Goal: Task Accomplishment & Management: Use online tool/utility

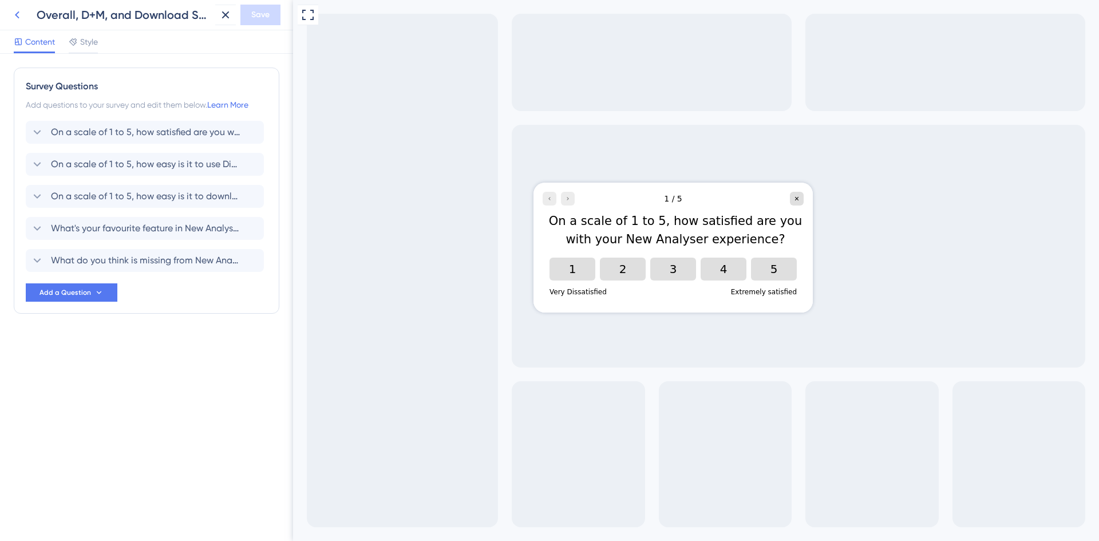
click at [18, 15] on icon at bounding box center [17, 15] width 14 height 14
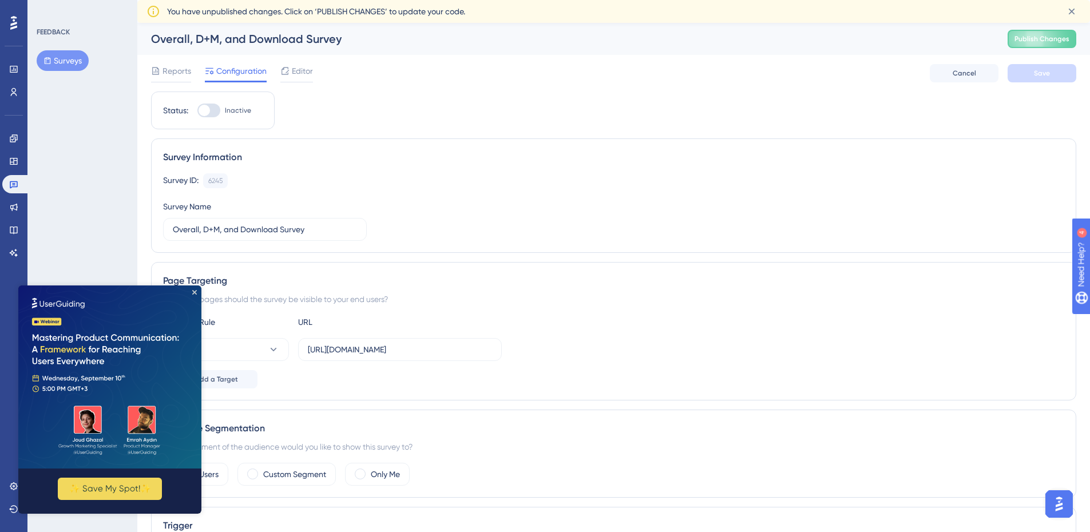
click at [197, 291] on img at bounding box center [109, 377] width 183 height 183
click at [193, 291] on icon "Close Preview" at bounding box center [194, 292] width 5 height 5
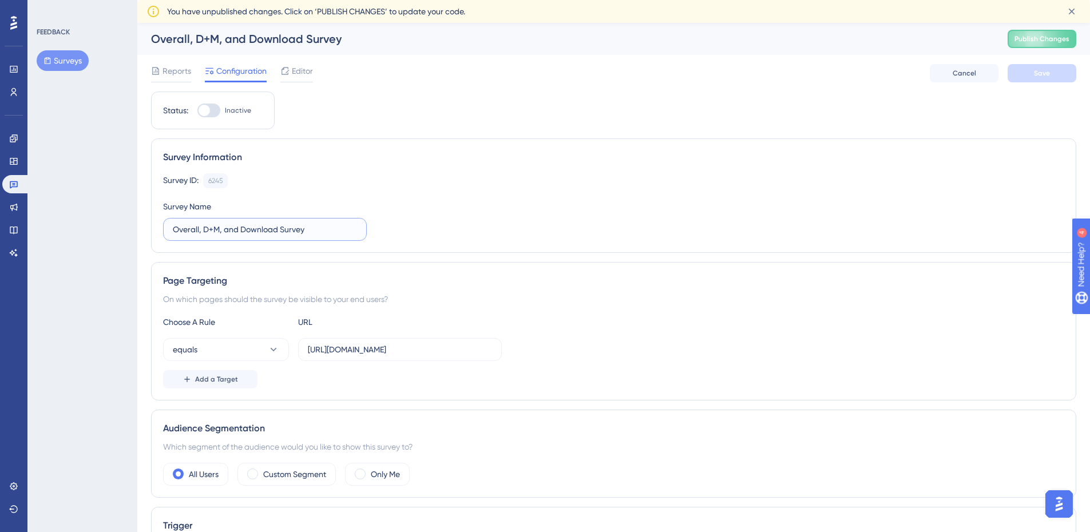
click at [310, 229] on input "Overall, D+M, and Download Survey" at bounding box center [265, 229] width 184 height 13
drag, startPoint x: 319, startPoint y: 230, endPoint x: 185, endPoint y: 226, distance: 134.6
click at [185, 226] on input "Overall, D+M, and Download Survey" at bounding box center [265, 229] width 184 height 13
click at [260, 238] on label "Overall, D+M, and Download Survey" at bounding box center [265, 229] width 204 height 23
click at [260, 236] on input "Overall, D+M, and Download Survey" at bounding box center [265, 229] width 184 height 13
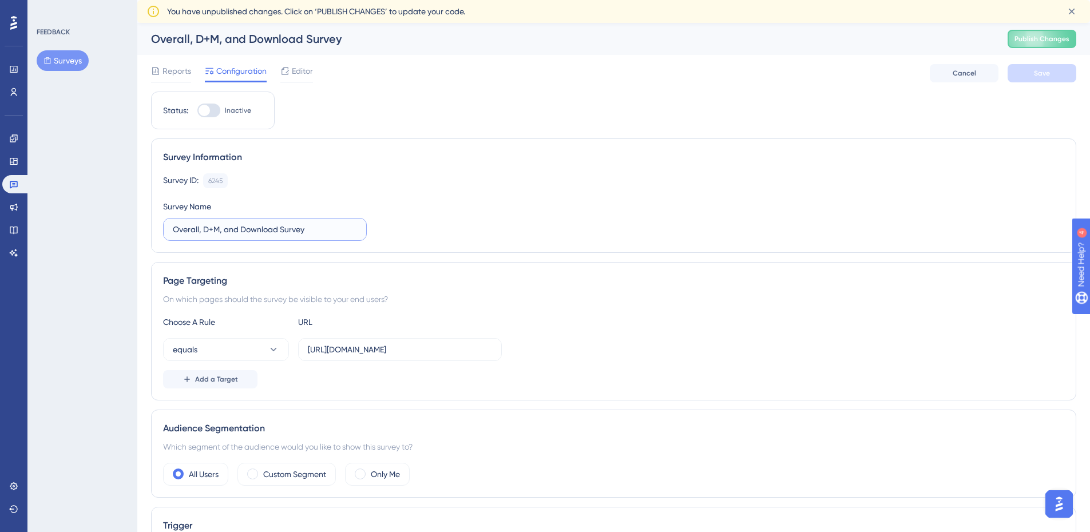
click at [240, 228] on input "Overall, D+M, and Download Survey" at bounding box center [265, 229] width 184 height 13
drag, startPoint x: 280, startPoint y: 231, endPoint x: 199, endPoint y: 231, distance: 81.3
click at [199, 231] on input "Overall, D+M, and Download Survey" at bounding box center [265, 229] width 184 height 13
type input "Overall Survey"
click at [294, 76] on span "Editor" at bounding box center [302, 71] width 21 height 14
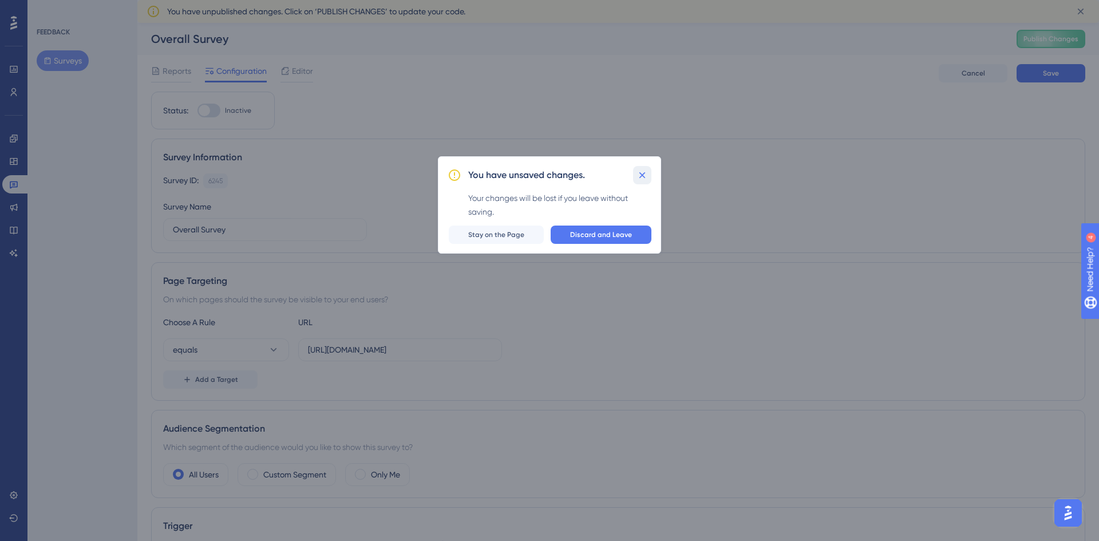
click at [642, 175] on icon at bounding box center [642, 175] width 6 height 6
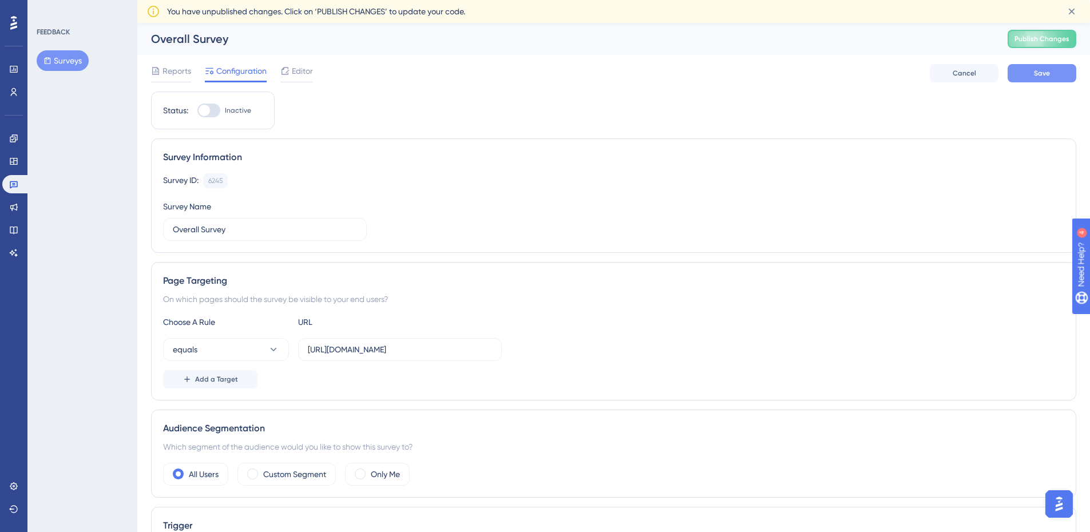
click at [1048, 77] on span "Save" at bounding box center [1042, 73] width 16 height 9
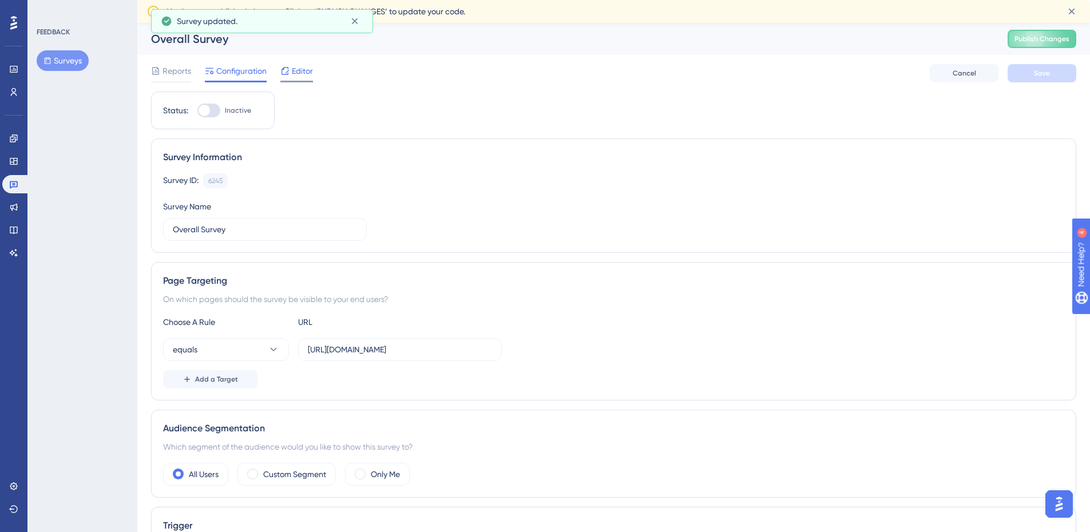
click at [301, 65] on span "Editor" at bounding box center [302, 71] width 21 height 14
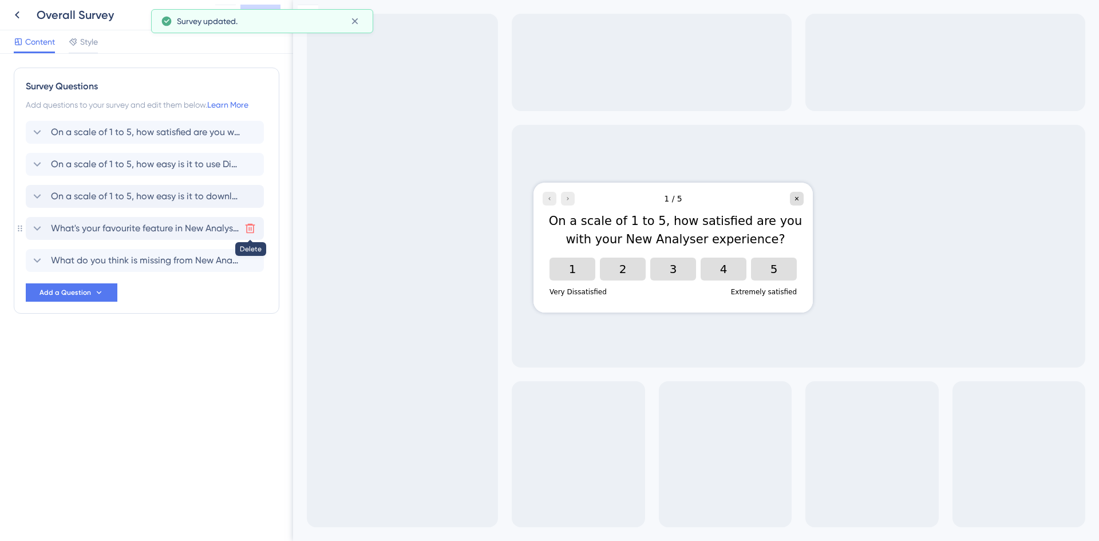
click at [250, 230] on icon at bounding box center [249, 228] width 11 height 11
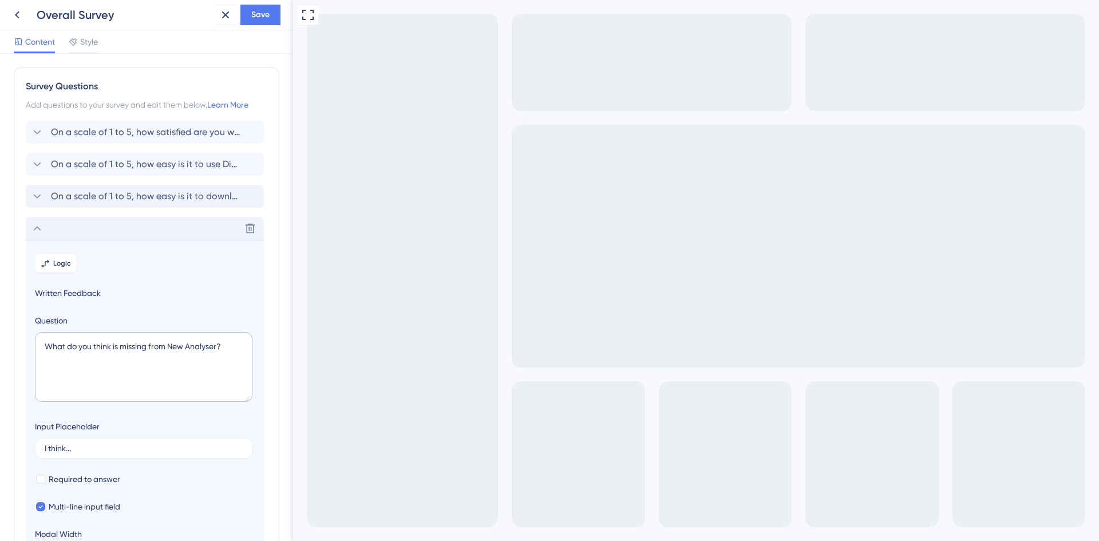
click at [41, 226] on icon at bounding box center [37, 229] width 14 height 14
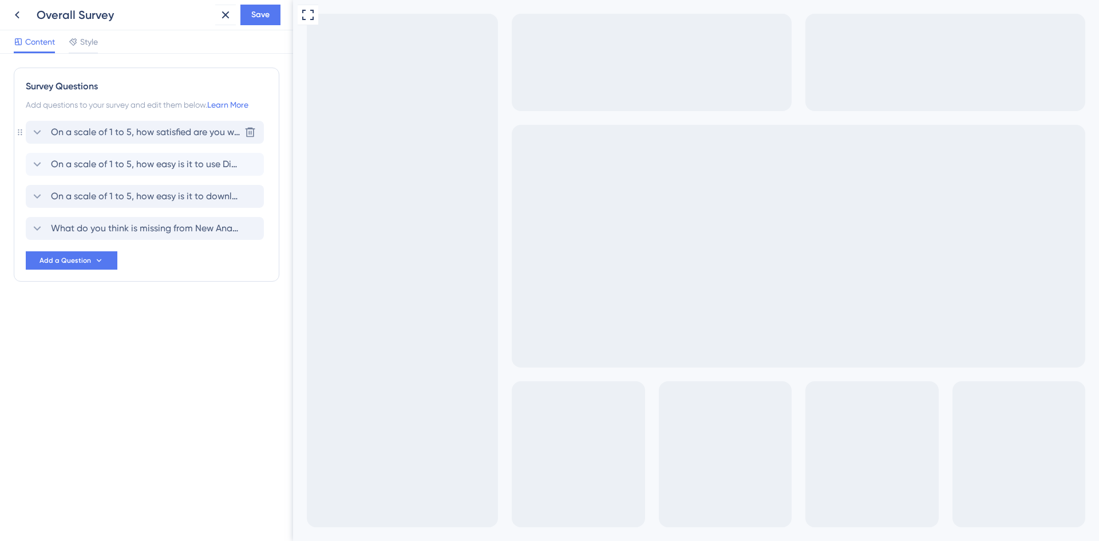
click at [203, 131] on span "On a scale of 1 to 5, how satisfied are you with your New Analyser experience?" at bounding box center [145, 132] width 189 height 14
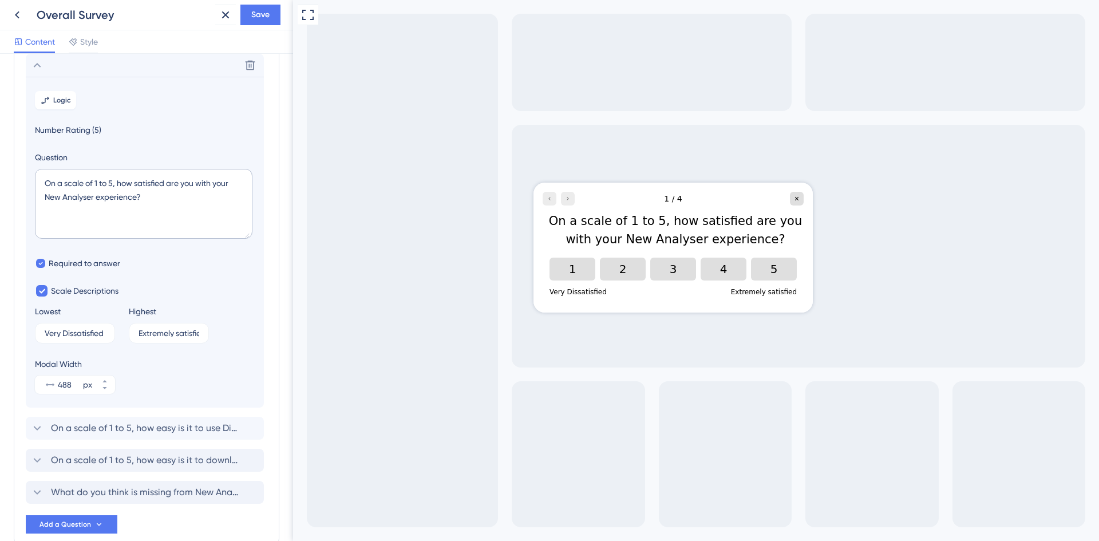
scroll to position [10, 0]
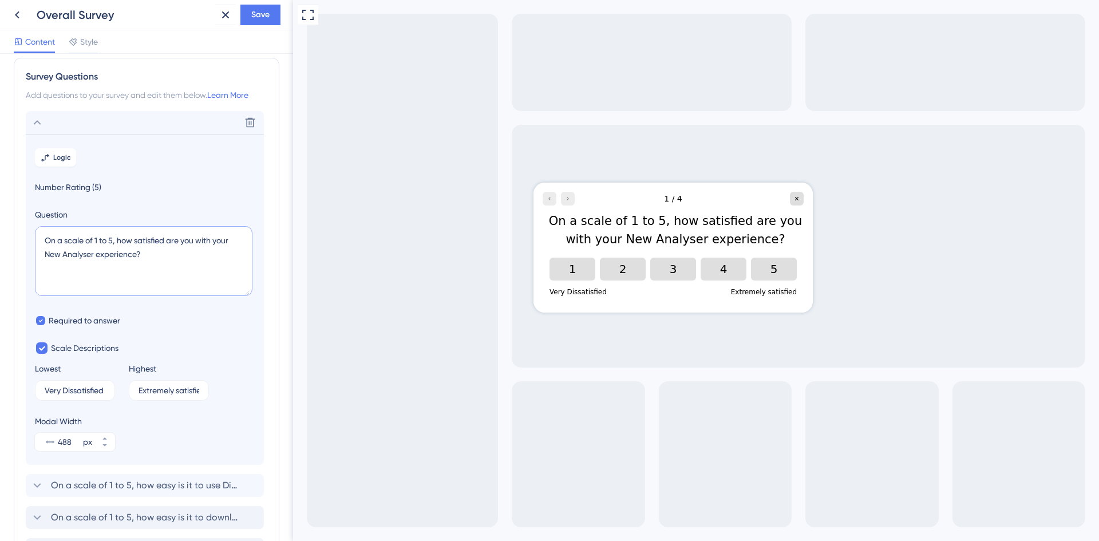
click at [150, 256] on textarea "On a scale of 1 to 5, how satisfied are you with your New Analyser experience?" at bounding box center [144, 261] width 218 height 70
click at [226, 340] on section "Logic Number Rating (5) Question On a scale of 1 to 5, how satisfied are you wi…" at bounding box center [145, 299] width 238 height 331
click at [216, 241] on textarea "On a scale of 1 to 5, how satisfied are you with your New Analyser experience?" at bounding box center [144, 261] width 218 height 70
click at [216, 240] on textarea "On a scale of 1 to 5, how satisfied are you with your New Analyser experience?" at bounding box center [144, 261] width 218 height 70
click at [65, 242] on textarea "On a scale of 1 to 5, how satisfied are you with New Analyser experience?" at bounding box center [144, 261] width 218 height 70
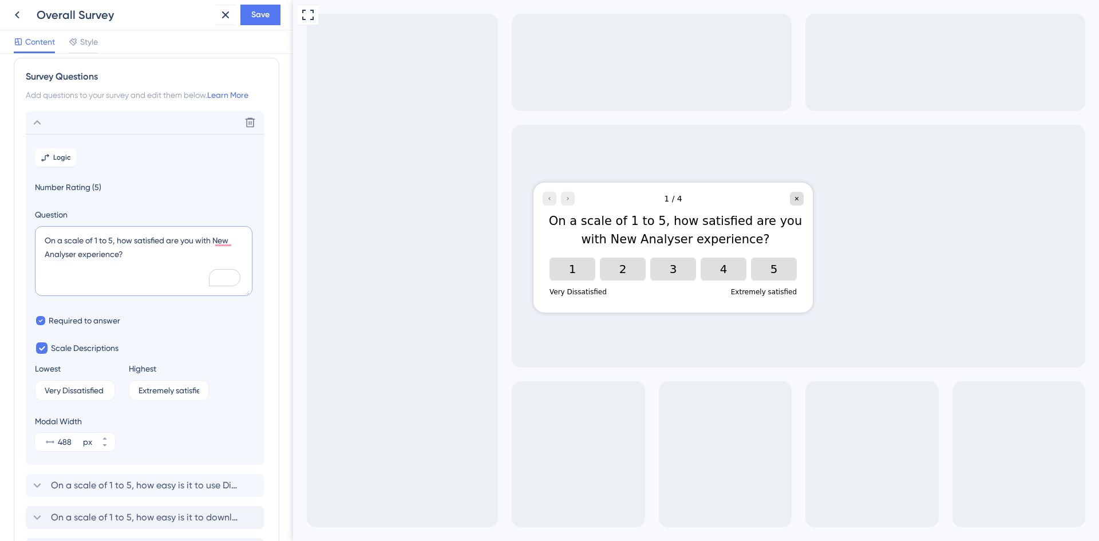
click at [118, 239] on textarea "On a scale of 1 to 5, how satisfied are you with New Analyser experience?" at bounding box center [144, 261] width 218 height 70
click at [216, 242] on textarea "On a scale of 1 to 5, how satisfied are you with New Analyser experience?" at bounding box center [144, 261] width 218 height 70
type textarea "On a scale of 1 to 5, how satisfied are you with the New Analyser experience?"
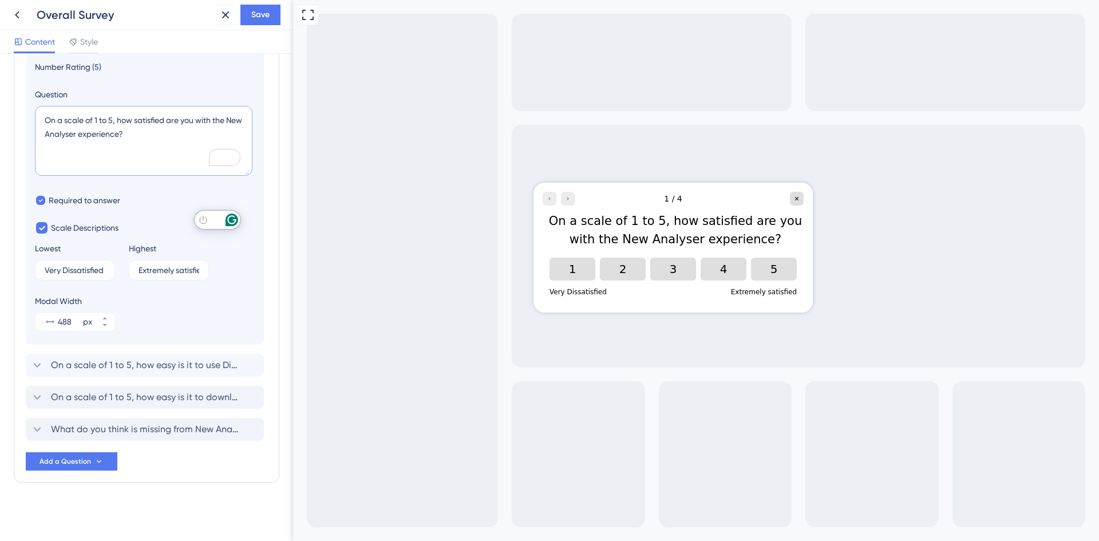
scroll to position [131, 0]
click at [251, 363] on icon at bounding box center [249, 363] width 11 height 11
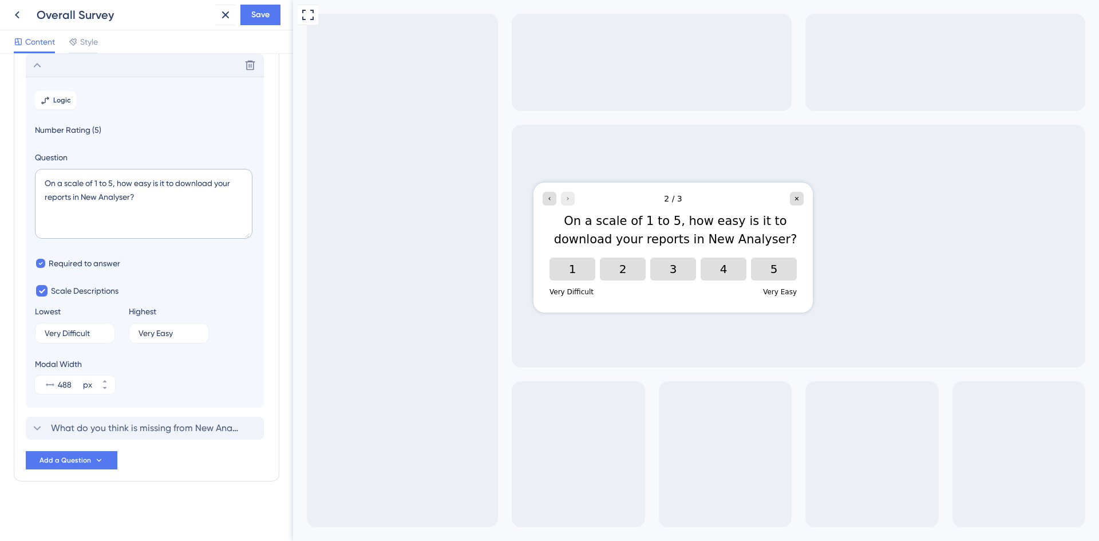
scroll to position [0, 0]
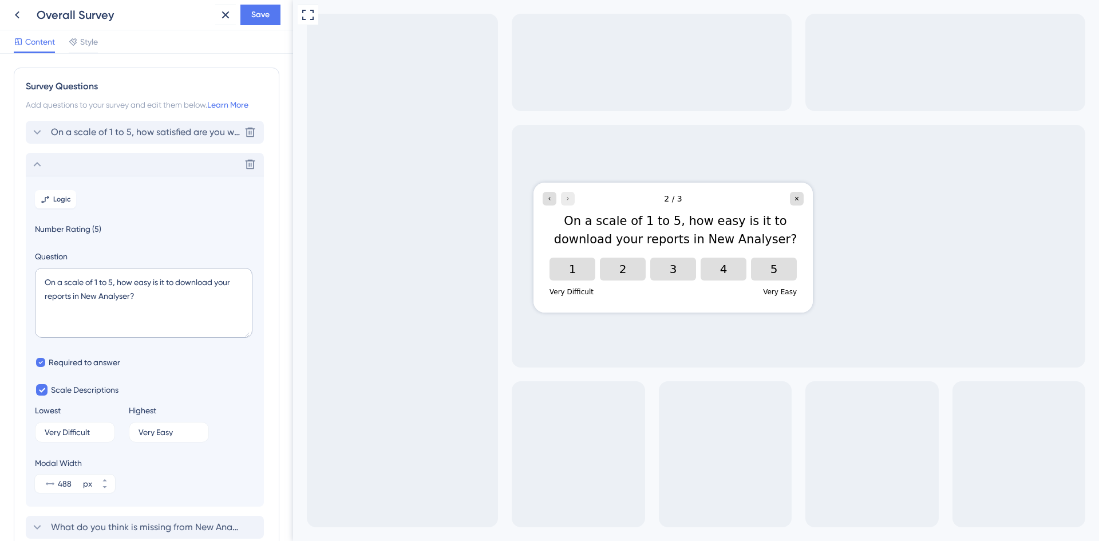
click at [164, 132] on span "On a scale of 1 to 5, how satisfied are you with the New Analyser experience?" at bounding box center [145, 132] width 189 height 14
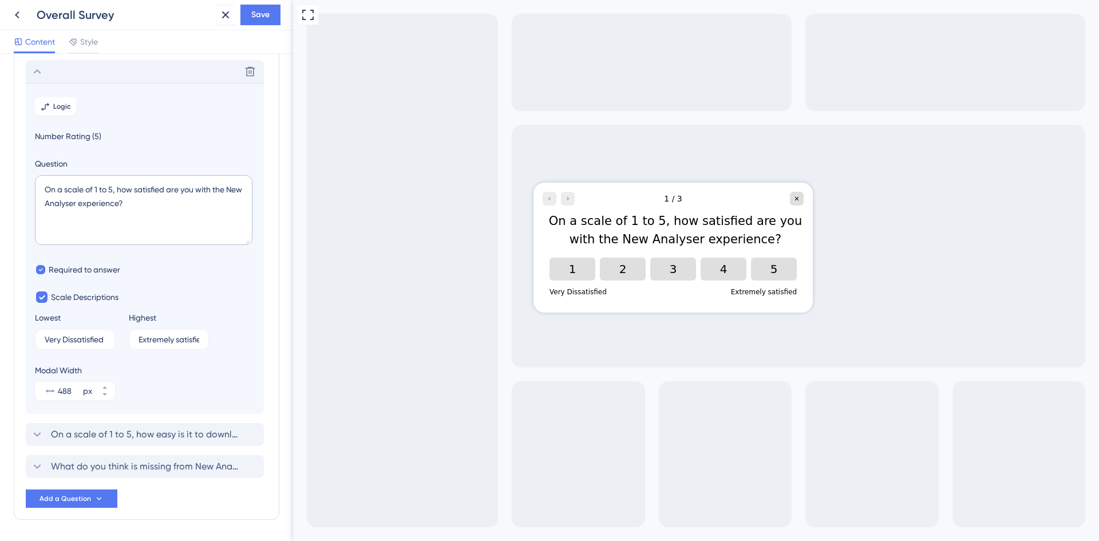
scroll to position [99, 0]
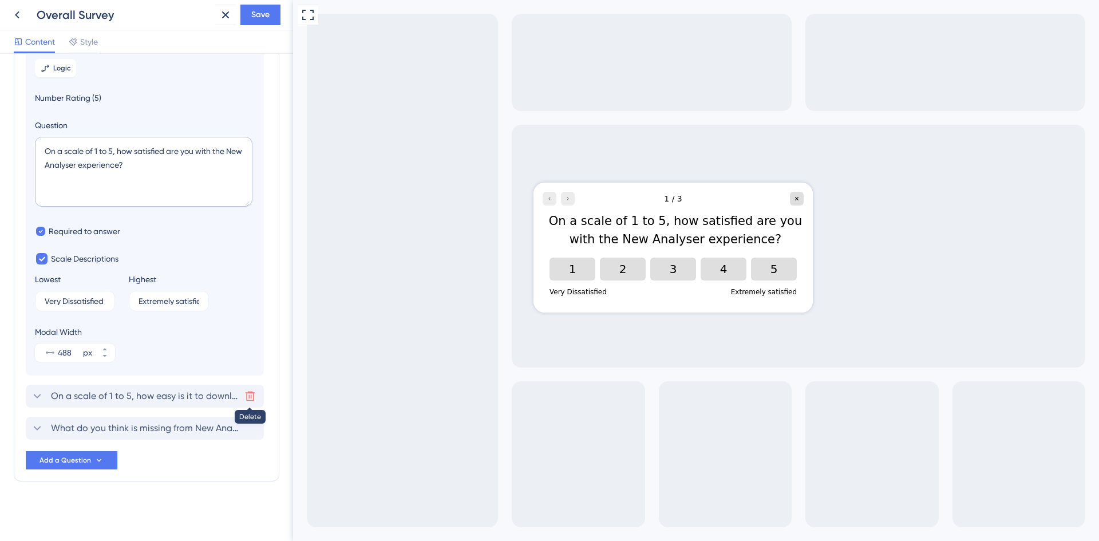
click at [248, 397] on icon at bounding box center [249, 395] width 11 height 11
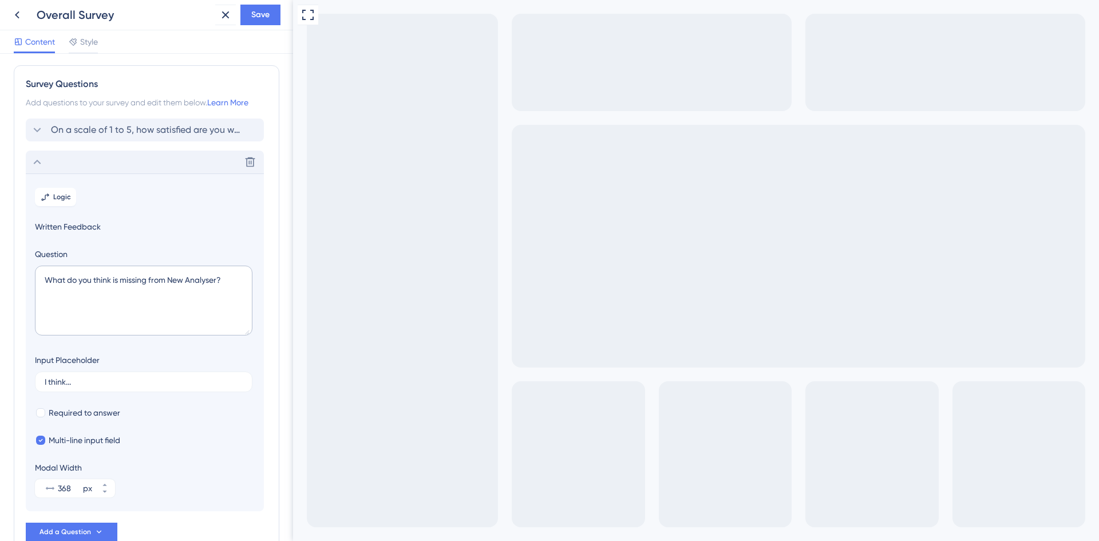
scroll to position [0, 0]
click at [248, 163] on icon at bounding box center [249, 164] width 11 height 11
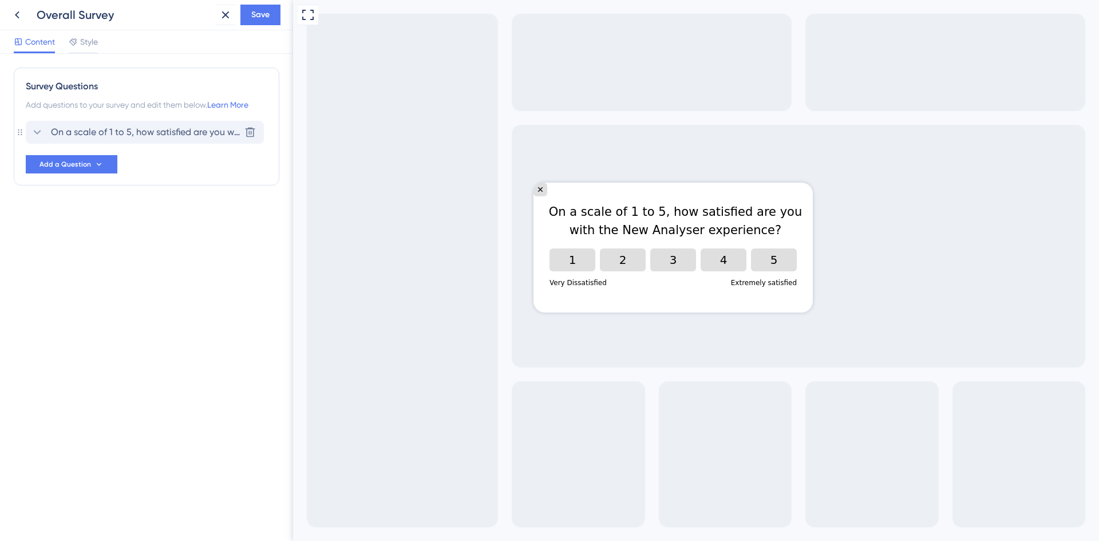
click at [166, 133] on span "On a scale of 1 to 5, how satisfied are you with the New Analyser experience?" at bounding box center [145, 132] width 189 height 14
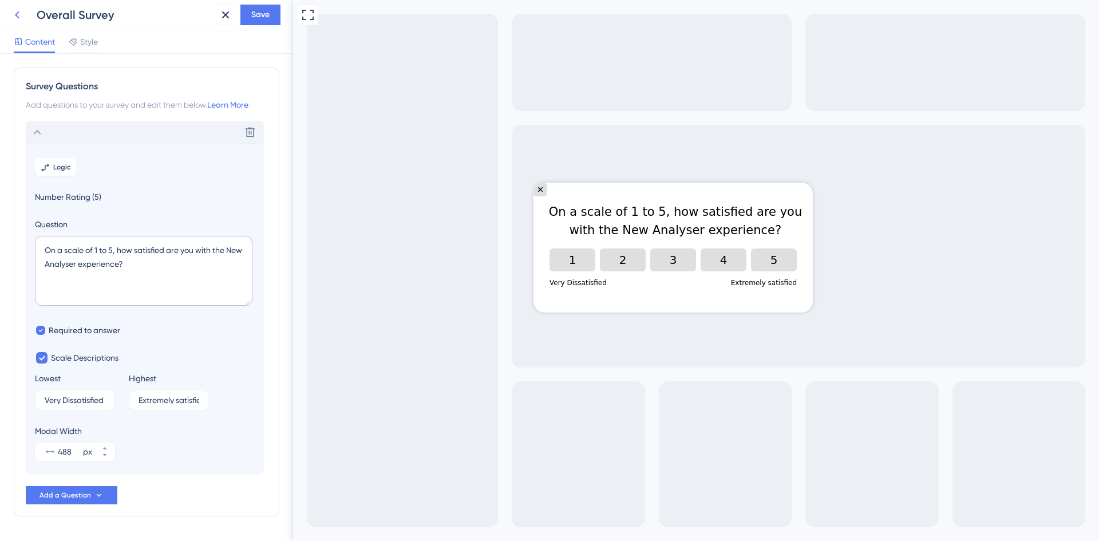
click at [23, 17] on icon at bounding box center [17, 15] width 14 height 14
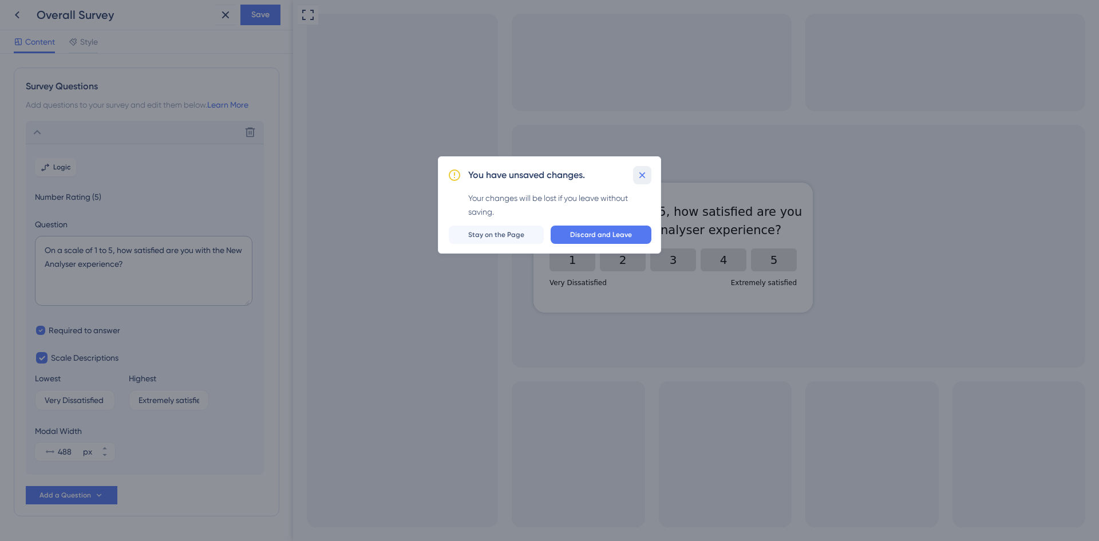
drag, startPoint x: 646, startPoint y: 178, endPoint x: 7, endPoint y: 35, distance: 654.0
click at [646, 178] on icon at bounding box center [642, 174] width 11 height 11
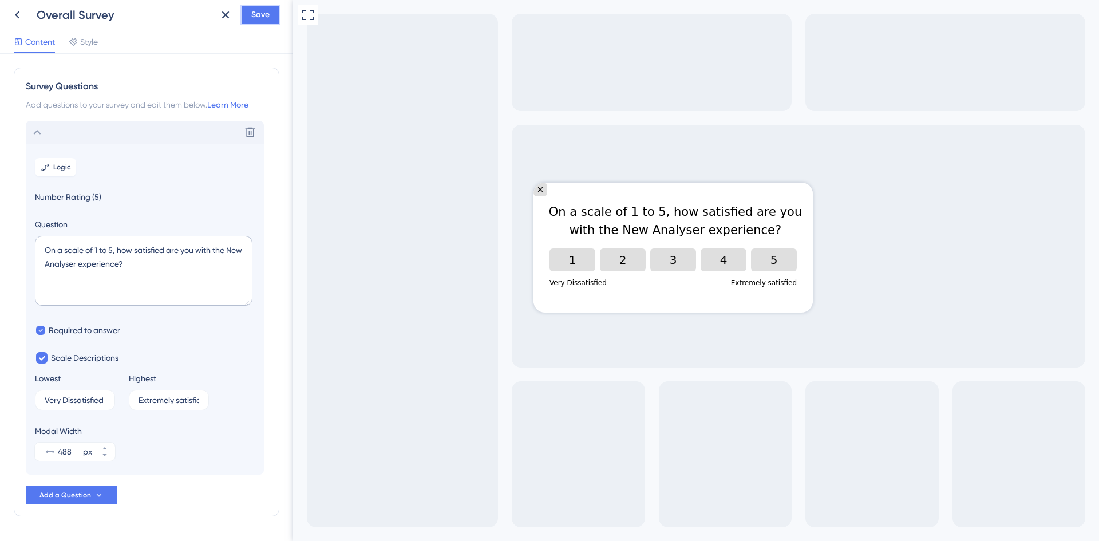
click at [259, 14] on span "Save" at bounding box center [260, 15] width 18 height 14
click at [219, 22] on icon at bounding box center [217, 21] width 6 height 6
click at [19, 14] on icon at bounding box center [17, 15] width 14 height 14
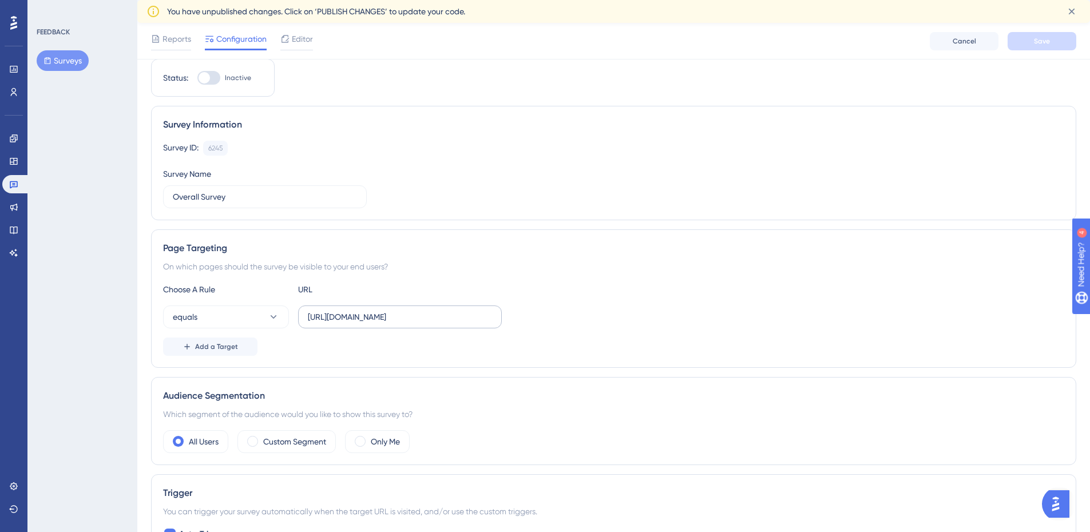
scroll to position [57, 0]
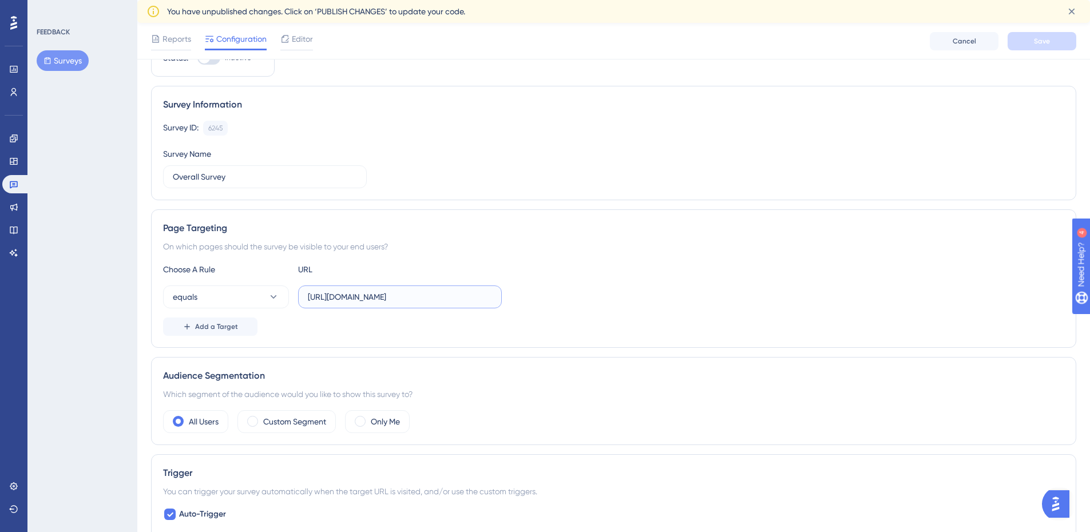
click at [338, 297] on input "[URL][DOMAIN_NAME]" at bounding box center [400, 297] width 184 height 13
paste input ".[DOMAIN_NAME][URL]"
type input "[URL][DOMAIN_NAME]"
click at [1048, 47] on button "Save" at bounding box center [1042, 41] width 69 height 18
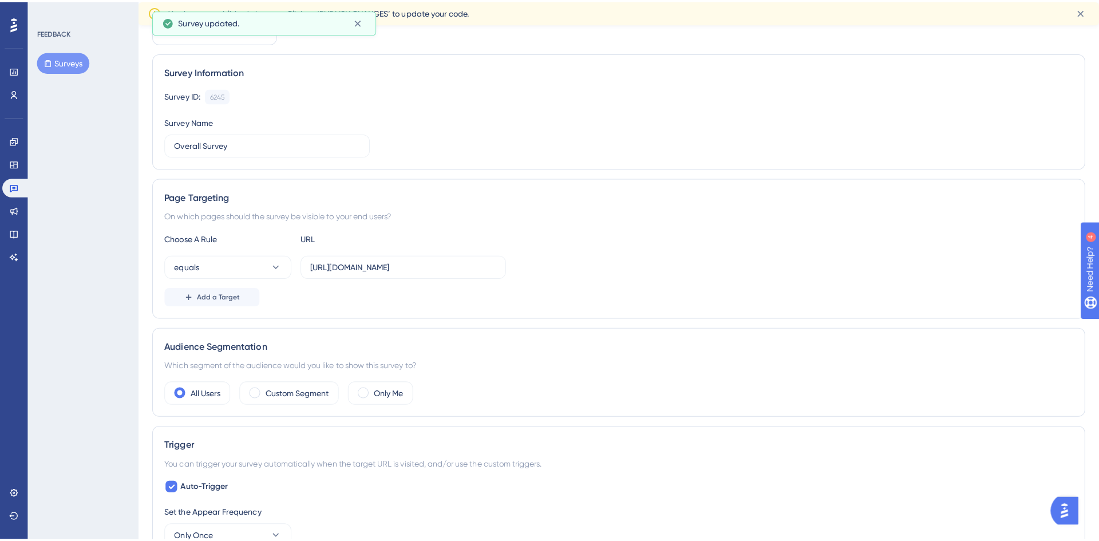
scroll to position [0, 0]
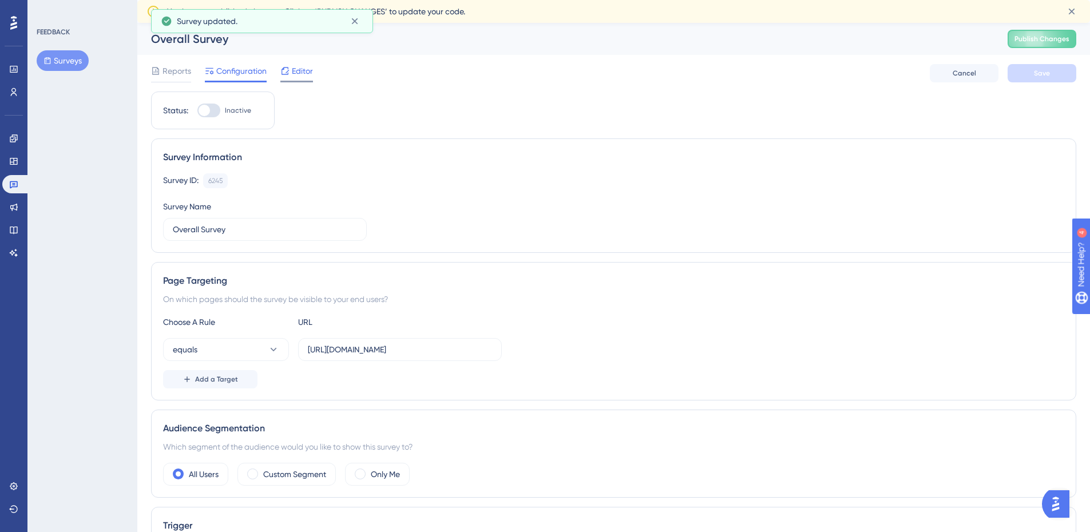
click at [295, 69] on span "Editor" at bounding box center [302, 71] width 21 height 14
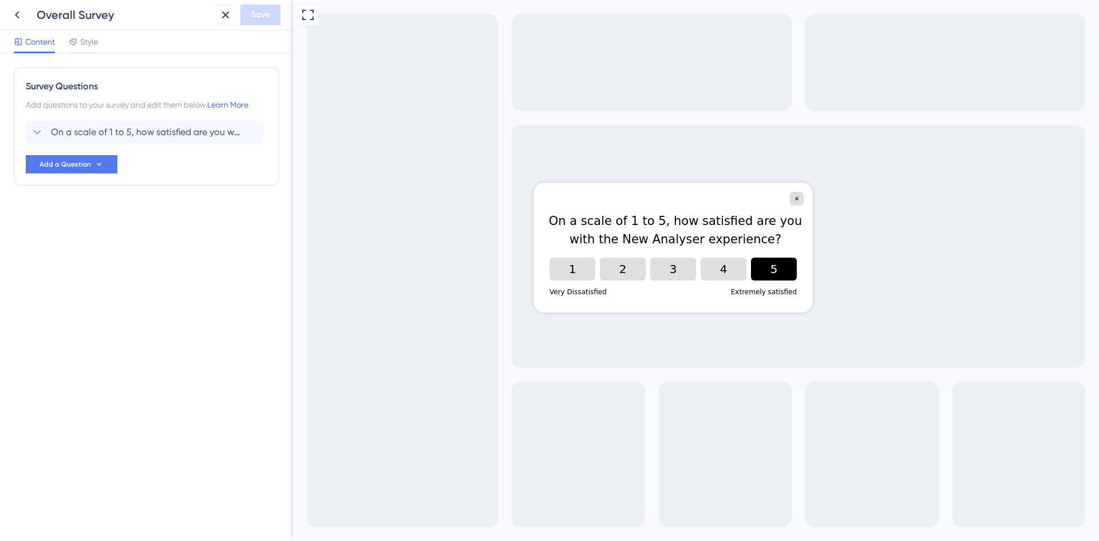
click at [780, 268] on button "5" at bounding box center [774, 269] width 46 height 23
click at [778, 273] on button "5" at bounding box center [774, 269] width 14 height 23
drag, startPoint x: 180, startPoint y: 157, endPoint x: 161, endPoint y: 157, distance: 18.9
click at [184, 157] on div "On a scale of 1 to 5, how satisfied are you with the New Analyser experience? A…" at bounding box center [147, 147] width 242 height 53
click at [96, 130] on span "On a scale of 1 to 5, how satisfied are you with the New Analyser experience?" at bounding box center [145, 132] width 189 height 14
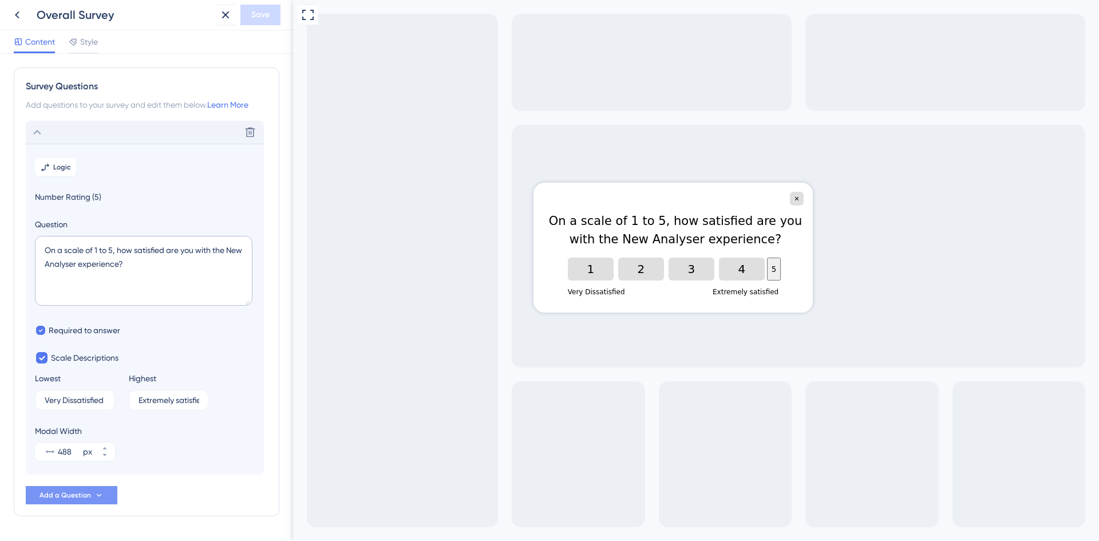
click at [108, 497] on button "Add a Question" at bounding box center [72, 495] width 92 height 18
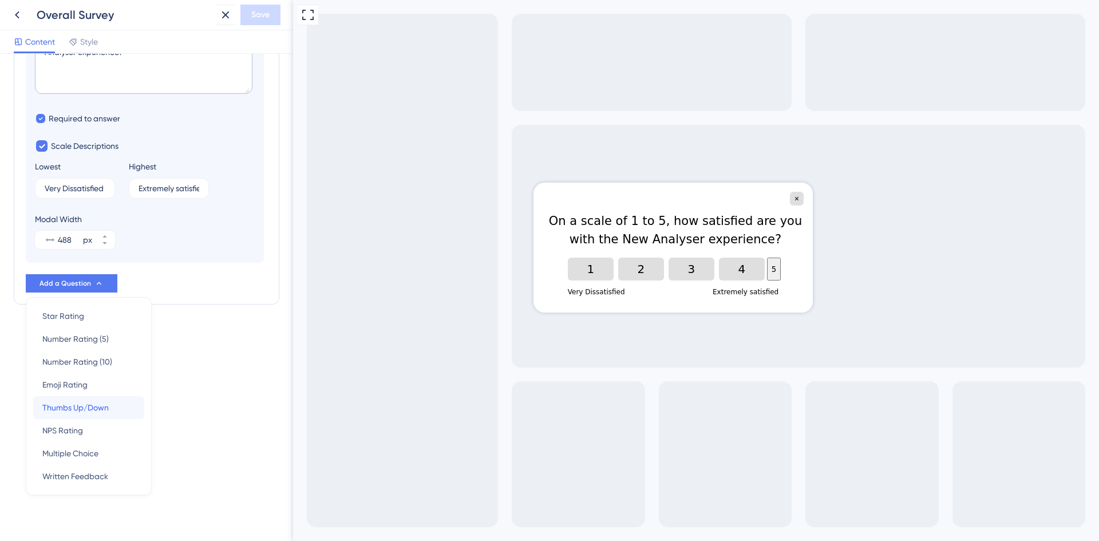
click at [117, 401] on div "Thumbs Up/Down Thumbs Up/Down" at bounding box center [88, 407] width 93 height 23
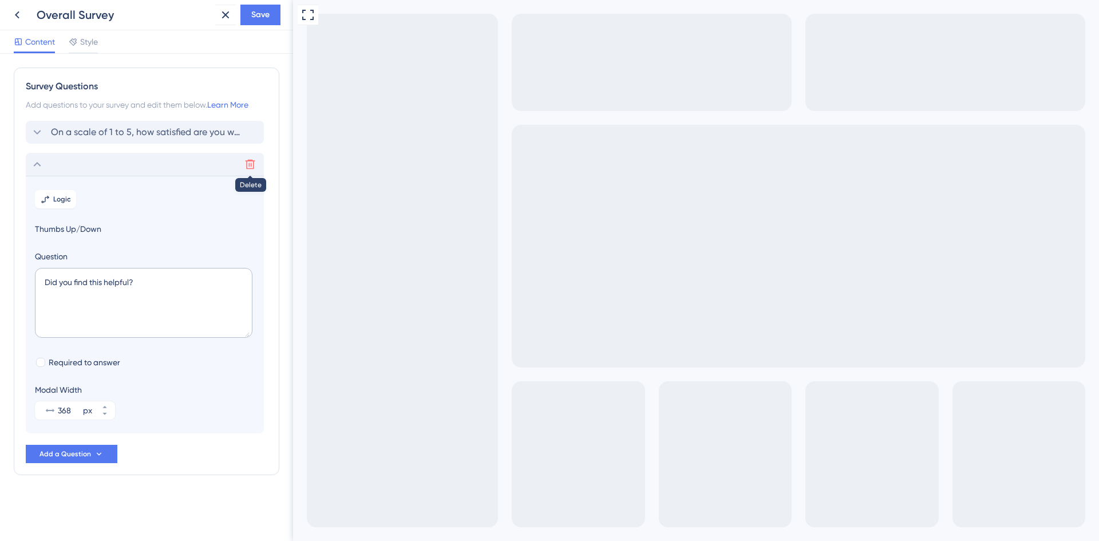
click at [248, 166] on icon at bounding box center [249, 164] width 11 height 11
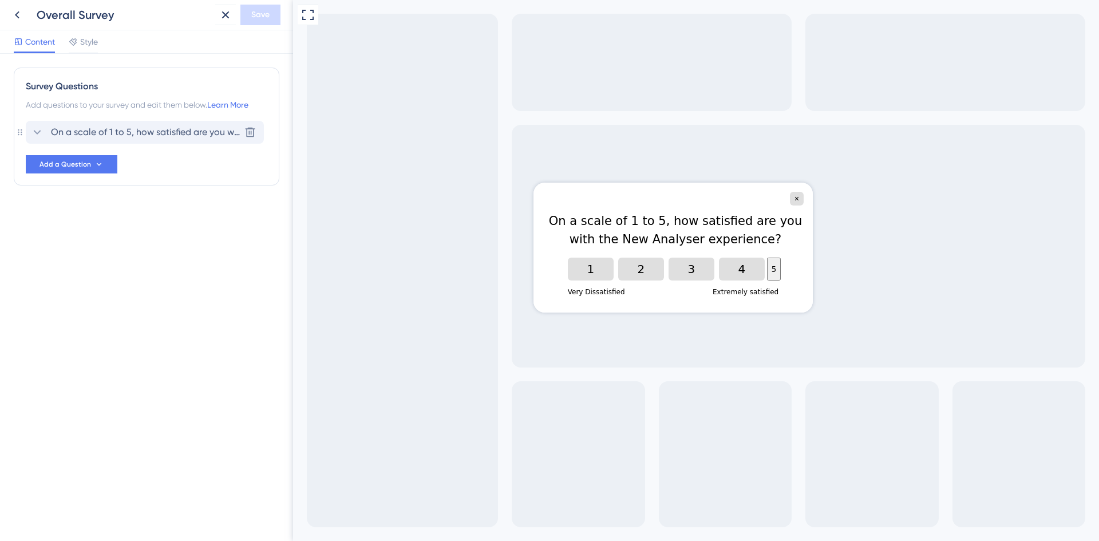
click at [127, 135] on span "On a scale of 1 to 5, how satisfied are you with the New Analyser experience?" at bounding box center [145, 132] width 189 height 14
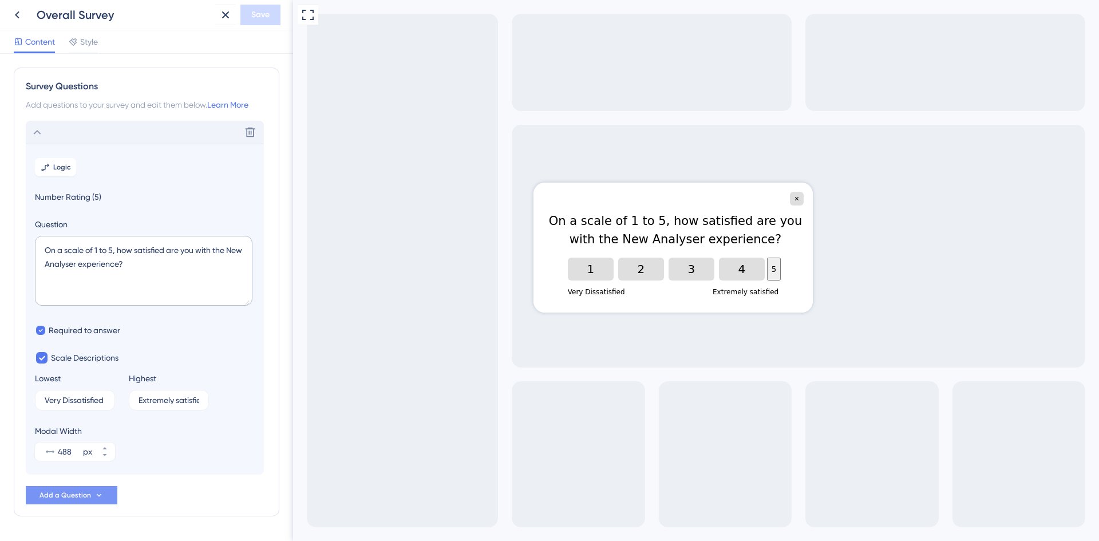
click at [99, 496] on icon at bounding box center [98, 495] width 9 height 9
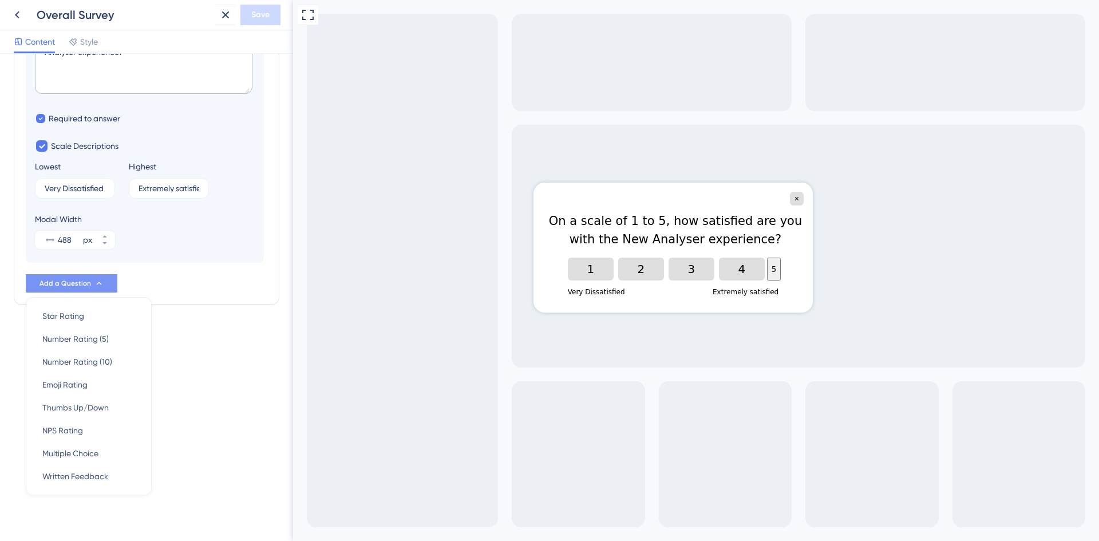
click at [224, 264] on div "Delete Logic Number Rating (5) Question On a scale of 1 to 5, how satisfied are…" at bounding box center [147, 101] width 242 height 384
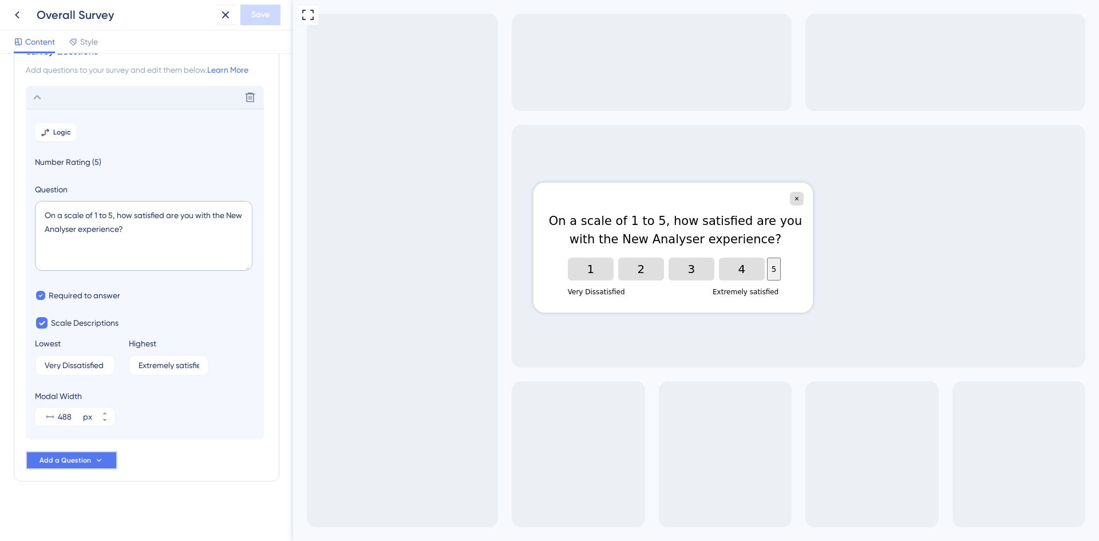
click at [105, 461] on button "Add a Question" at bounding box center [72, 460] width 92 height 18
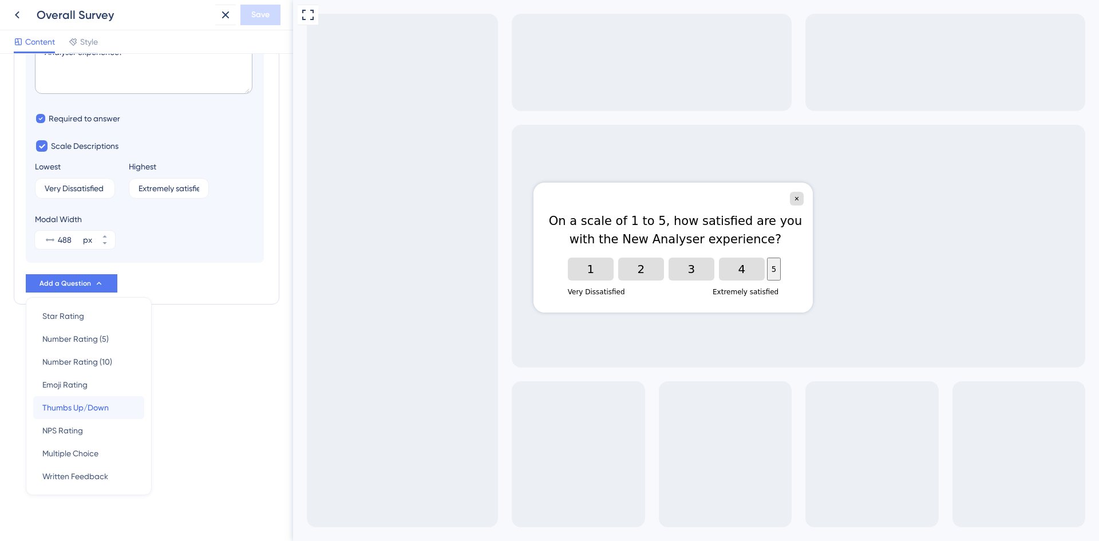
click at [110, 404] on div "Thumbs Up/Down Thumbs Up/Down" at bounding box center [88, 407] width 93 height 23
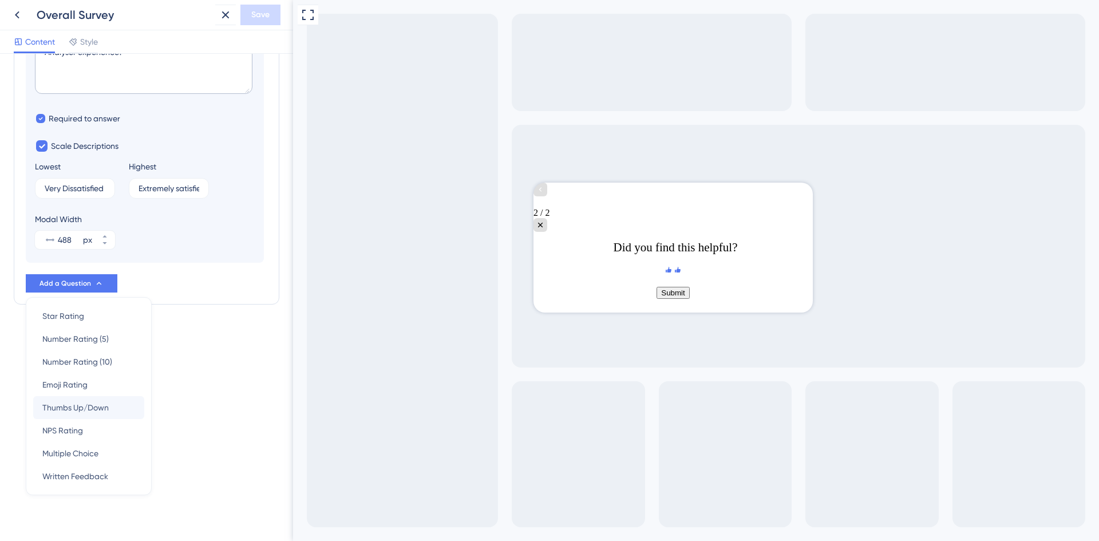
scroll to position [0, 0]
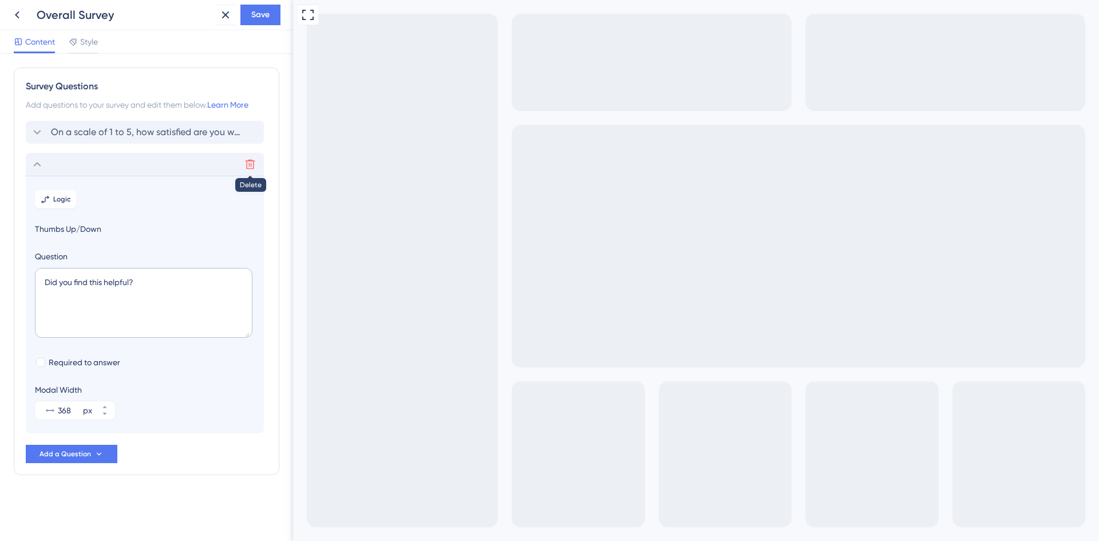
click at [248, 165] on icon at bounding box center [249, 164] width 11 height 11
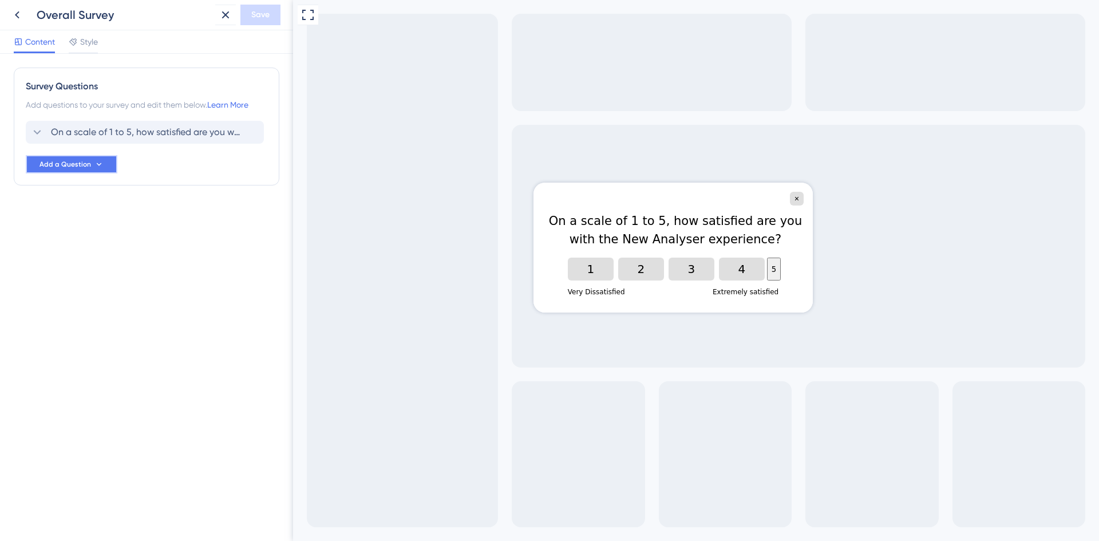
drag, startPoint x: 70, startPoint y: 165, endPoint x: 77, endPoint y: 161, distance: 7.7
click at [76, 162] on span "Add a Question" at bounding box center [65, 164] width 52 height 9
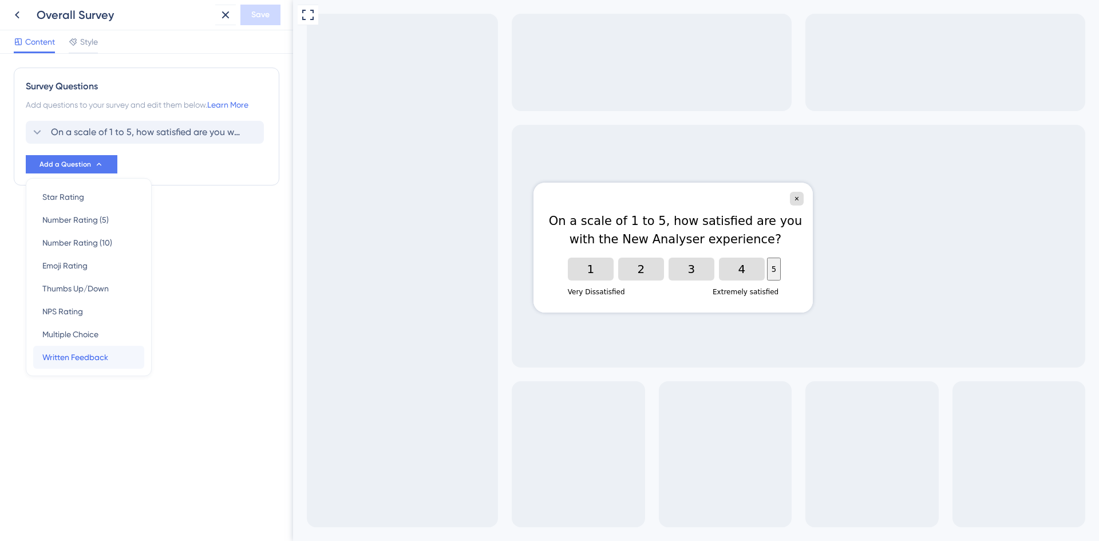
click at [69, 360] on span "Written Feedback" at bounding box center [75, 357] width 66 height 14
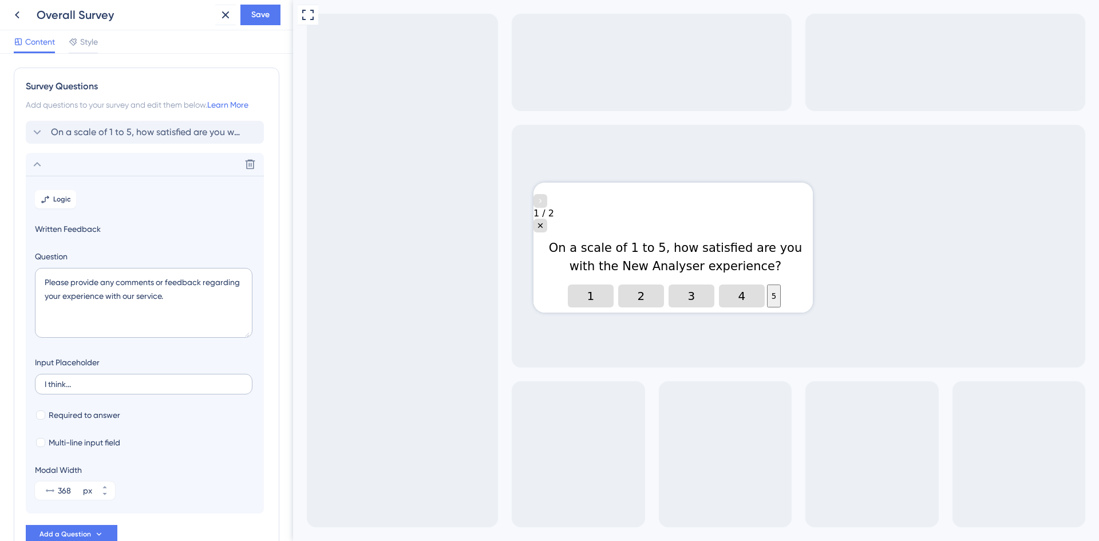
scroll to position [74, 0]
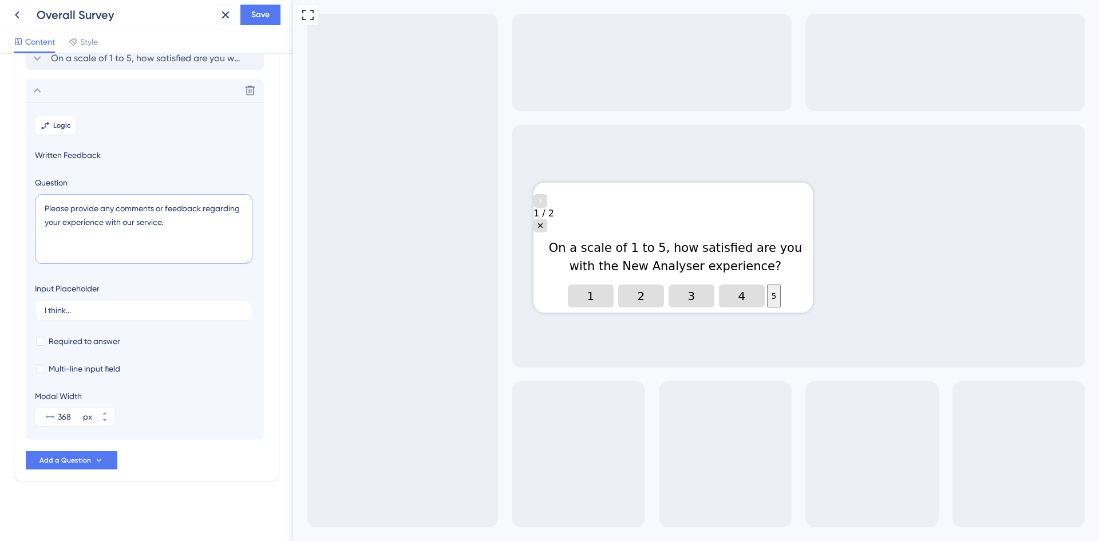
click at [167, 219] on textarea "Please provide any comments or feedback regarding your experience with our serv…" at bounding box center [144, 229] width 218 height 70
click at [545, 199] on icon "Go to Question 2" at bounding box center [540, 200] width 9 height 9
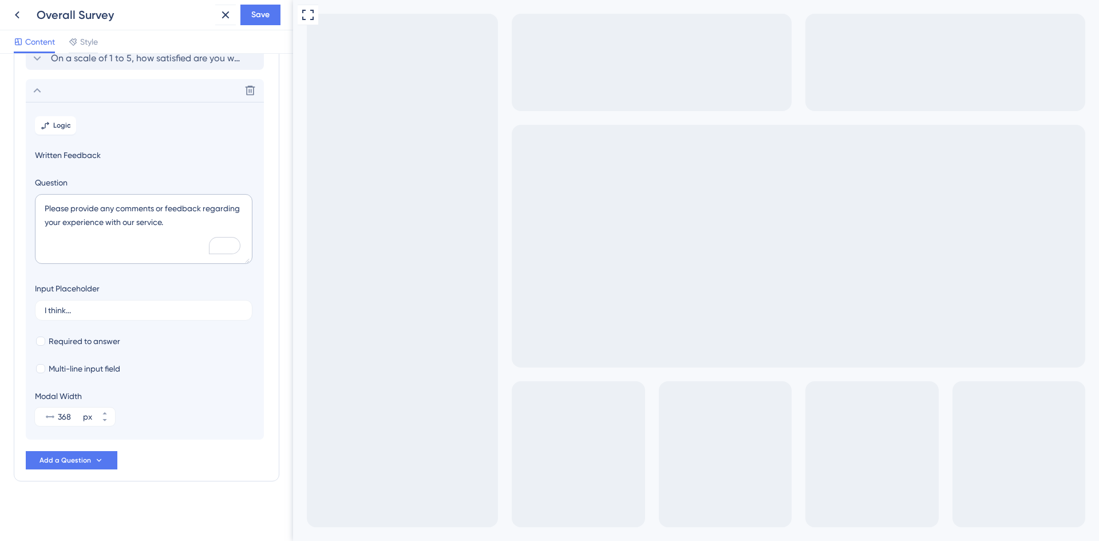
click at [302, 540] on icon "Go to Question 1" at bounding box center [300, 548] width 3 height 5
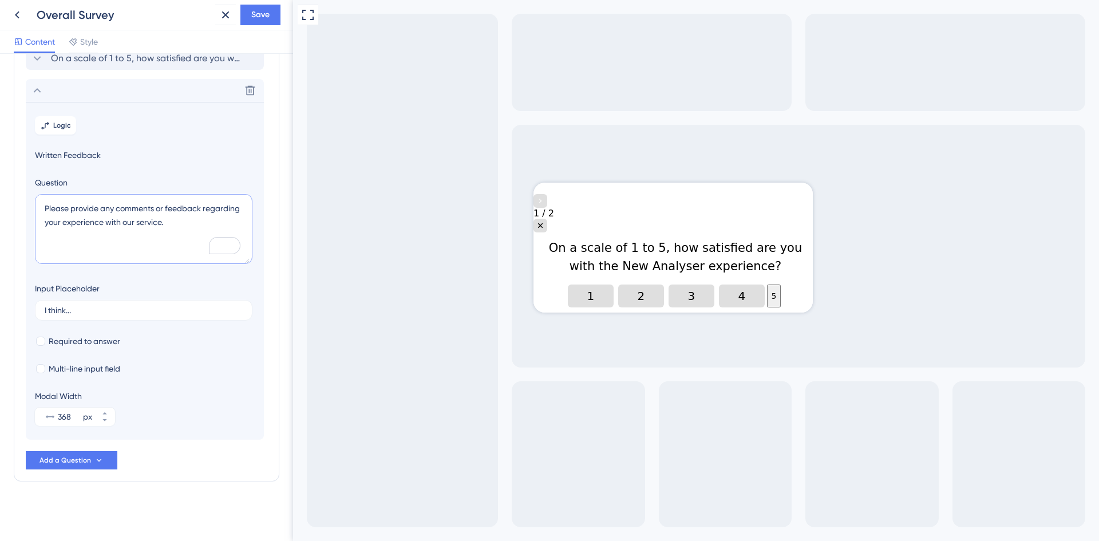
click at [201, 216] on textarea "Please provide any comments or feedback regarding your experience with our serv…" at bounding box center [144, 229] width 218 height 70
click at [547, 199] on div "Go to Question 2" at bounding box center [540, 201] width 14 height 14
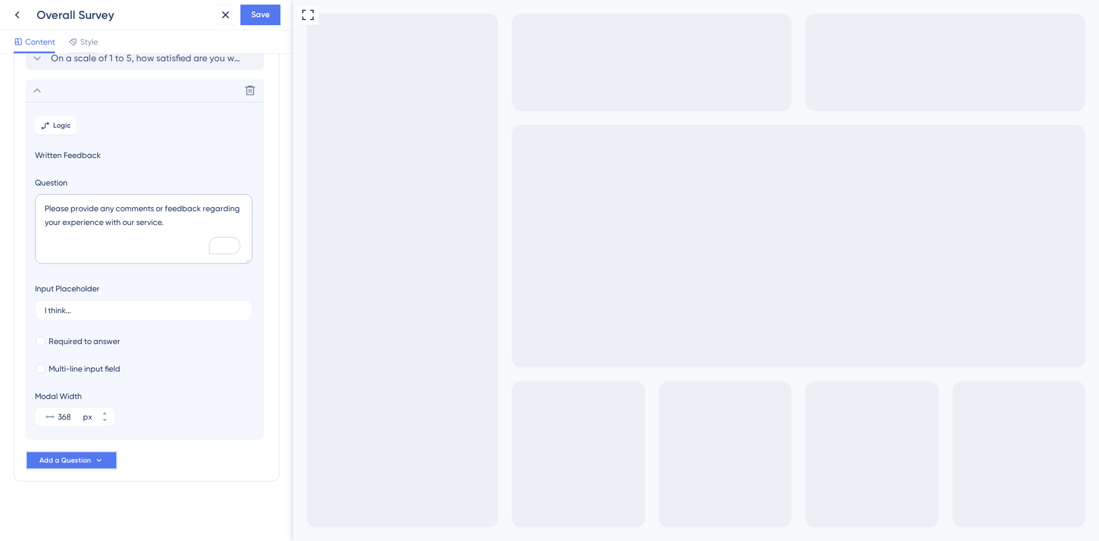
click at [109, 464] on button "Add a Question" at bounding box center [72, 460] width 92 height 18
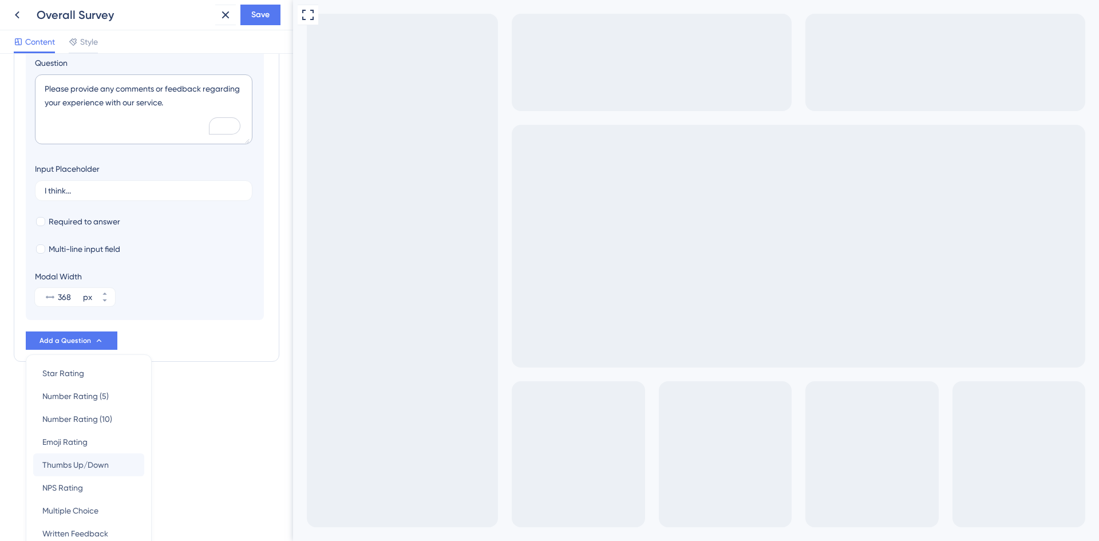
scroll to position [251, 0]
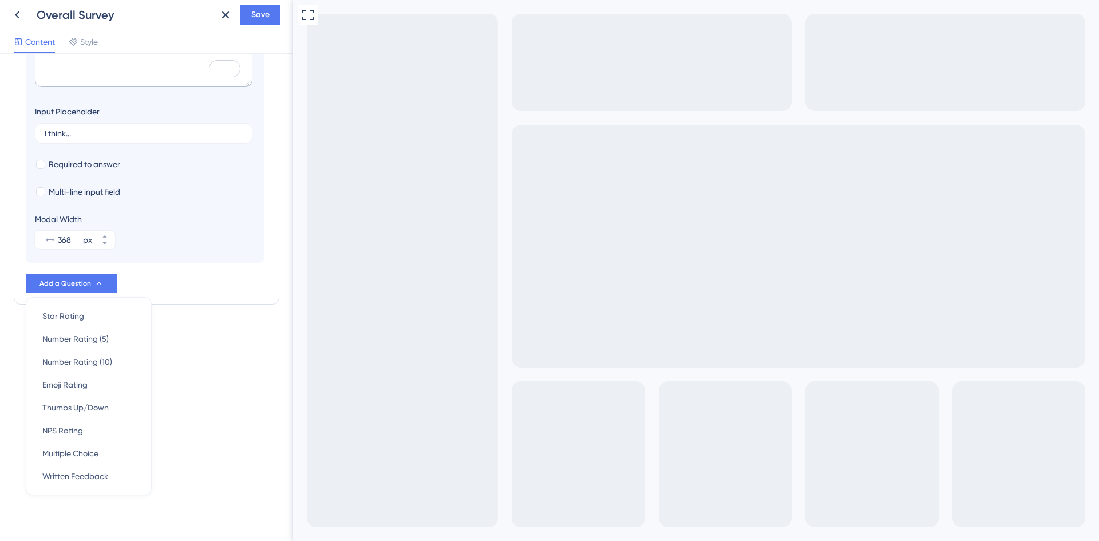
click at [211, 365] on div "Survey Questions Add questions to your survey and edit them below. Learn More O…" at bounding box center [146, 297] width 293 height 487
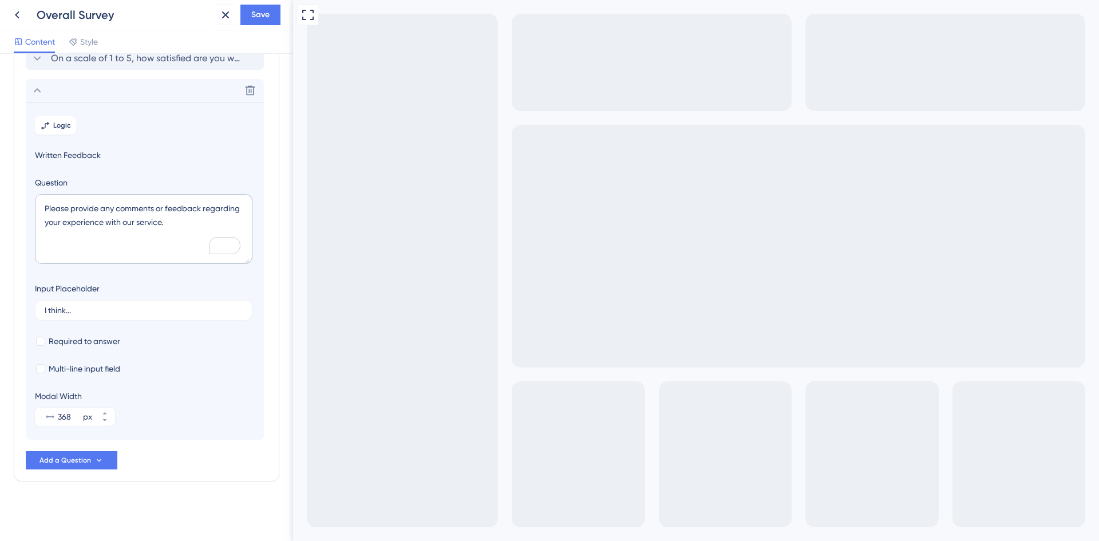
scroll to position [74, 0]
click at [105, 367] on span "Multi-line input field" at bounding box center [85, 369] width 72 height 14
click at [98, 370] on span "Multi-line input field" at bounding box center [85, 369] width 72 height 14
checkbox input "false"
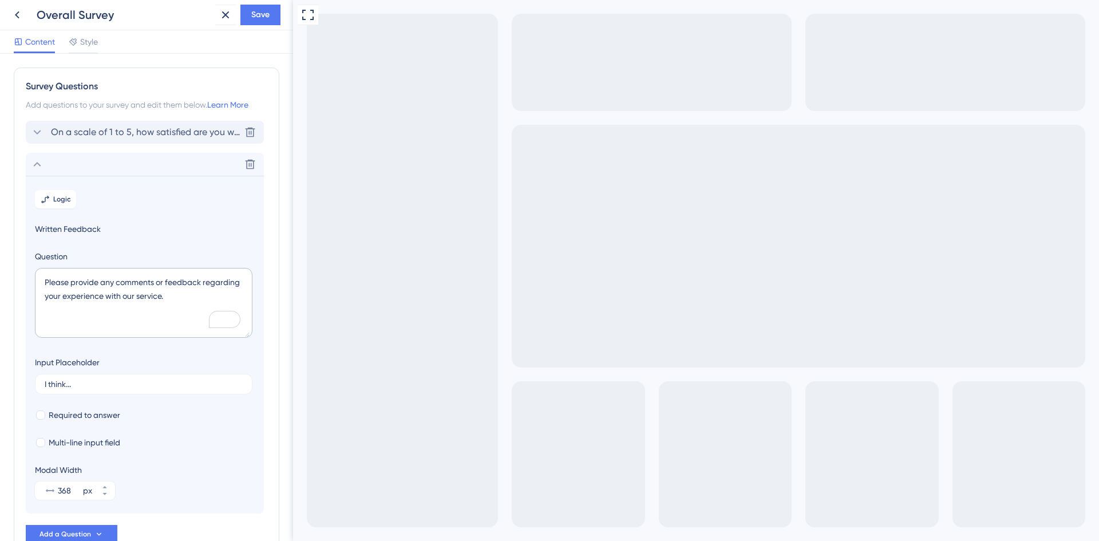
click at [148, 131] on span "On a scale of 1 to 5, how satisfied are you with the New Analyser experience?" at bounding box center [145, 132] width 189 height 14
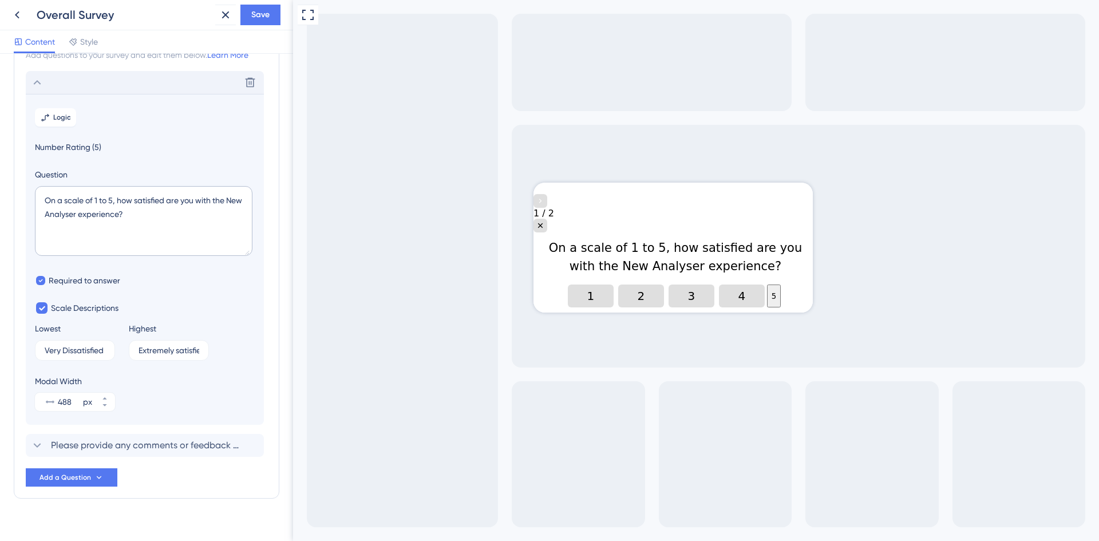
scroll to position [67, 0]
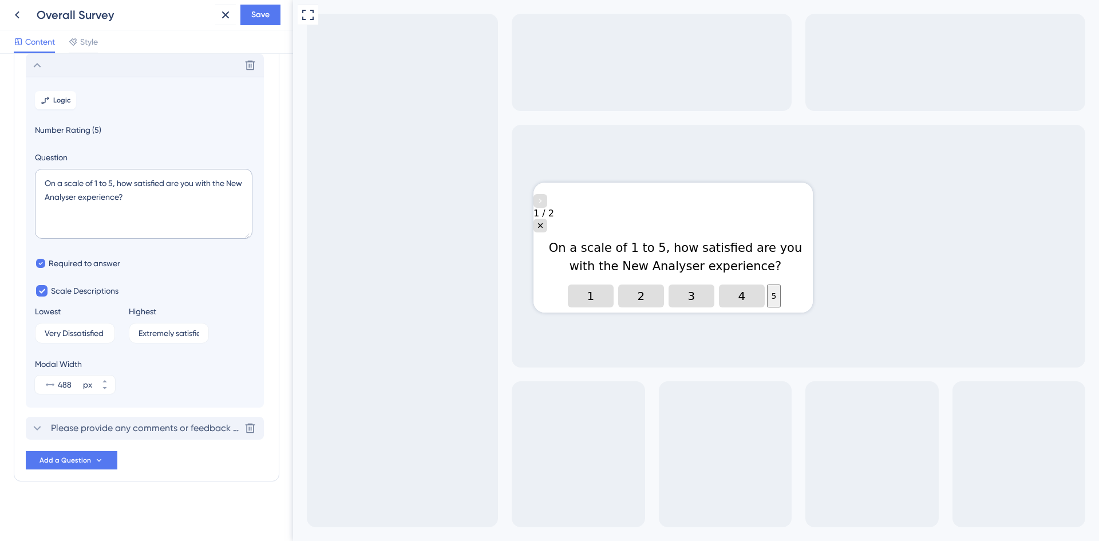
click at [158, 436] on div "Please provide any comments or feedback regarding your experience with our serv…" at bounding box center [145, 428] width 238 height 23
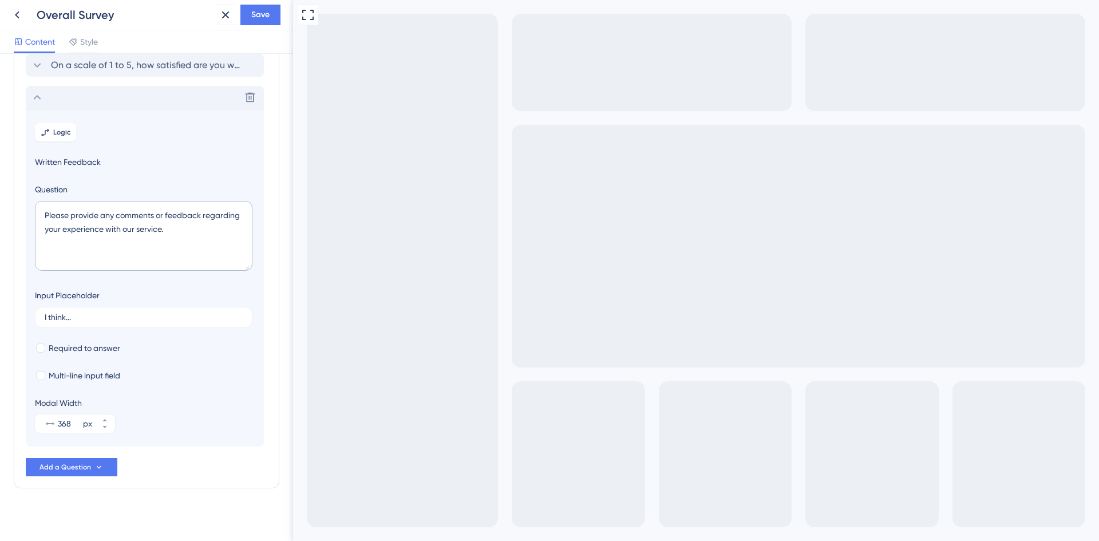
scroll to position [74, 0]
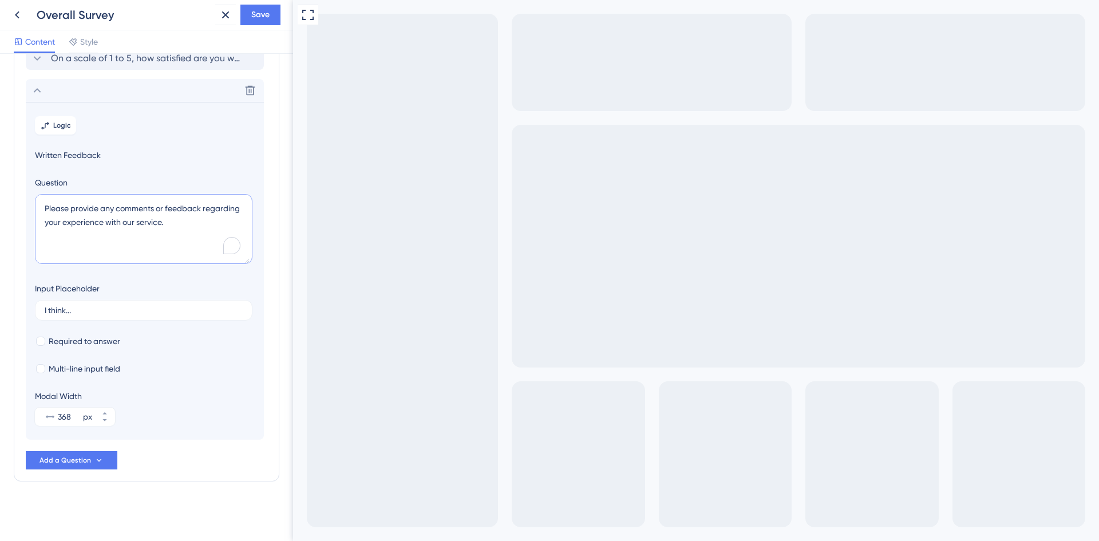
click at [208, 227] on textarea "Please provide any comments or feedback regarding your experience with our serv…" at bounding box center [144, 229] width 218 height 70
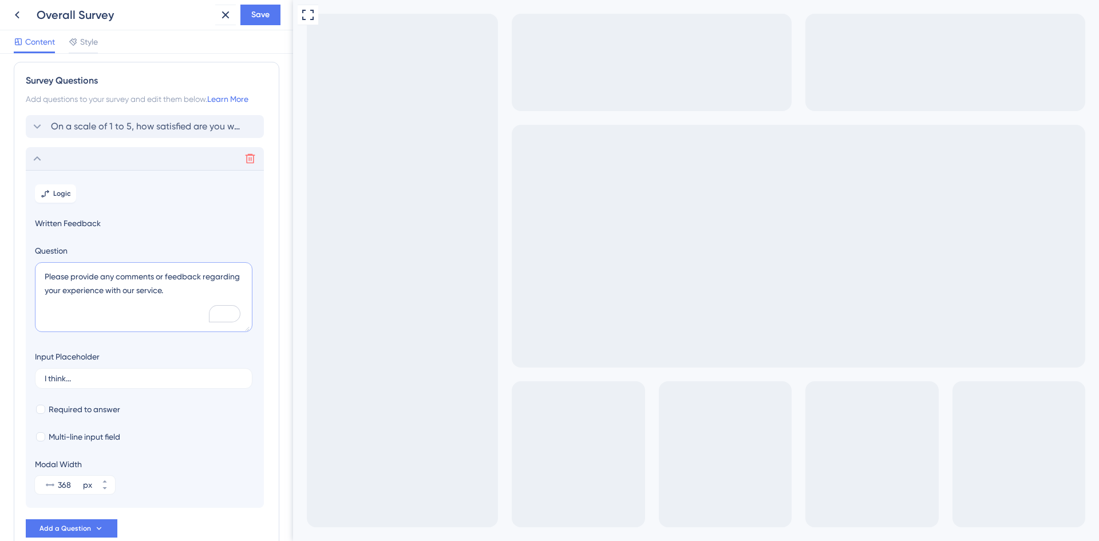
scroll to position [0, 0]
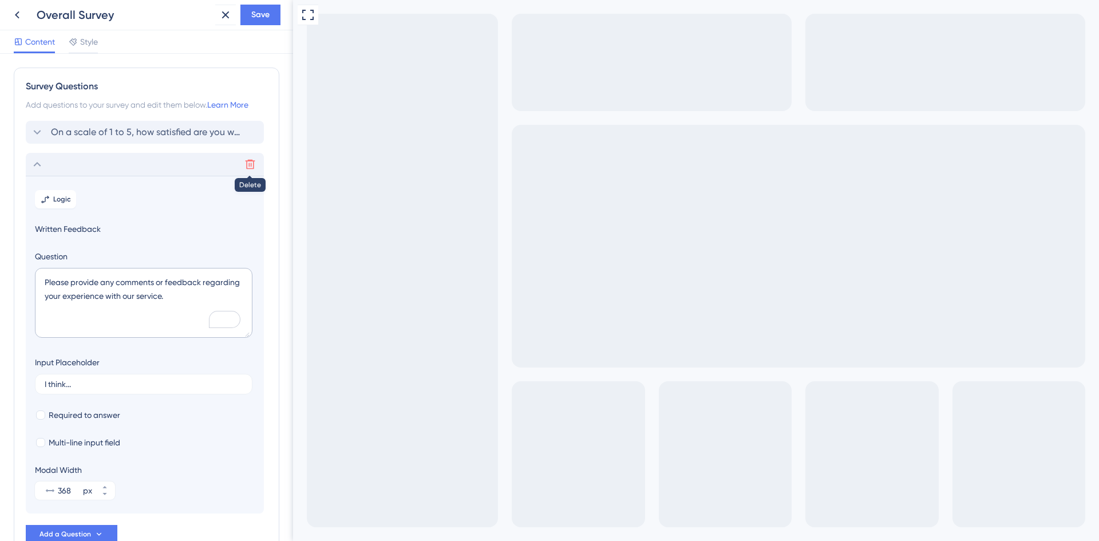
click at [250, 164] on icon at bounding box center [249, 164] width 11 height 11
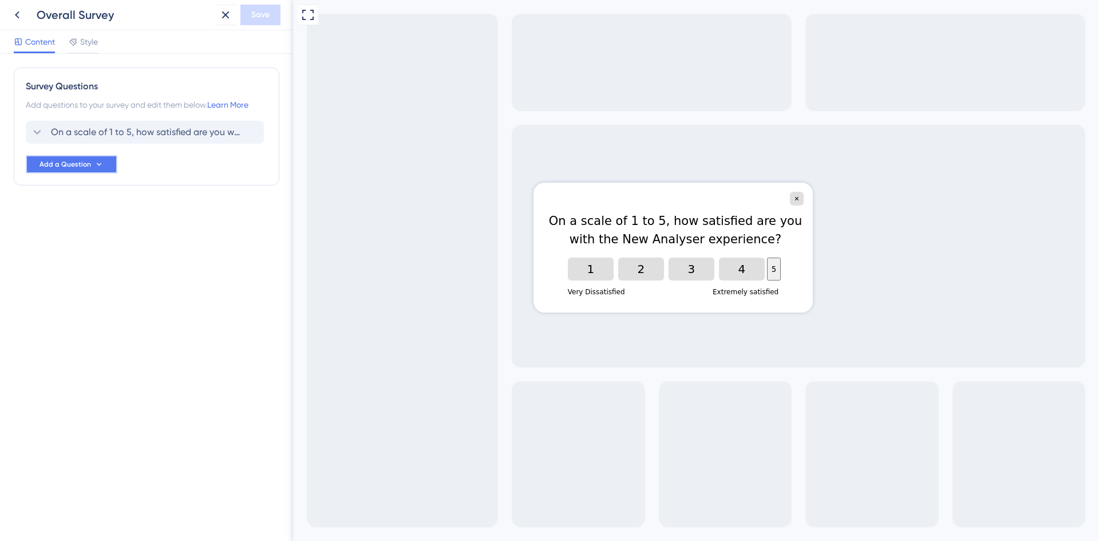
click at [87, 167] on span "Add a Question" at bounding box center [65, 164] width 52 height 9
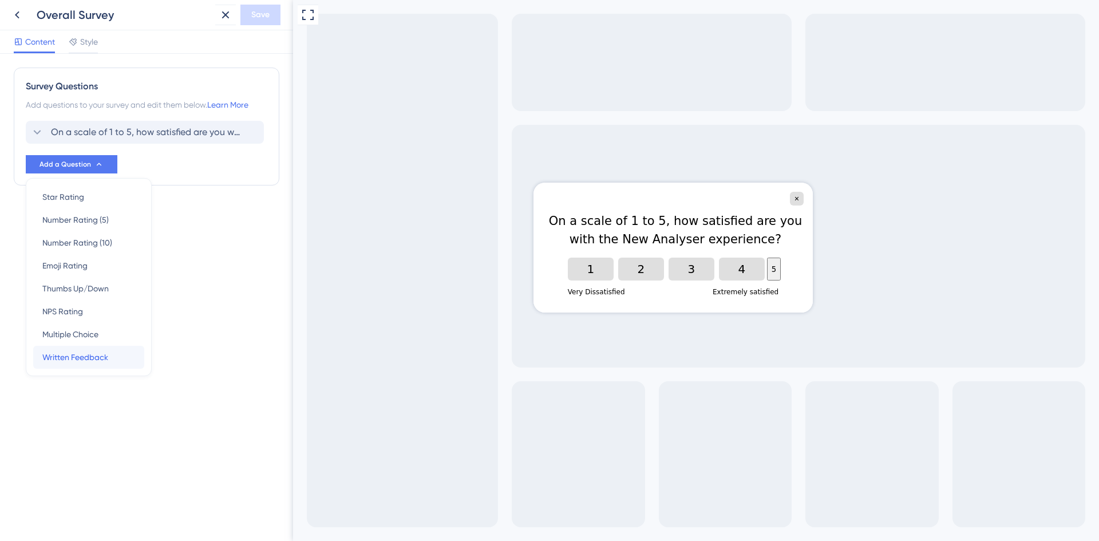
click at [112, 357] on div "Written Feedback Written Feedback" at bounding box center [88, 357] width 93 height 23
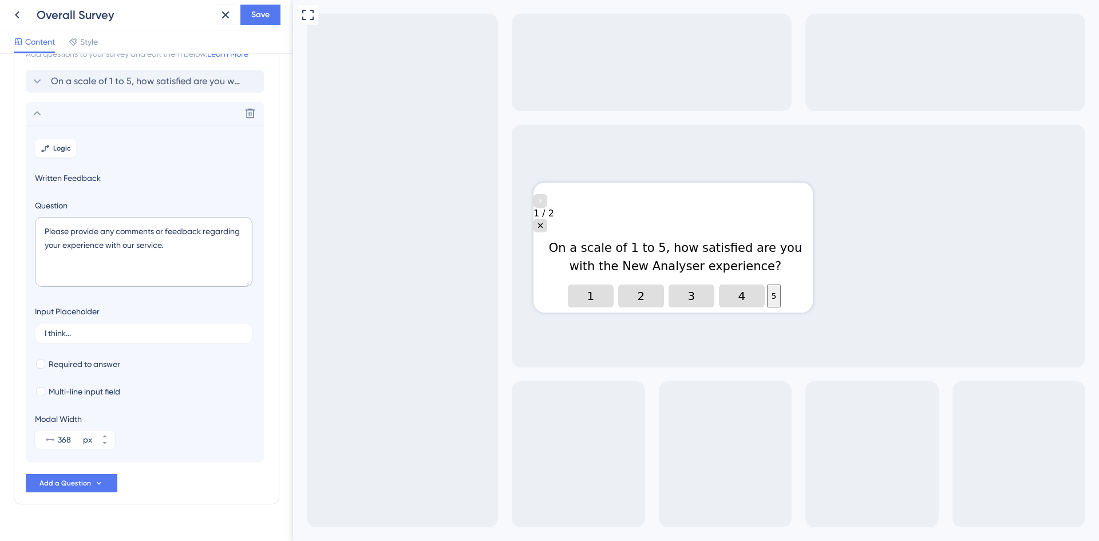
scroll to position [74, 0]
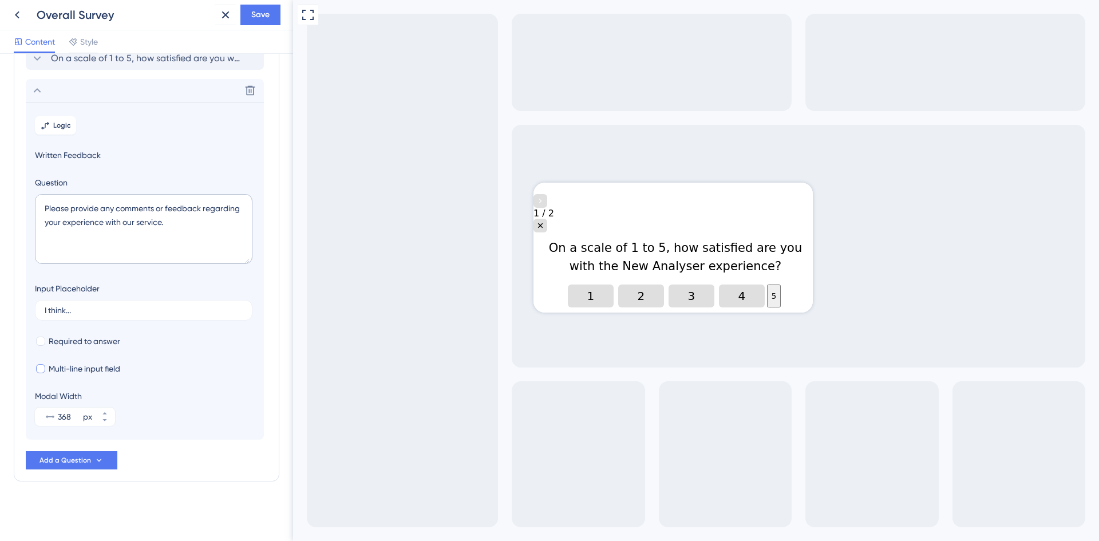
click at [94, 366] on span "Multi-line input field" at bounding box center [85, 369] width 72 height 14
click at [545, 200] on icon "Go to Question 2" at bounding box center [540, 200] width 9 height 9
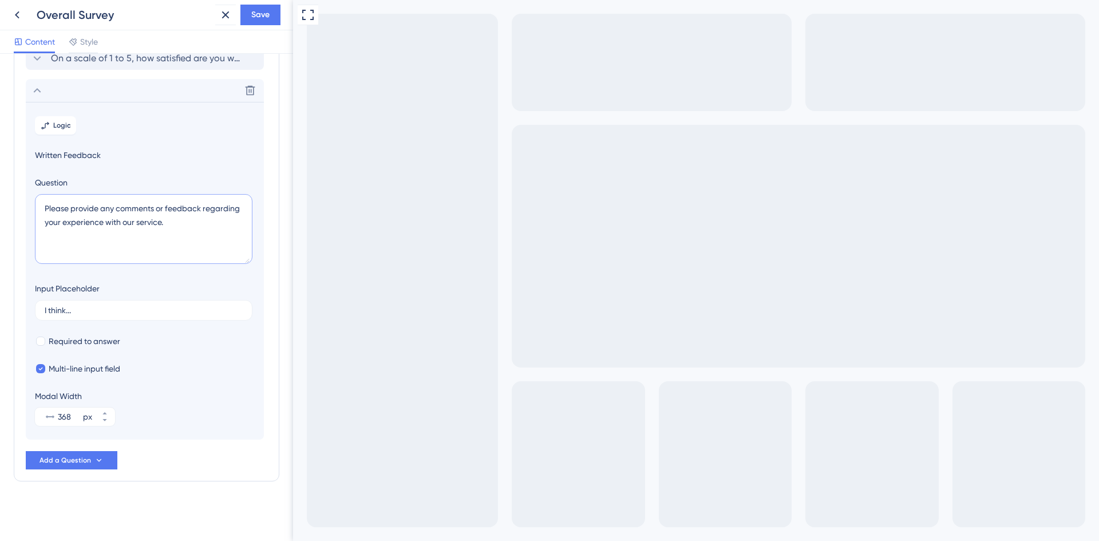
click at [174, 228] on textarea "Please provide any comments or feedback regarding your experience with our serv…" at bounding box center [144, 229] width 218 height 70
click at [67, 368] on span "Multi-line input field" at bounding box center [85, 369] width 72 height 14
checkbox input "false"
drag, startPoint x: 177, startPoint y: 220, endPoint x: 7, endPoint y: 200, distance: 171.3
click at [7, 200] on div "Survey Questions Add questions to your survey and edit them below. Learn More O…" at bounding box center [146, 297] width 293 height 487
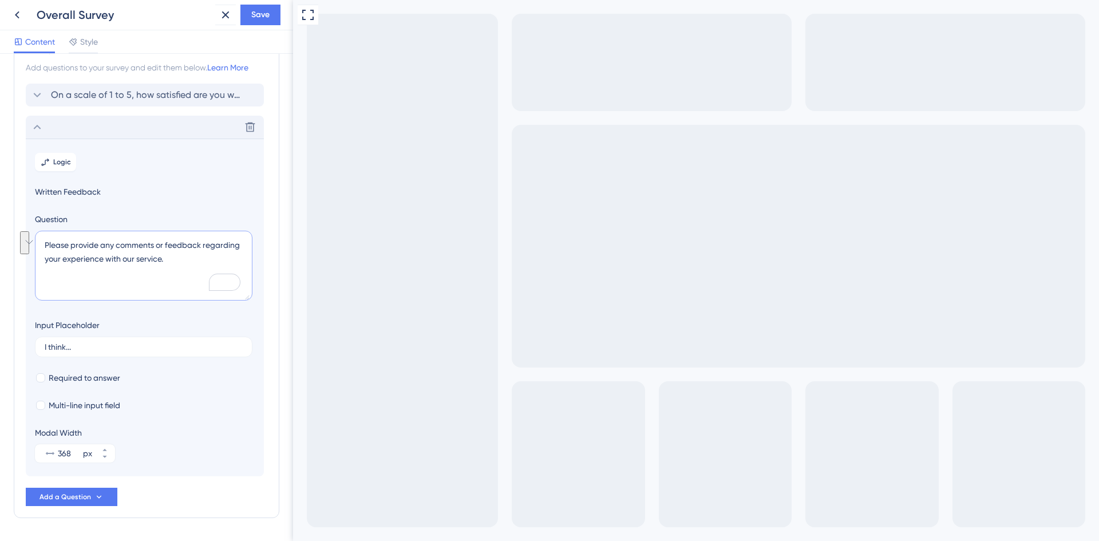
scroll to position [0, 0]
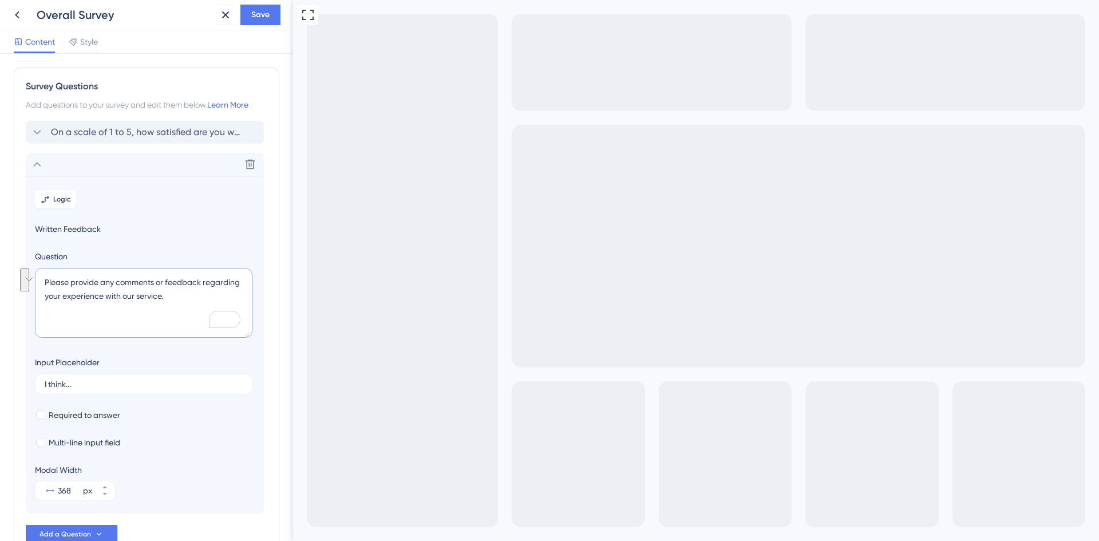
click at [152, 269] on textarea "Please provide any comments or feedback regarding your experience with our serv…" at bounding box center [144, 303] width 218 height 70
drag, startPoint x: 117, startPoint y: 282, endPoint x: 158, endPoint y: 282, distance: 40.6
click at [158, 282] on textarea "Please provide any comments or feedback regarding your experience with our serv…" at bounding box center [144, 303] width 218 height 70
drag, startPoint x: 202, startPoint y: 281, endPoint x: 191, endPoint y: 298, distance: 20.3
click at [191, 298] on textarea "Please provide any comments or feedback regarding your experience with our serv…" at bounding box center [144, 303] width 218 height 70
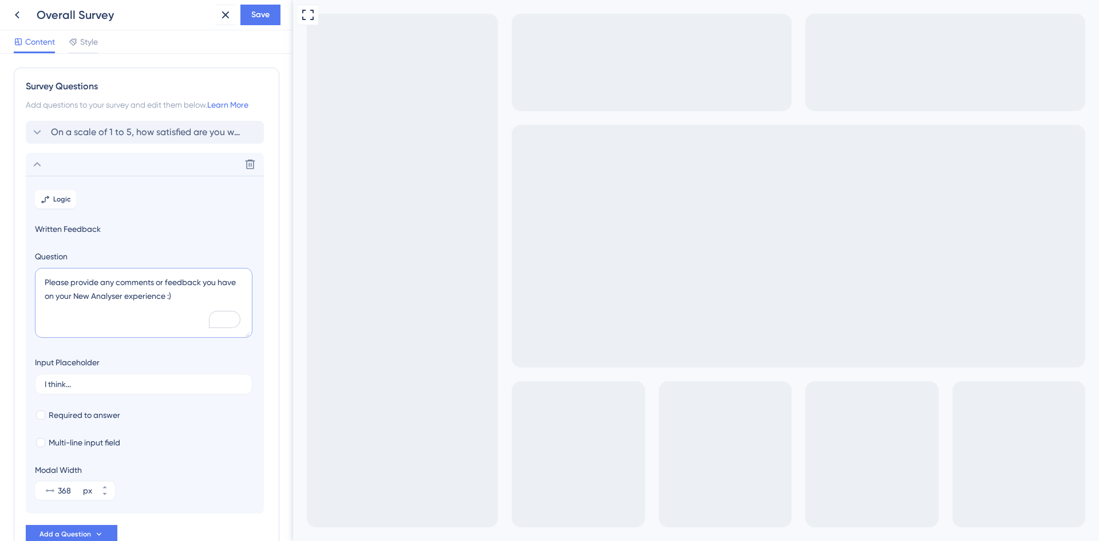
type textarea "Please provide any comments or feedback you have on your New Analyser experienc…"
click at [305, 540] on icon "Go to Question 1" at bounding box center [299, 547] width 9 height 9
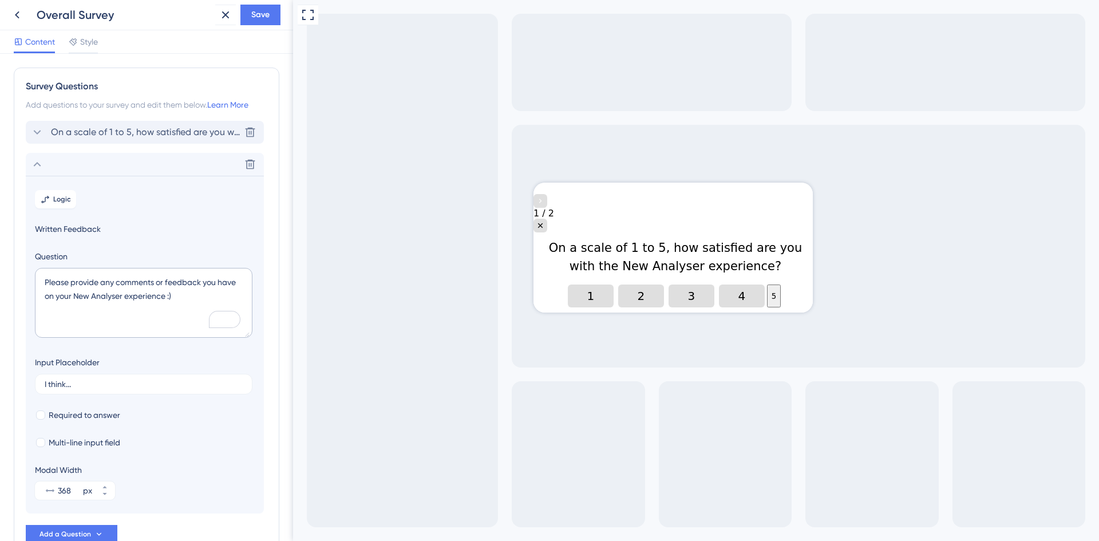
click at [104, 132] on span "On a scale of 1 to 5, how satisfied are you with the New Analyser experience?" at bounding box center [145, 132] width 189 height 14
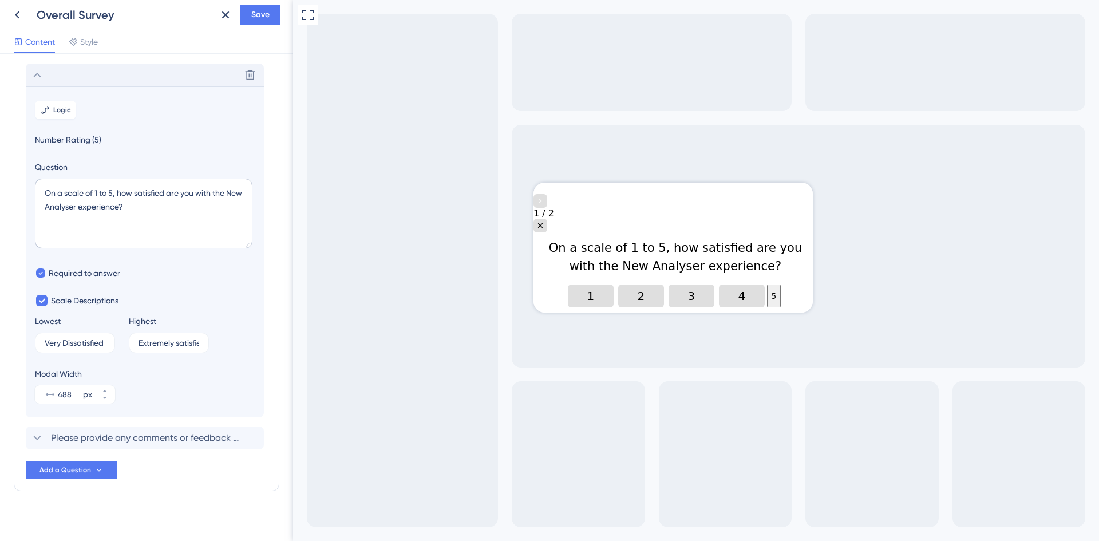
scroll to position [67, 0]
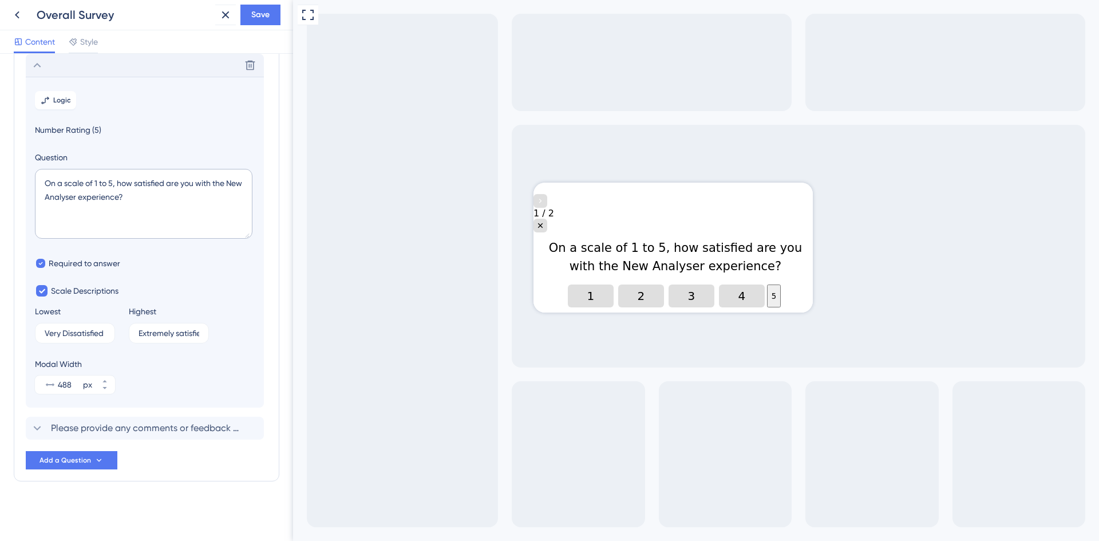
click at [771, 284] on button "5" at bounding box center [774, 295] width 14 height 23
click at [719, 284] on button "4" at bounding box center [742, 295] width 46 height 23
click at [684, 284] on button "3" at bounding box center [692, 295] width 46 height 23
click at [778, 284] on button "5" at bounding box center [756, 295] width 46 height 23
click at [579, 284] on button "1" at bounding box center [591, 295] width 46 height 23
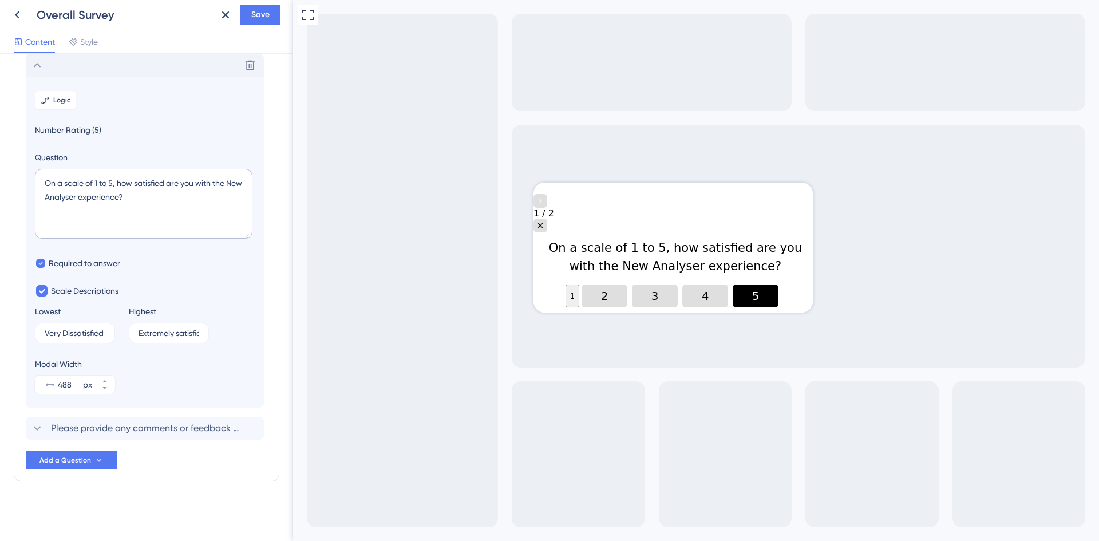
click at [778, 284] on button "5" at bounding box center [756, 295] width 46 height 23
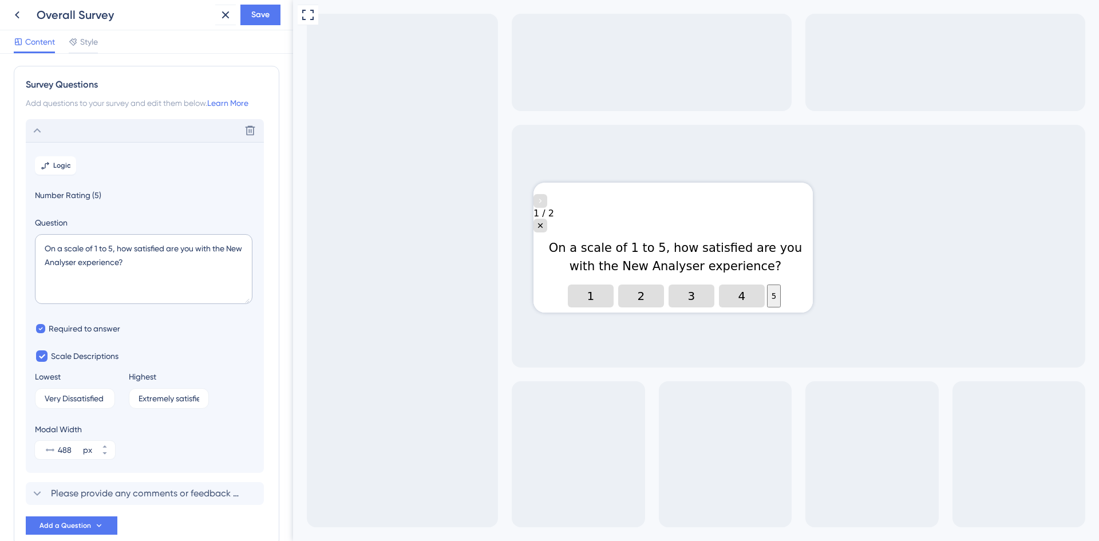
scroll to position [0, 0]
click at [46, 169] on icon at bounding box center [45, 167] width 9 height 9
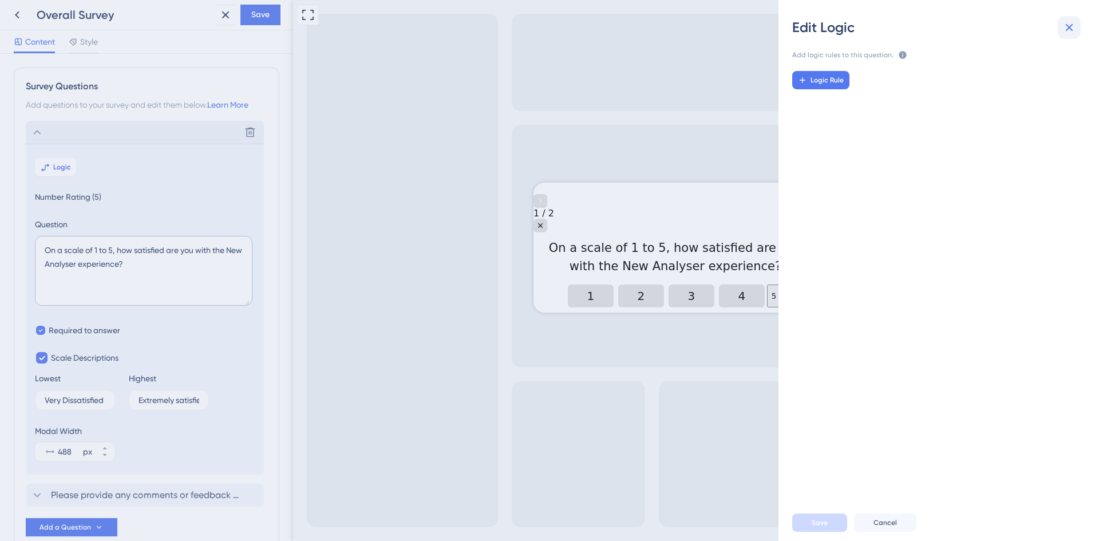
click at [1066, 32] on icon at bounding box center [1069, 28] width 14 height 14
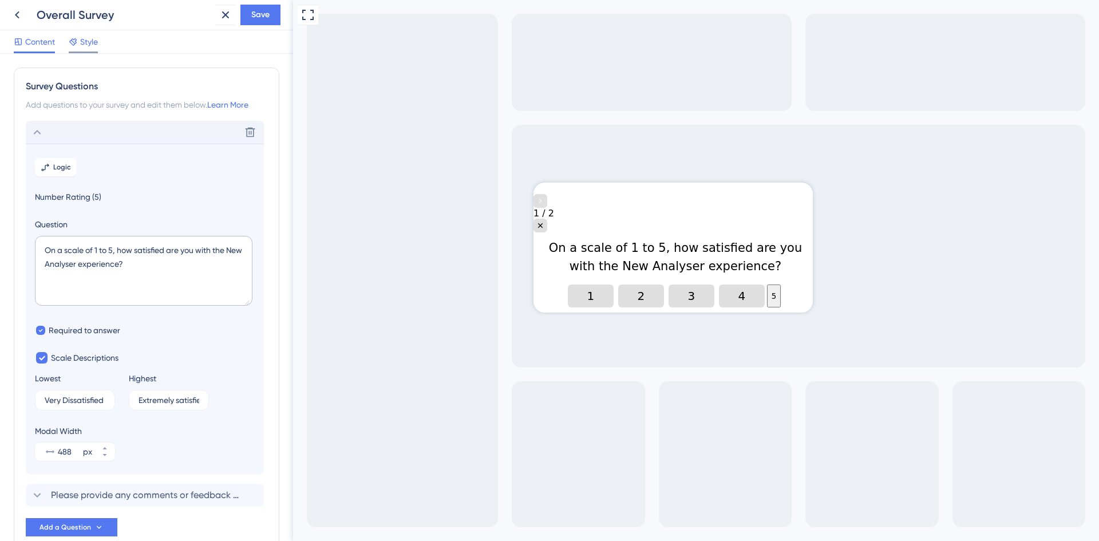
click at [91, 50] on div "Style" at bounding box center [83, 44] width 29 height 18
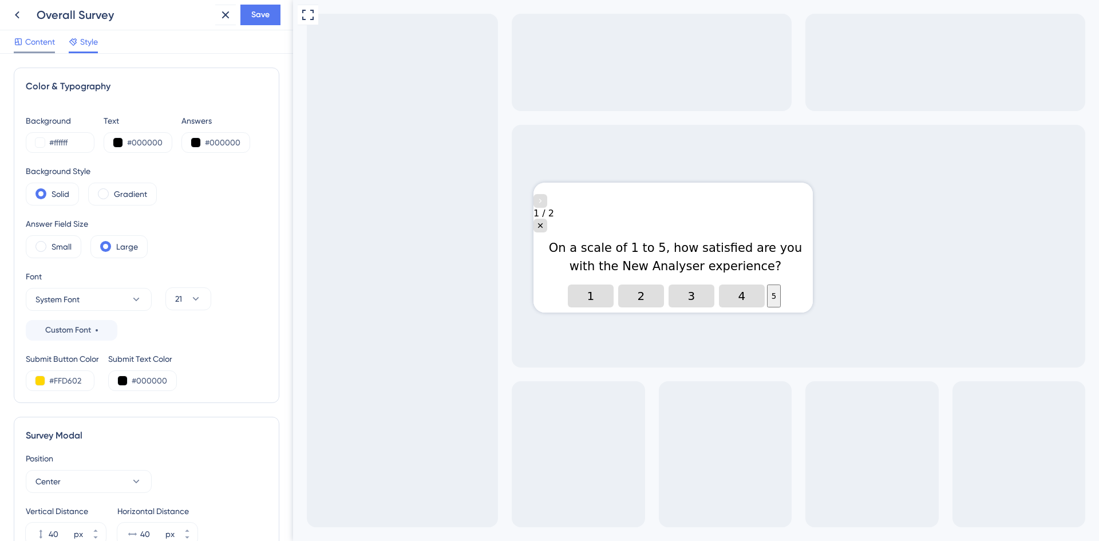
click at [42, 41] on span "Content" at bounding box center [40, 42] width 30 height 14
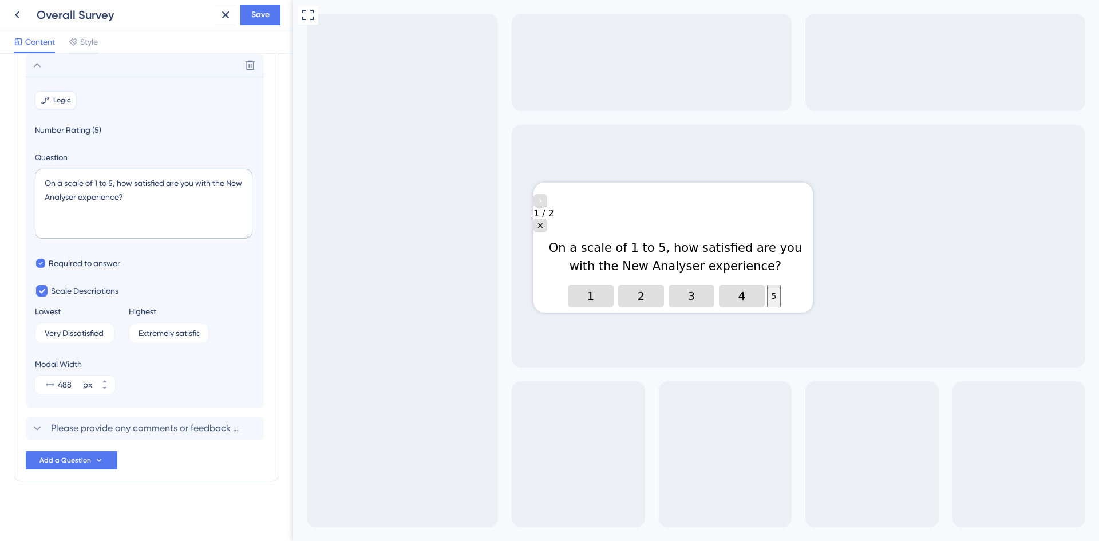
click at [66, 99] on span "Logic" at bounding box center [62, 100] width 18 height 9
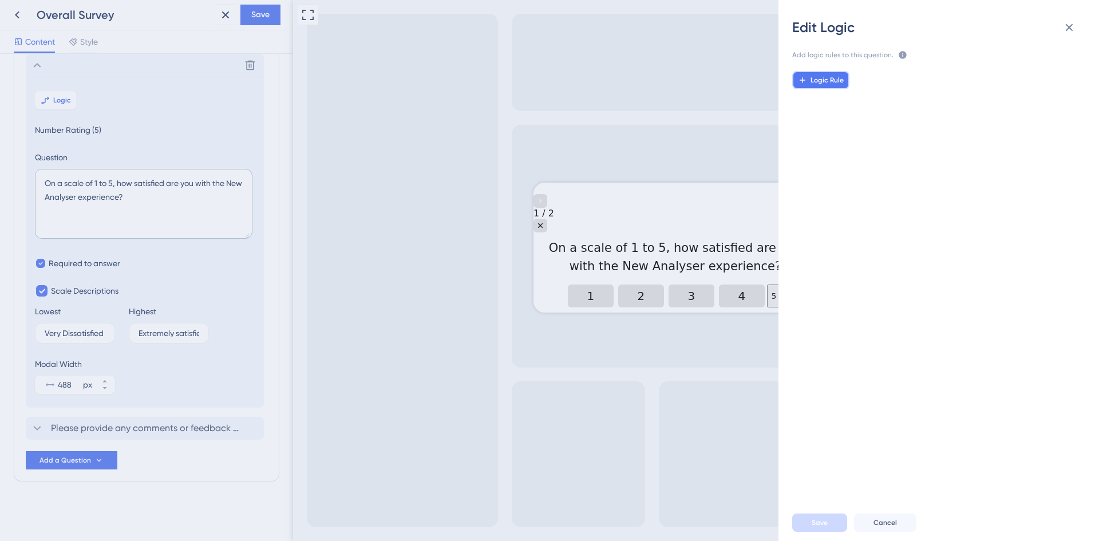
click at [833, 74] on button "Logic Rule" at bounding box center [820, 80] width 57 height 18
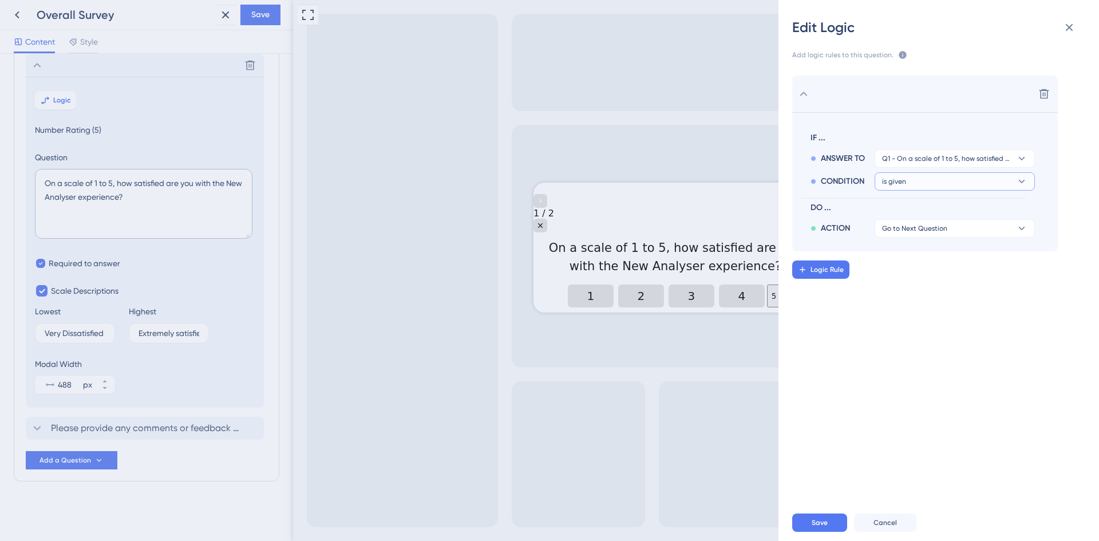
click at [996, 168] on button "is given" at bounding box center [955, 158] width 160 height 18
click at [996, 187] on button "is given" at bounding box center [955, 181] width 160 height 18
click at [807, 520] on button "Save" at bounding box center [819, 522] width 55 height 18
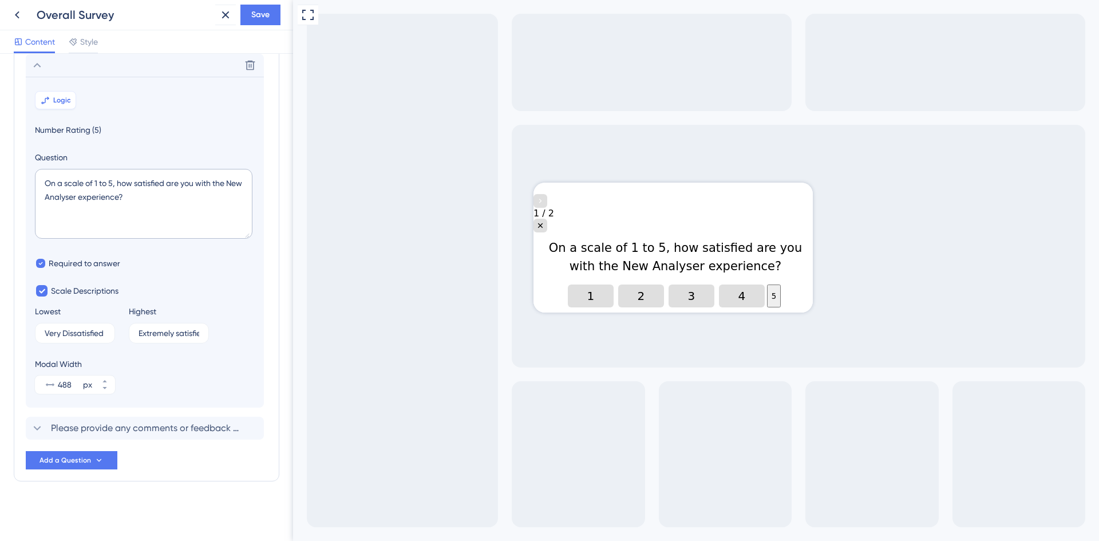
click at [66, 99] on span "Logic" at bounding box center [62, 100] width 18 height 9
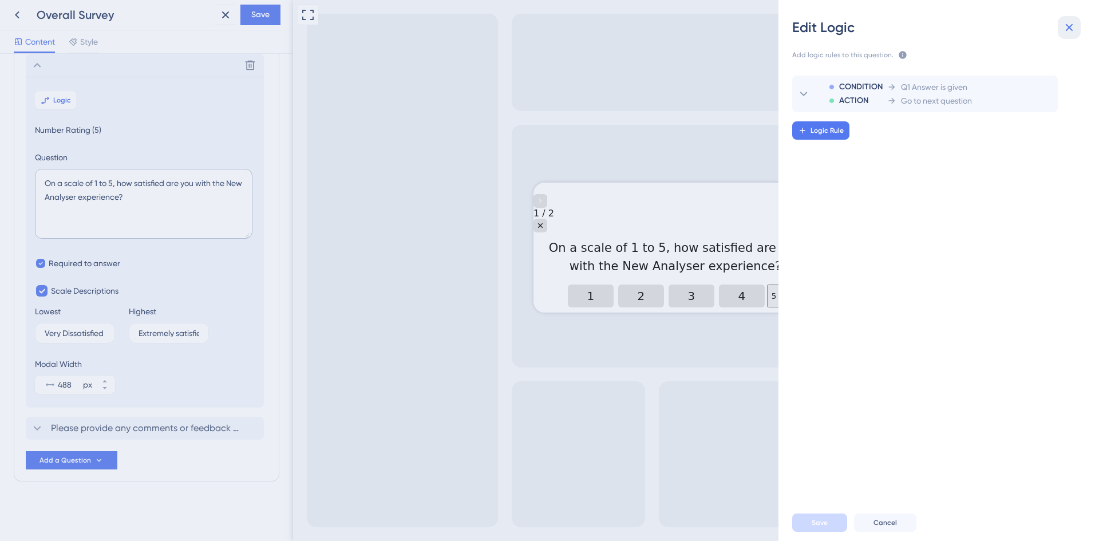
click at [1066, 32] on icon at bounding box center [1069, 28] width 14 height 14
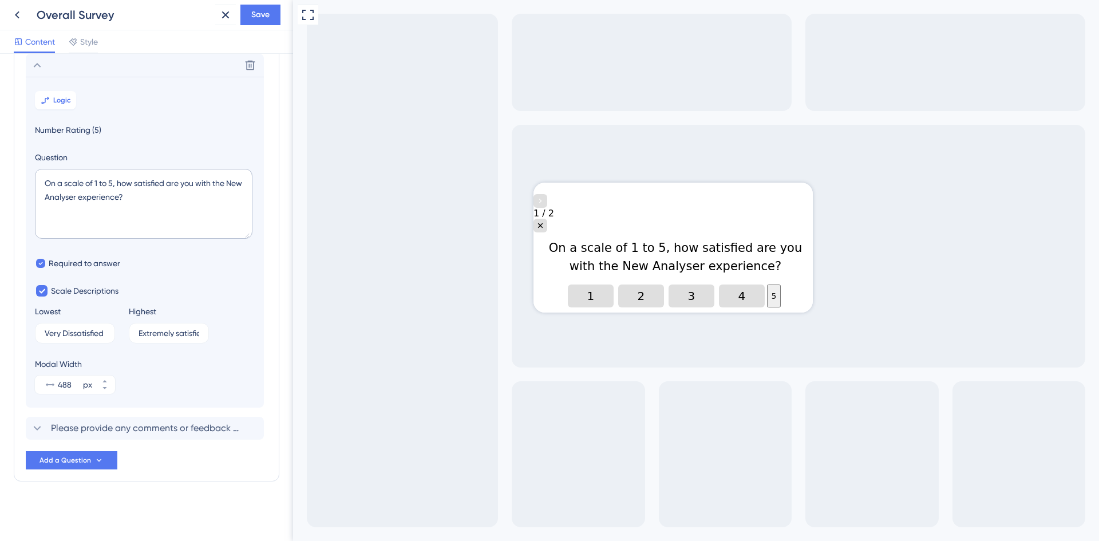
click at [767, 284] on button "5" at bounding box center [774, 295] width 14 height 23
click at [719, 284] on button "4" at bounding box center [742, 295] width 46 height 23
click at [669, 284] on button "3" at bounding box center [692, 295] width 46 height 23
click at [728, 284] on button "4" at bounding box center [705, 295] width 46 height 23
click at [772, 284] on button "5" at bounding box center [756, 295] width 46 height 23
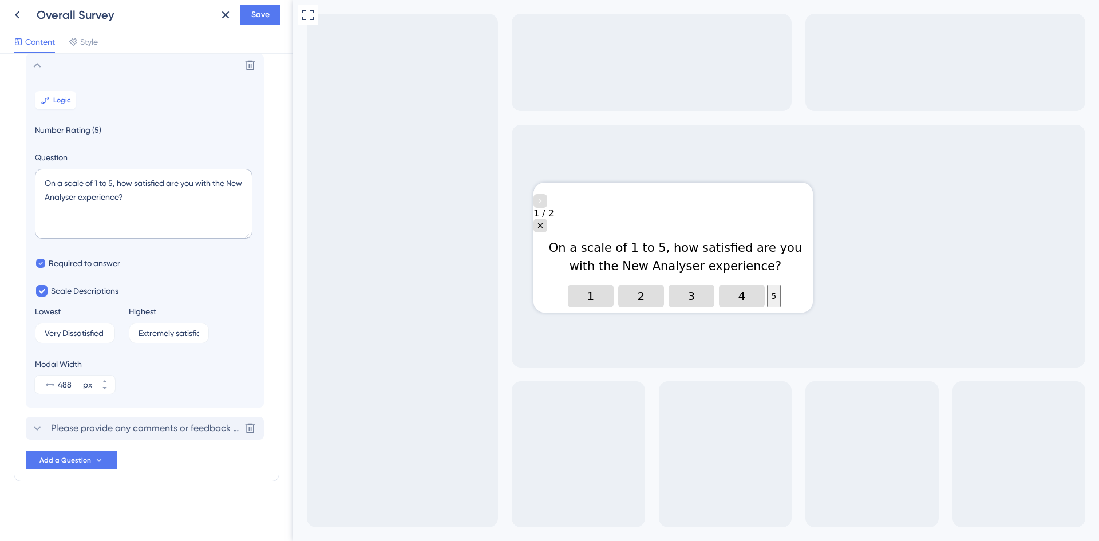
click at [193, 428] on span "Please provide any comments or feedback you have on your New Analyser experienc…" at bounding box center [145, 428] width 189 height 14
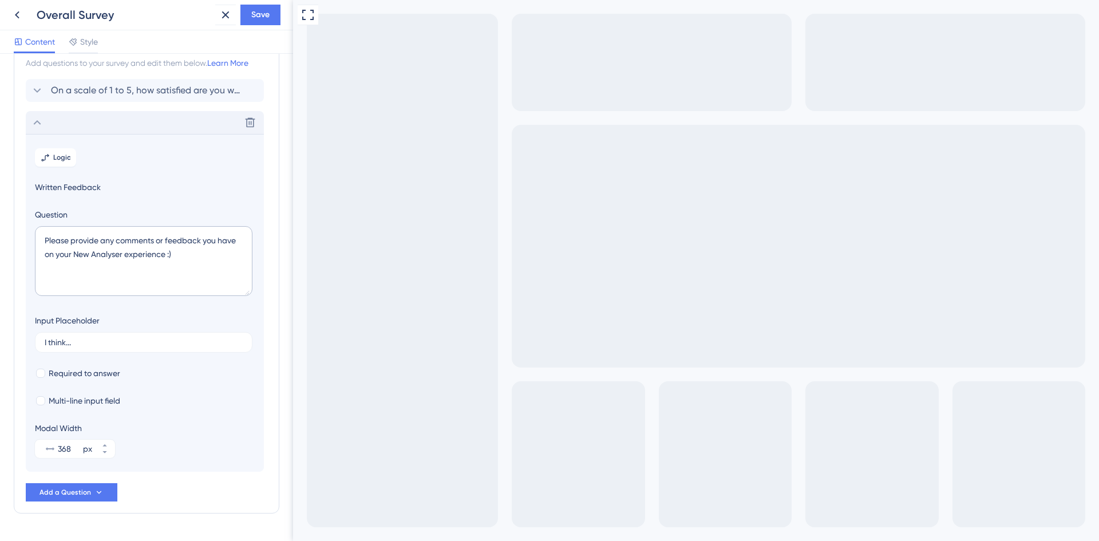
scroll to position [17, 0]
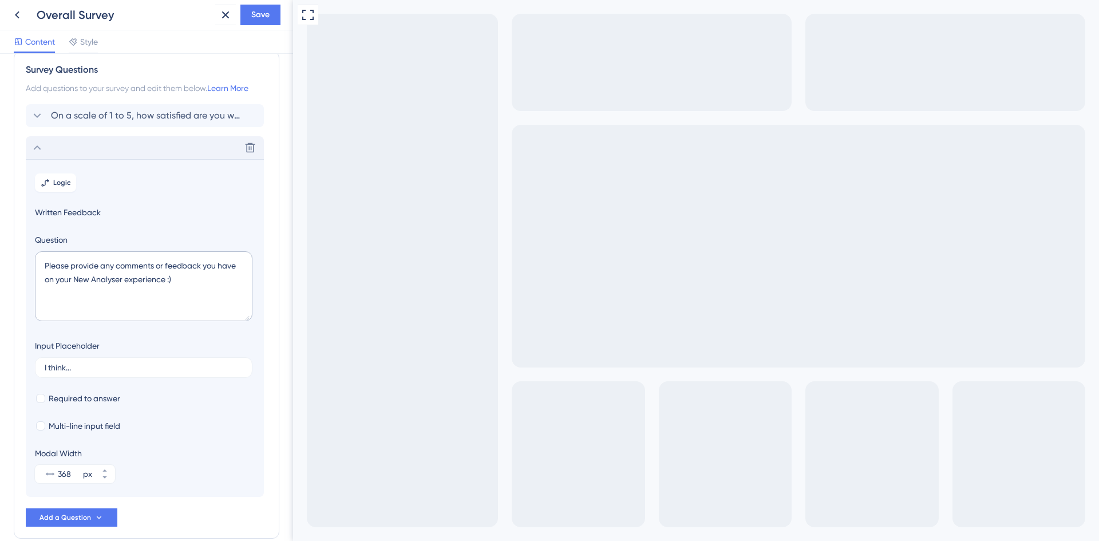
drag, startPoint x: 317, startPoint y: 579, endPoint x: 463, endPoint y: 623, distance: 152.3
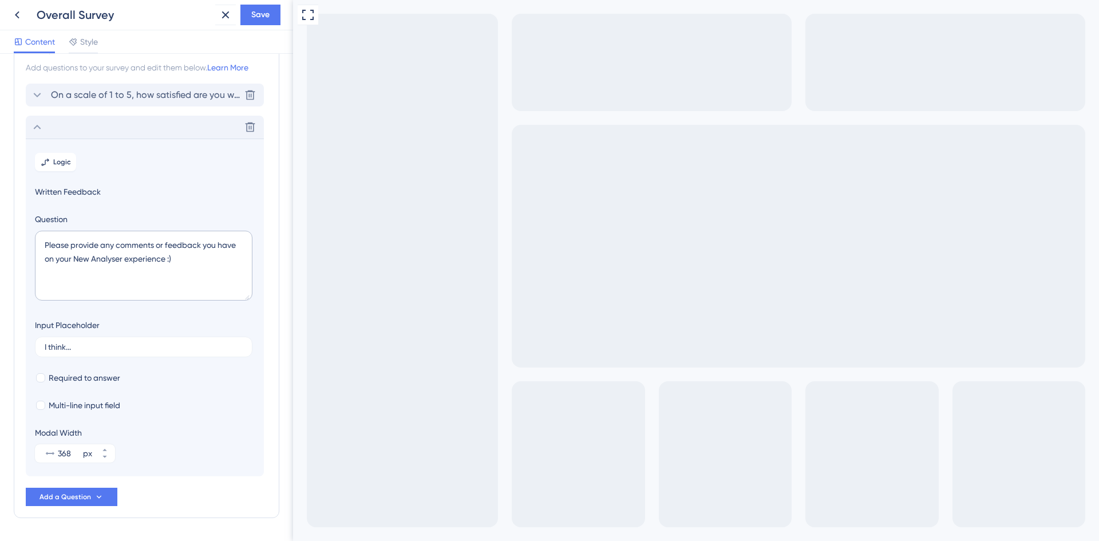
scroll to position [0, 0]
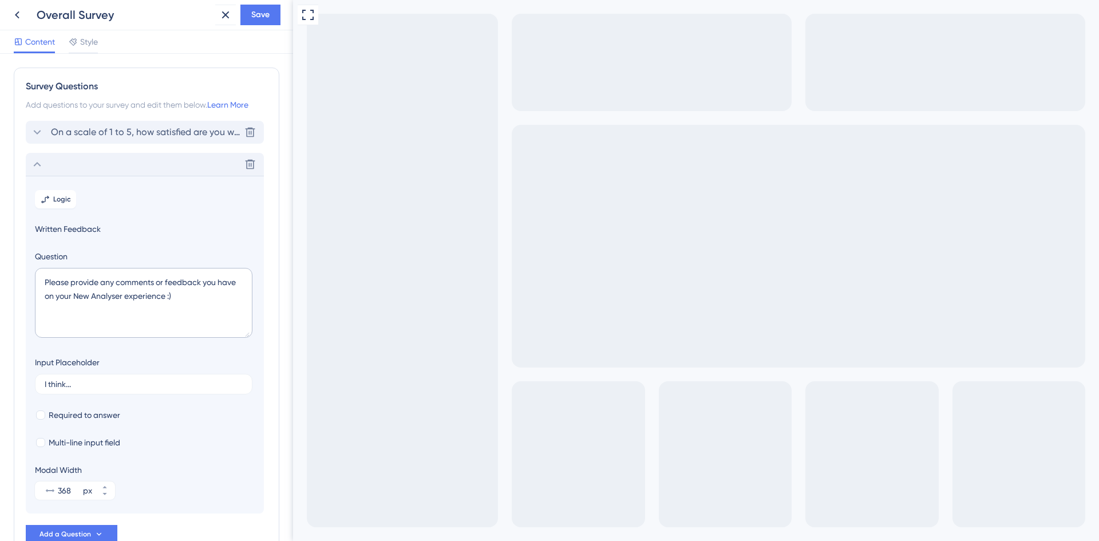
click at [121, 138] on span "On a scale of 1 to 5, how satisfied are you with the New Analyser experience?" at bounding box center [145, 132] width 189 height 14
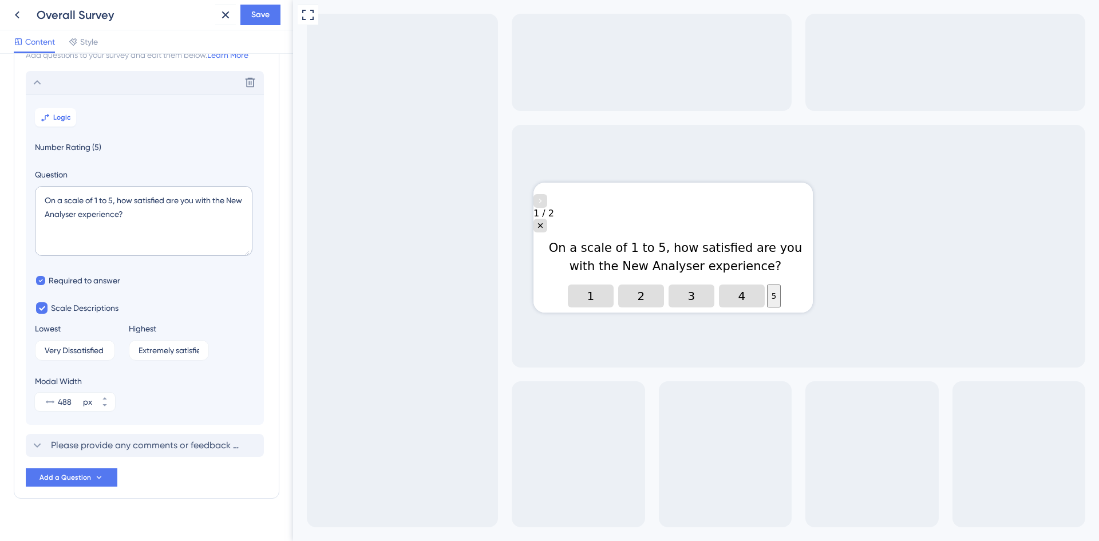
scroll to position [67, 0]
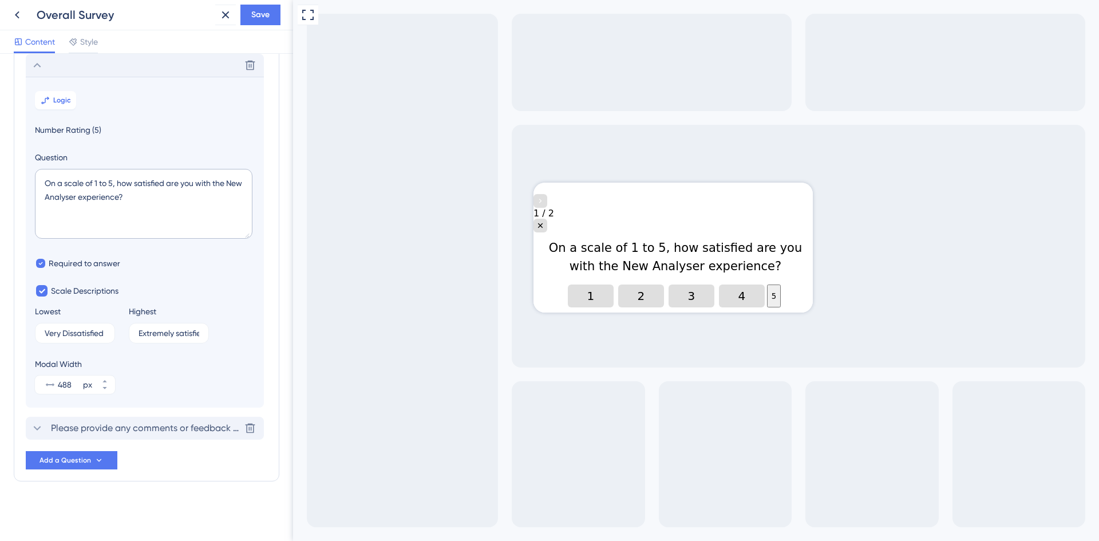
click at [136, 428] on span "Please provide any comments or feedback you have on your New Analyser experienc…" at bounding box center [145, 428] width 189 height 14
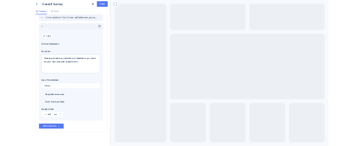
scroll to position [74, 0]
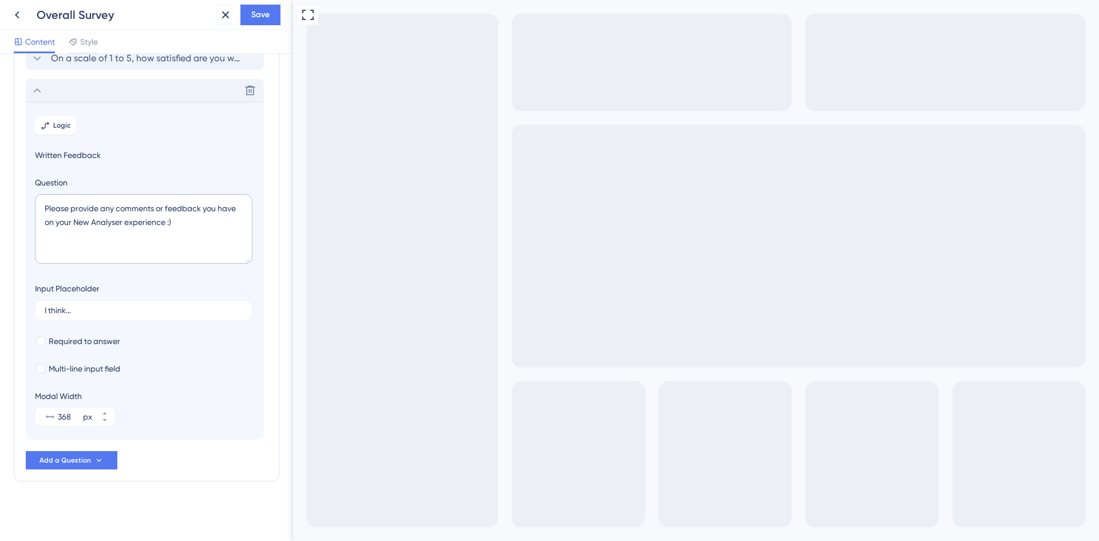
drag, startPoint x: 389, startPoint y: 598, endPoint x: 374, endPoint y: 600, distance: 15.6
drag, startPoint x: 187, startPoint y: 223, endPoint x: 21, endPoint y: 207, distance: 166.1
click at [21, 207] on div "Survey Questions Add questions to your survey and edit them below. Learn More O…" at bounding box center [147, 238] width 266 height 488
click at [62, 211] on textarea "Please provide any comments or feedback you have on your New Analyser experienc…" at bounding box center [144, 229] width 218 height 70
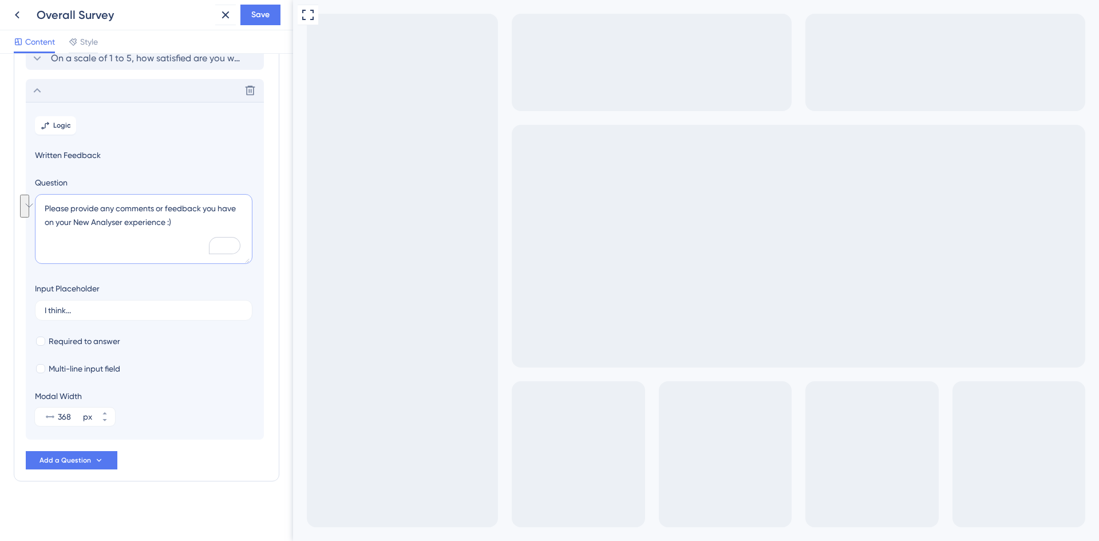
click at [54, 208] on textarea "Please provide any comments or feedback you have on your New Analyser experienc…" at bounding box center [144, 229] width 218 height 70
click at [136, 218] on textarea "Please provide any comments or feedback you have on your New Analyser experienc…" at bounding box center [144, 229] width 218 height 70
drag, startPoint x: 104, startPoint y: 208, endPoint x: 46, endPoint y: 206, distance: 58.4
click at [46, 206] on textarea "Please provide any comments or feedback you have on your New Analyser experienc…" at bounding box center [144, 229] width 218 height 70
click at [188, 129] on section "Logic Written Feedback Question Any comments or feedback you have on your New A…" at bounding box center [145, 271] width 238 height 338
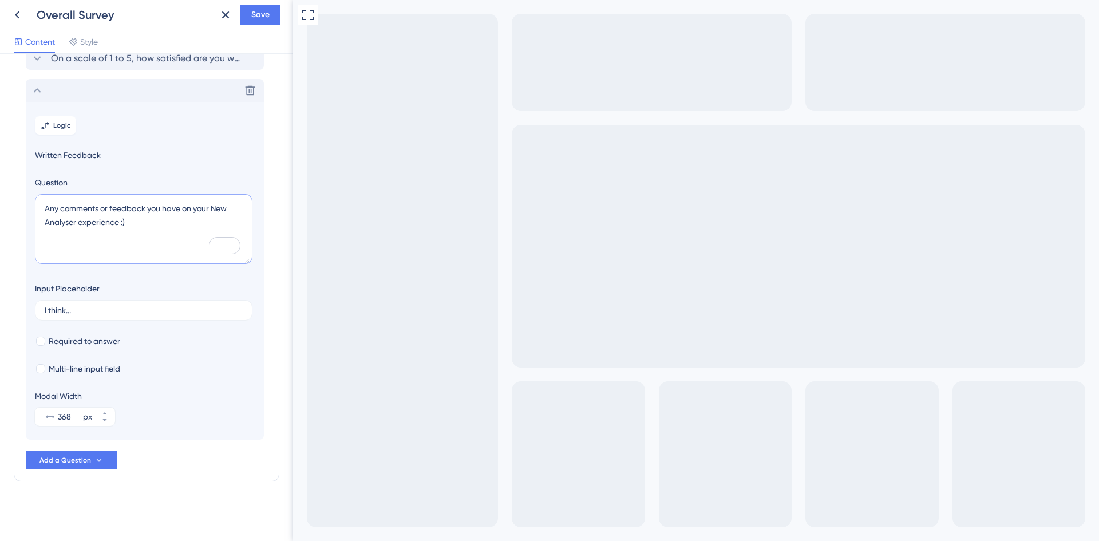
drag, startPoint x: 117, startPoint y: 222, endPoint x: 78, endPoint y: 226, distance: 39.1
click at [78, 226] on textarea "Any comments or feedback you have on your New Analyser experience :)" at bounding box center [144, 229] width 218 height 70
drag, startPoint x: 132, startPoint y: 224, endPoint x: 75, endPoint y: 223, distance: 56.7
click at [75, 223] on textarea "Any comments or feedback you have on your New Analyser experience :)" at bounding box center [144, 229] width 218 height 70
click at [94, 220] on textarea "Any feedback you have on your New Analyser experience" at bounding box center [144, 229] width 218 height 70
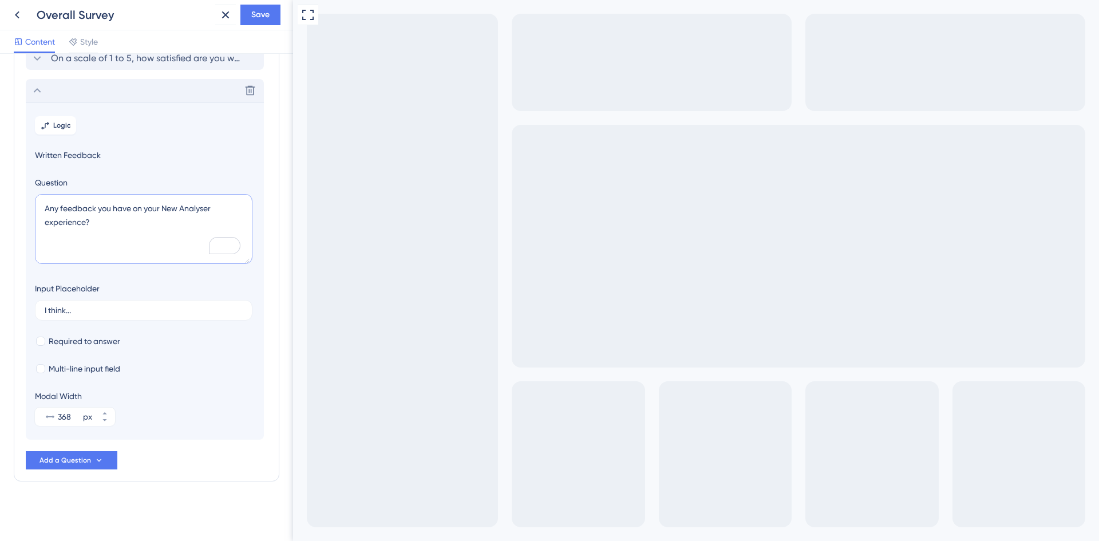
click at [50, 210] on textarea "Any feedback you have on your New Analyser experience?" at bounding box center [144, 229] width 218 height 70
click at [167, 208] on textarea "Please share your feedback you have on your New Analyser experience?" at bounding box center [144, 229] width 218 height 70
type textarea "Please share your feedback on your New Analyser experience"
click at [181, 315] on label "I think..." at bounding box center [144, 310] width 218 height 21
click at [181, 314] on input "I think..." at bounding box center [144, 310] width 198 height 8
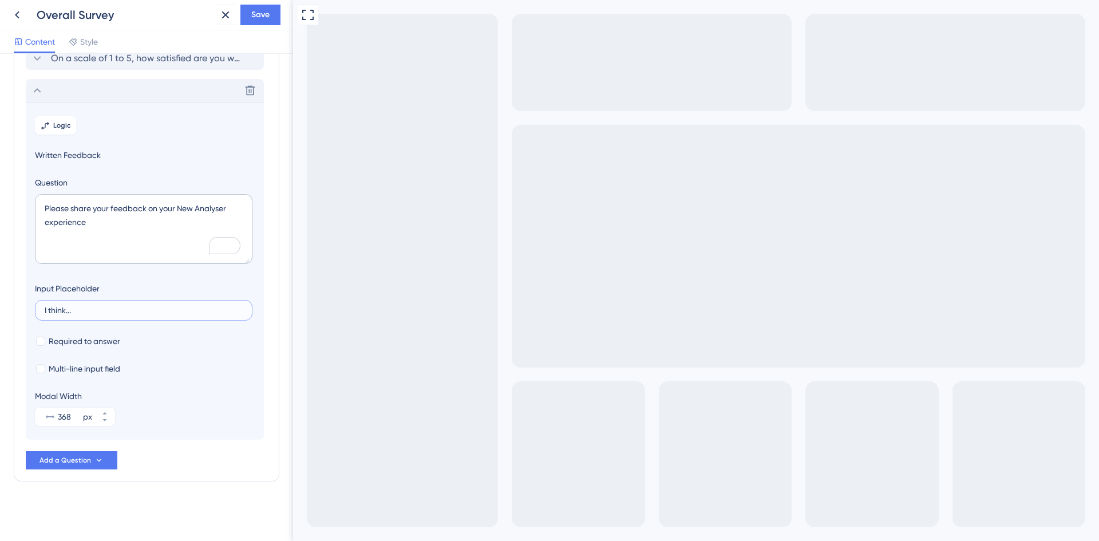
drag, startPoint x: 174, startPoint y: 309, endPoint x: 0, endPoint y: 282, distance: 176.1
click at [0, 282] on div "Survey Questions Add questions to your survey and edit them below. Learn More O…" at bounding box center [146, 297] width 293 height 487
type input "N"
click at [166, 208] on textarea "Please share your feedback on your New Analyser experience" at bounding box center [144, 229] width 218 height 70
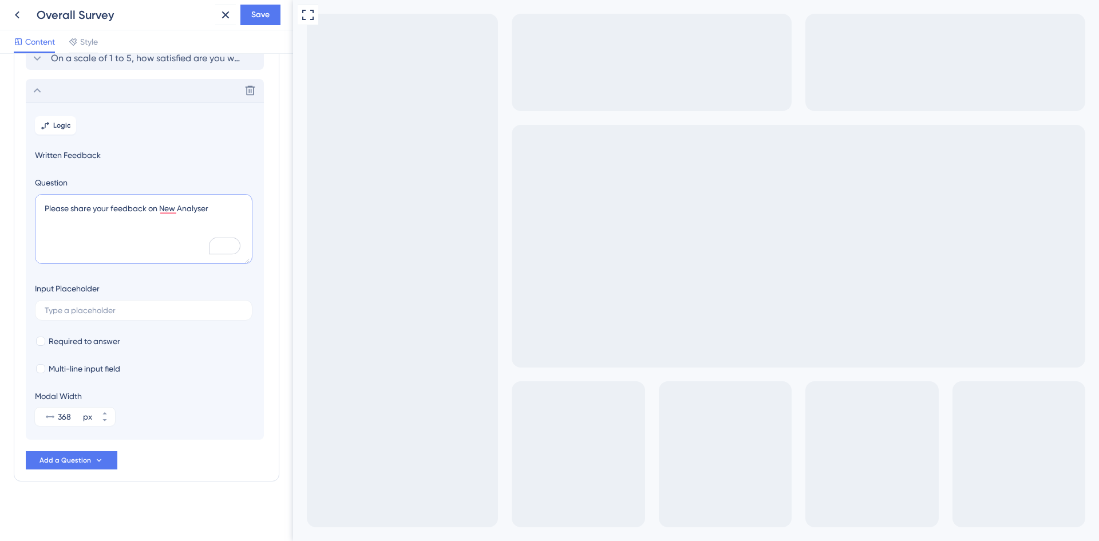
click at [121, 208] on textarea "Please share your feedback on New Analyser" at bounding box center [144, 229] width 218 height 70
click at [212, 207] on textarea "Please share your feedback on New Analyser" at bounding box center [144, 229] width 218 height 70
click at [225, 209] on textarea "Please share your feedback on the New Analyser" at bounding box center [144, 229] width 218 height 70
drag, startPoint x: 111, startPoint y: 209, endPoint x: 147, endPoint y: 211, distance: 35.5
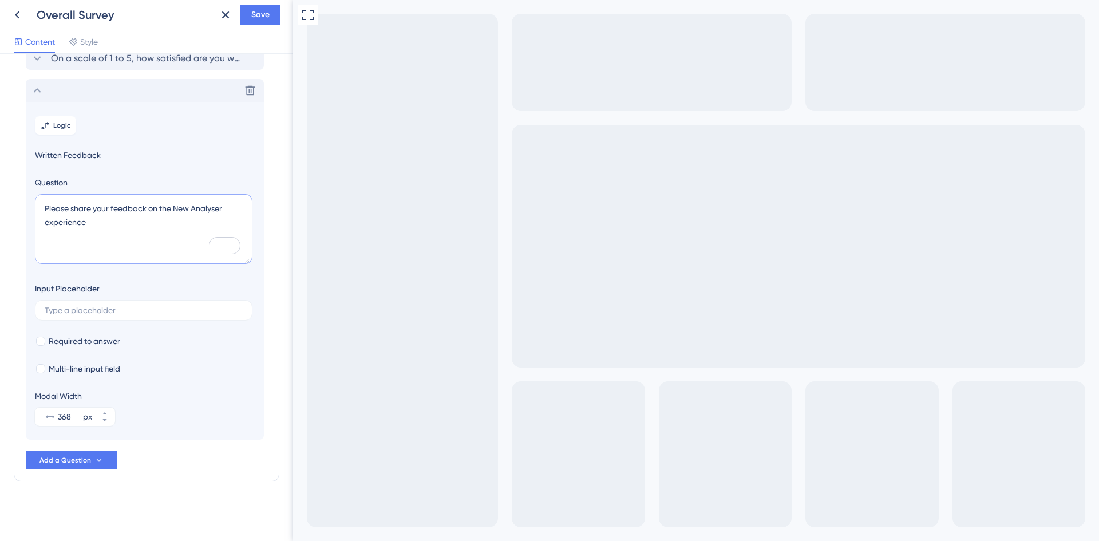
click at [147, 211] on textarea "Please share your feedback on the New Analyser experience" at bounding box center [144, 229] width 218 height 70
drag, startPoint x: 96, startPoint y: 221, endPoint x: 34, endPoint y: 204, distance: 64.0
click at [34, 204] on div "Delete Logic Written Feedback Question Please share your comments on the New An…" at bounding box center [145, 259] width 238 height 361
drag, startPoint x: 1086, startPoint y: 12, endPoint x: 1056, endPoint y: 22, distance: 32.0
click at [1086, 12] on div "Full Screen Preview" at bounding box center [696, 339] width 806 height 679
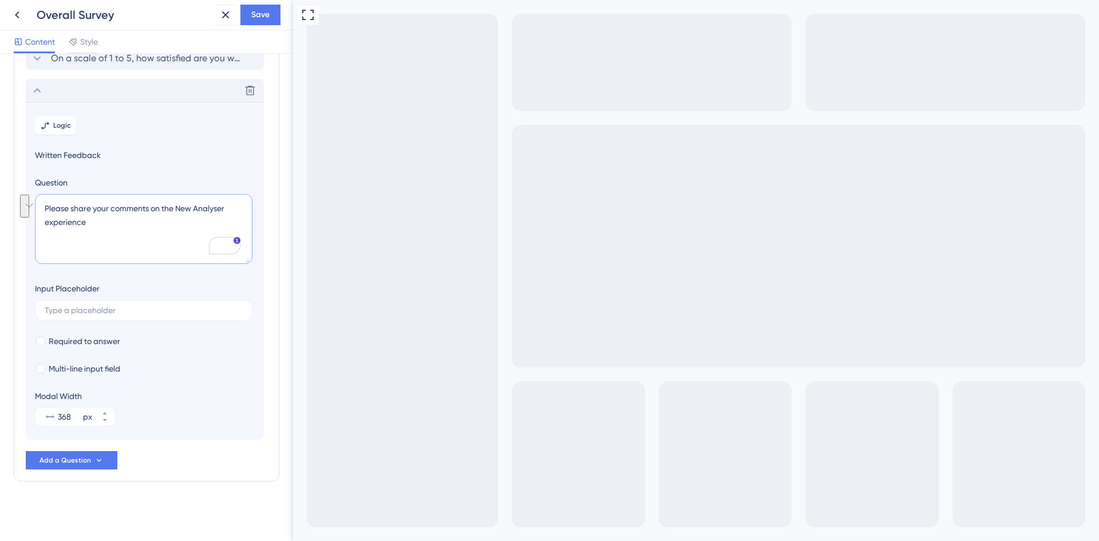
click at [100, 224] on textarea "Please share your comments on the New Analyser experience" at bounding box center [144, 229] width 218 height 70
drag, startPoint x: 100, startPoint y: 224, endPoint x: 45, endPoint y: 209, distance: 57.6
click at [45, 209] on textarea "Please share your comments on the New Analyser experience" at bounding box center [144, 229] width 218 height 70
click at [117, 208] on textarea "Please share your comments on the New Analyser experience" at bounding box center [144, 229] width 218 height 70
drag, startPoint x: 108, startPoint y: 211, endPoint x: 148, endPoint y: 211, distance: 39.5
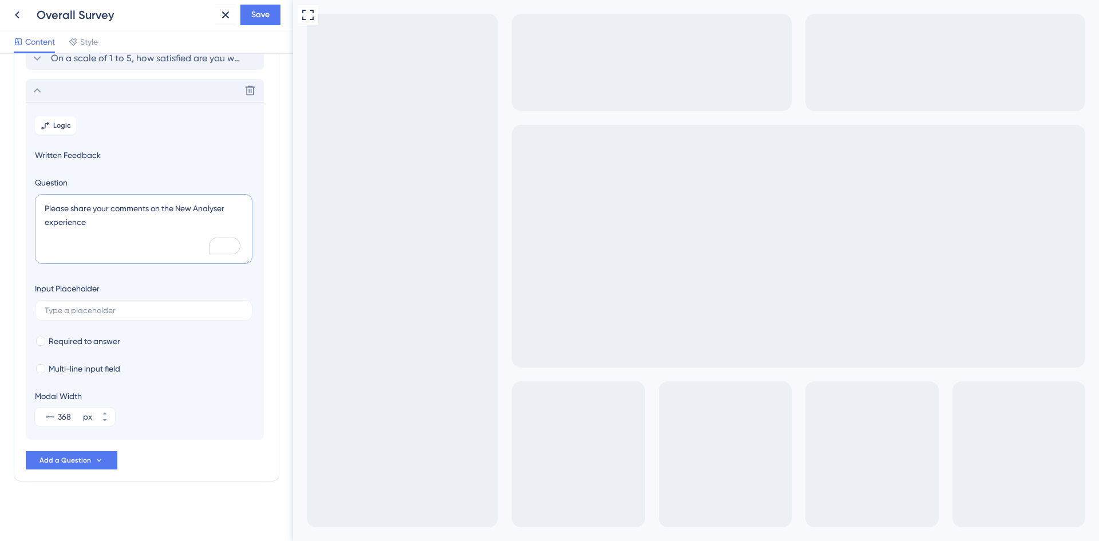
click at [148, 211] on textarea "Please share your comments on the New Analyser experience" at bounding box center [144, 229] width 218 height 70
drag, startPoint x: 184, startPoint y: 224, endPoint x: 40, endPoint y: 206, distance: 145.4
click at [38, 206] on div "Delete Logic Written Feedback Question Any feedback on your experience using Ne…" at bounding box center [145, 259] width 238 height 361
paste textarea "How’s your New Analyser experience"
click at [62, 208] on textarea "How’s your New Analyser experience?" at bounding box center [144, 229] width 218 height 70
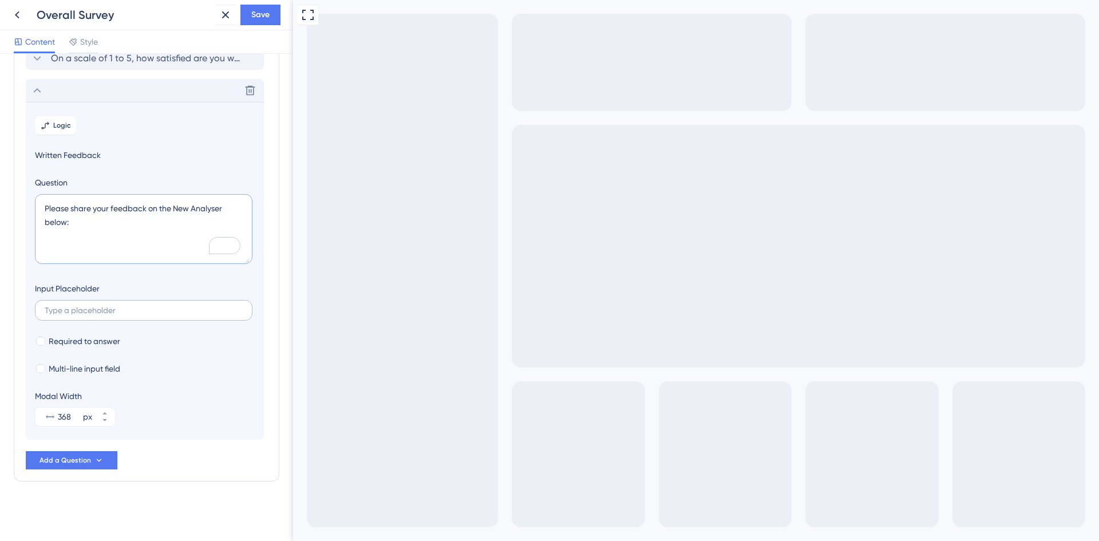
type textarea "Please share your feedback on the New Analyser below:"
click at [152, 312] on input "text" at bounding box center [144, 310] width 198 height 8
click at [59, 311] on input "Type here" at bounding box center [144, 310] width 198 height 8
drag, startPoint x: 61, startPoint y: 311, endPoint x: 42, endPoint y: 310, distance: 18.9
click at [42, 310] on label "Type here" at bounding box center [144, 310] width 218 height 21
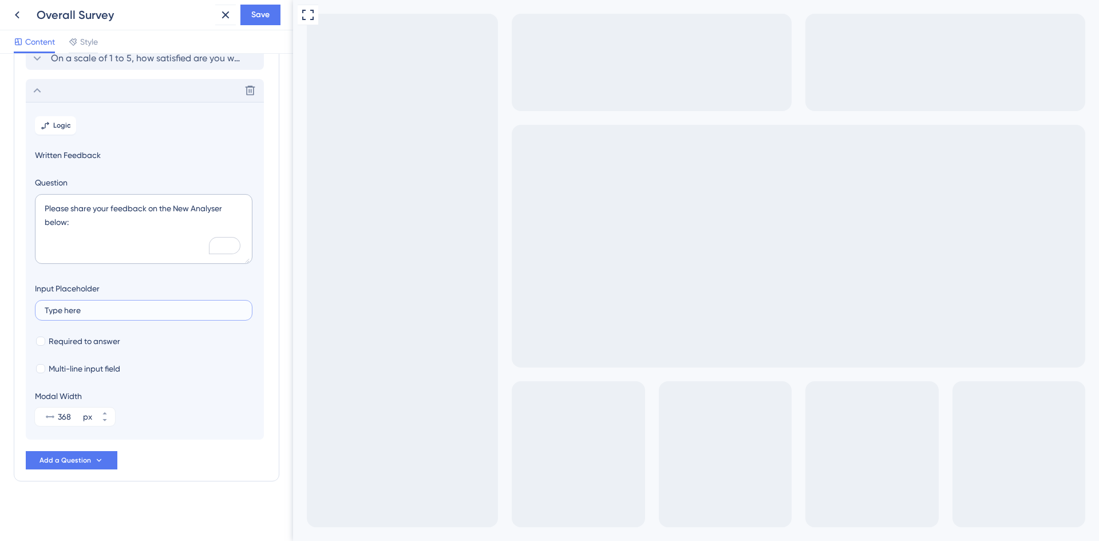
click at [45, 310] on input "Type here" at bounding box center [144, 310] width 198 height 8
type input "Feedback"
click at [248, 456] on div "On a scale of 1 to 5, how satisfied are you with the New Analyser experience? D…" at bounding box center [147, 258] width 242 height 422
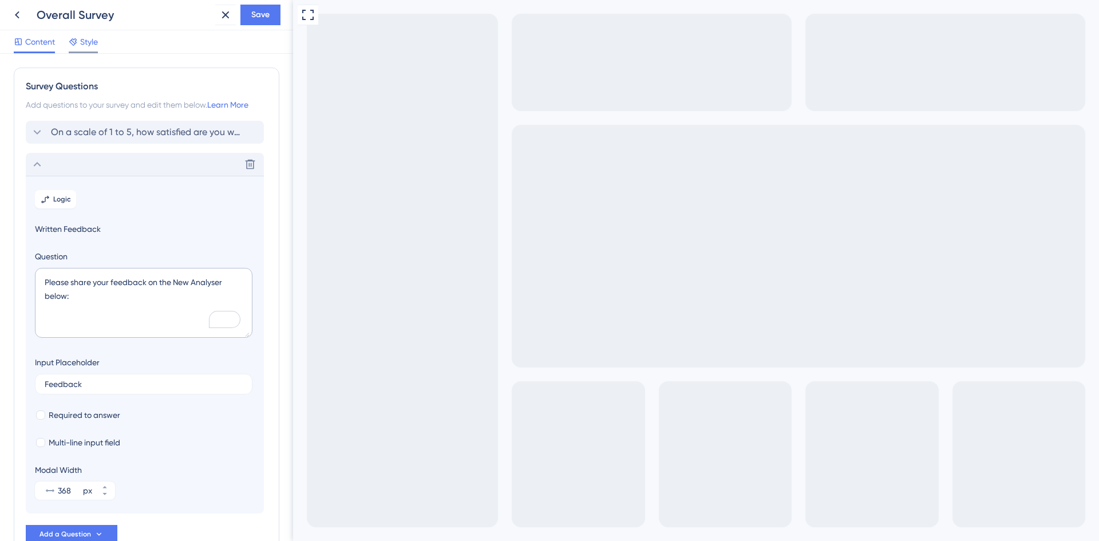
click at [85, 46] on span "Style" at bounding box center [89, 42] width 18 height 14
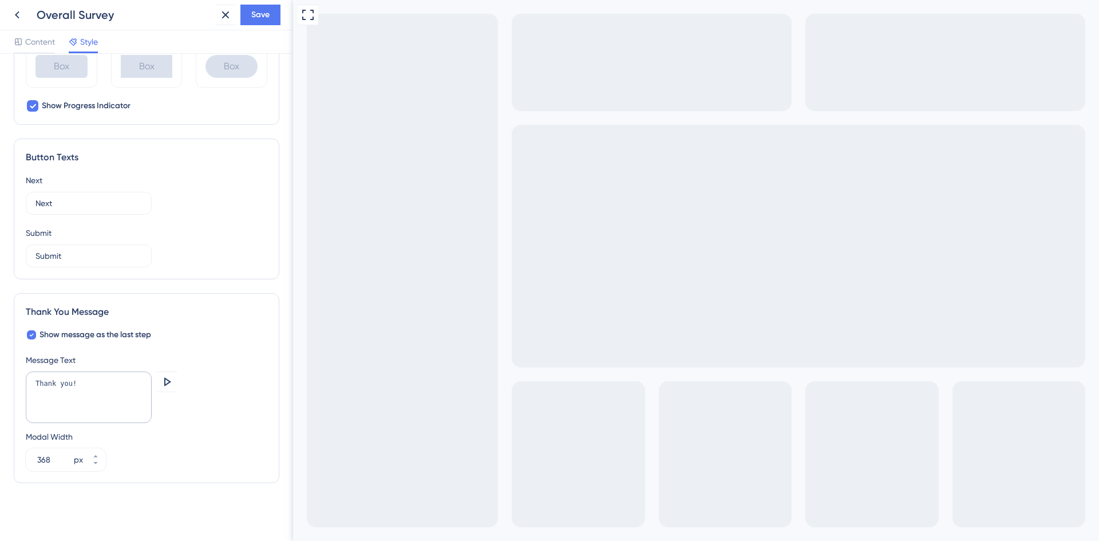
scroll to position [606, 0]
click at [93, 381] on textarea "Thank you!" at bounding box center [89, 396] width 126 height 52
click at [167, 383] on icon at bounding box center [167, 380] width 7 height 9
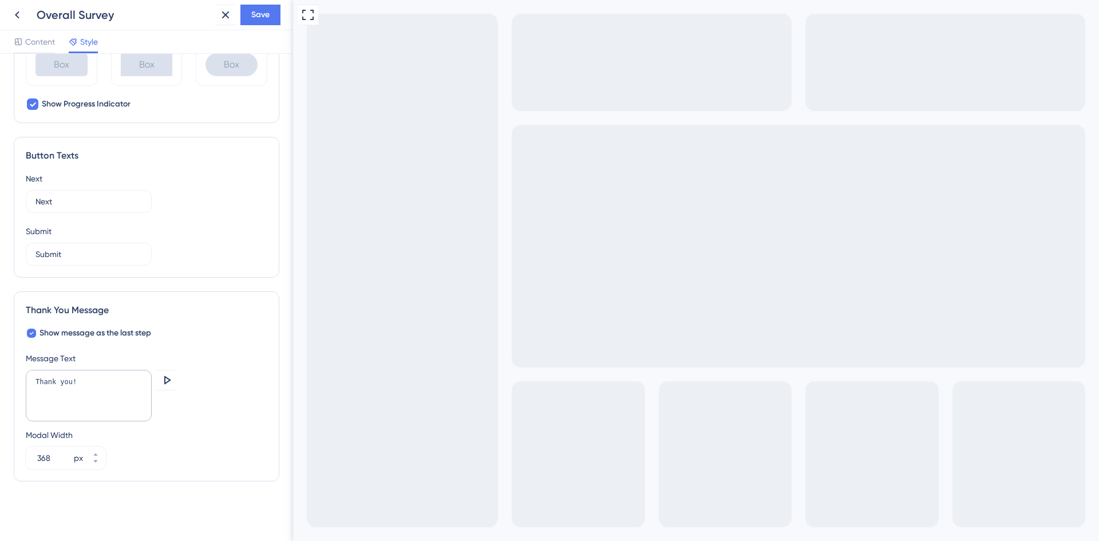
click at [305, 540] on div "Go to Question 1" at bounding box center [300, 548] width 14 height 14
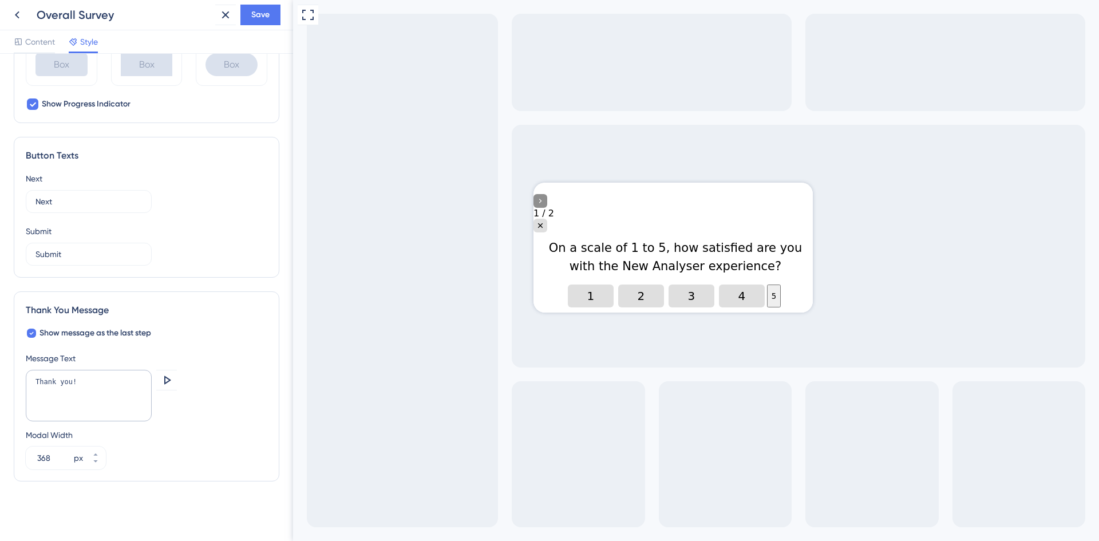
click at [545, 200] on icon "Go to Question 2" at bounding box center [540, 200] width 9 height 9
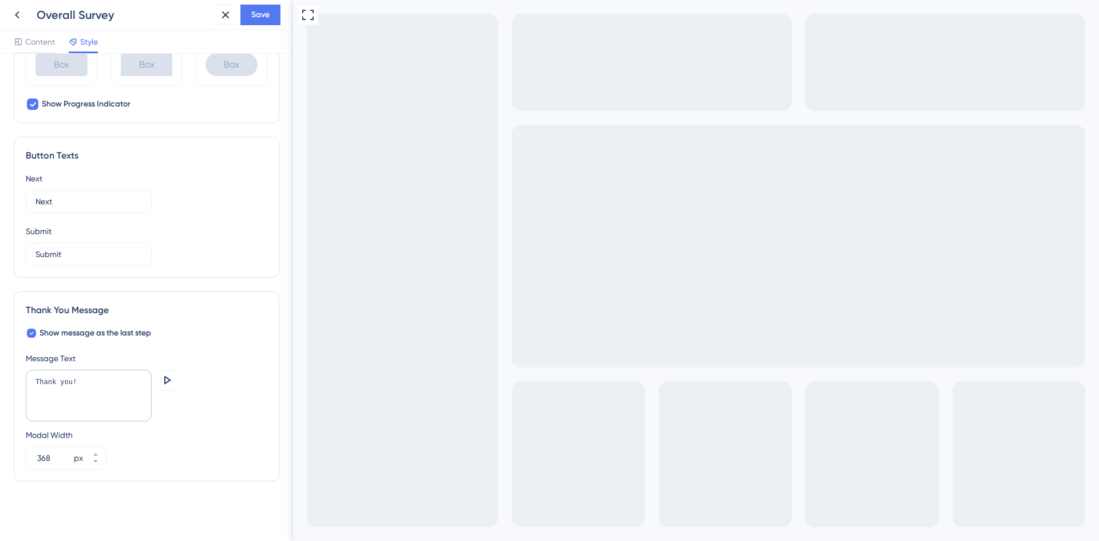
click at [170, 381] on icon at bounding box center [167, 380] width 14 height 14
click at [305, 540] on icon "Go to Question 1" at bounding box center [299, 547] width 9 height 9
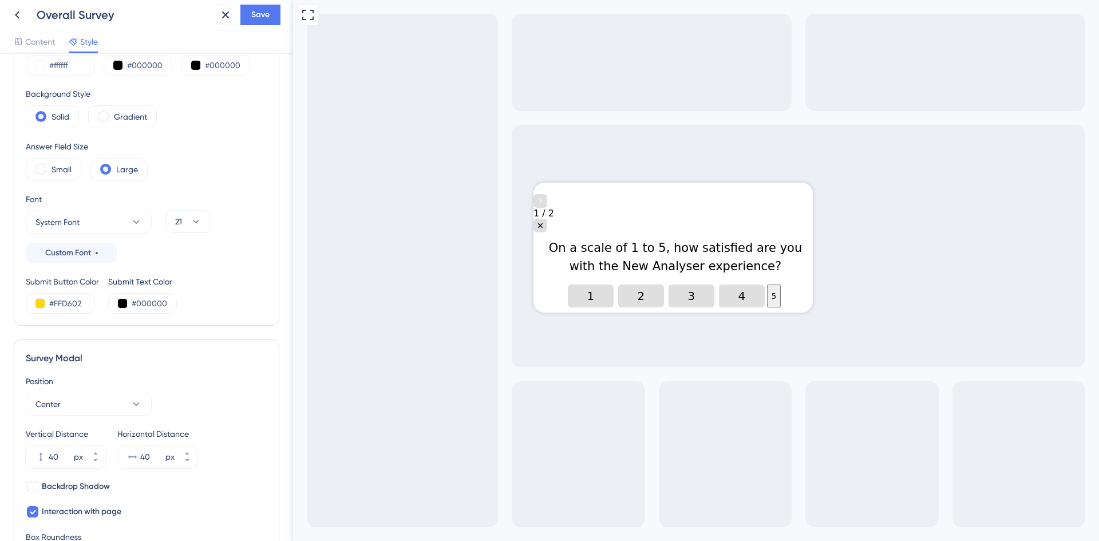
scroll to position [0, 0]
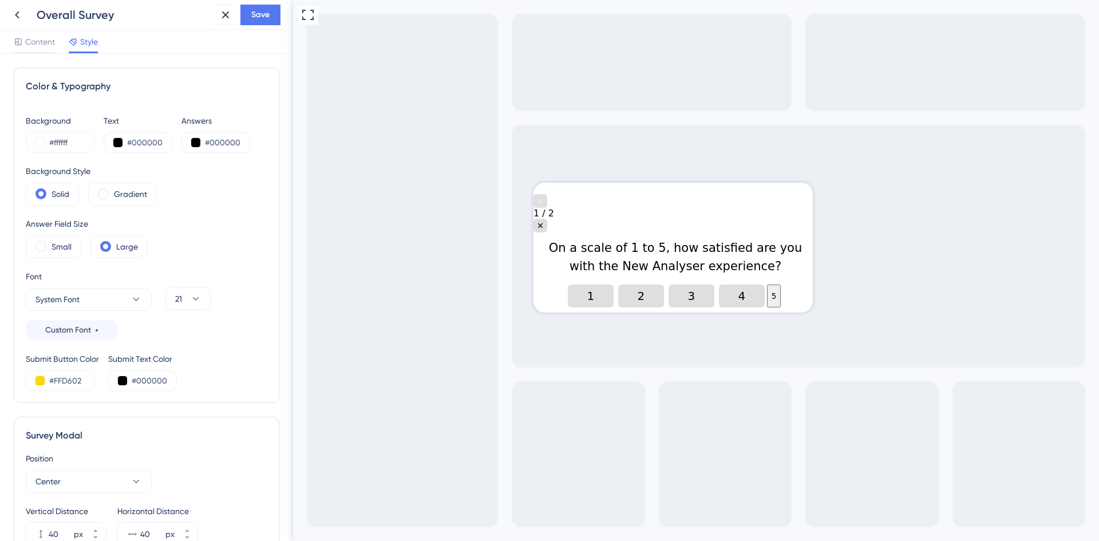
click at [224, 46] on div "Content Style" at bounding box center [146, 41] width 293 height 23
click at [264, 12] on span "Save" at bounding box center [260, 15] width 18 height 14
click at [170, 14] on div "Overall Survey" at bounding box center [124, 15] width 174 height 16
click at [395, 117] on div "Full Screen Preview" at bounding box center [696, 270] width 806 height 541
click at [38, 41] on span "Content" at bounding box center [40, 42] width 30 height 14
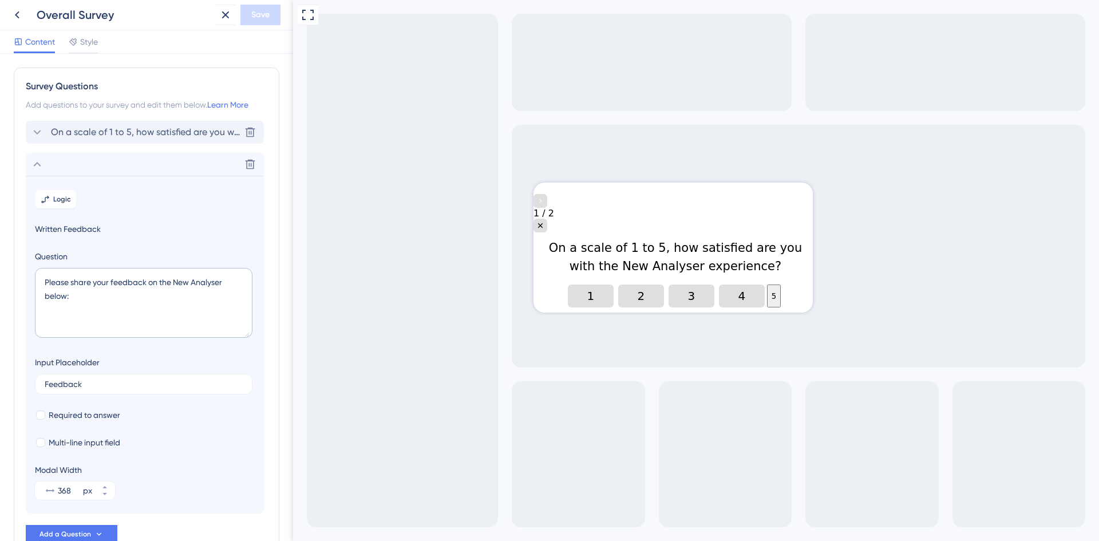
click at [122, 140] on div "On a scale of 1 to 5, how satisfied are you with the New Analyser experience? […" at bounding box center [145, 132] width 238 height 23
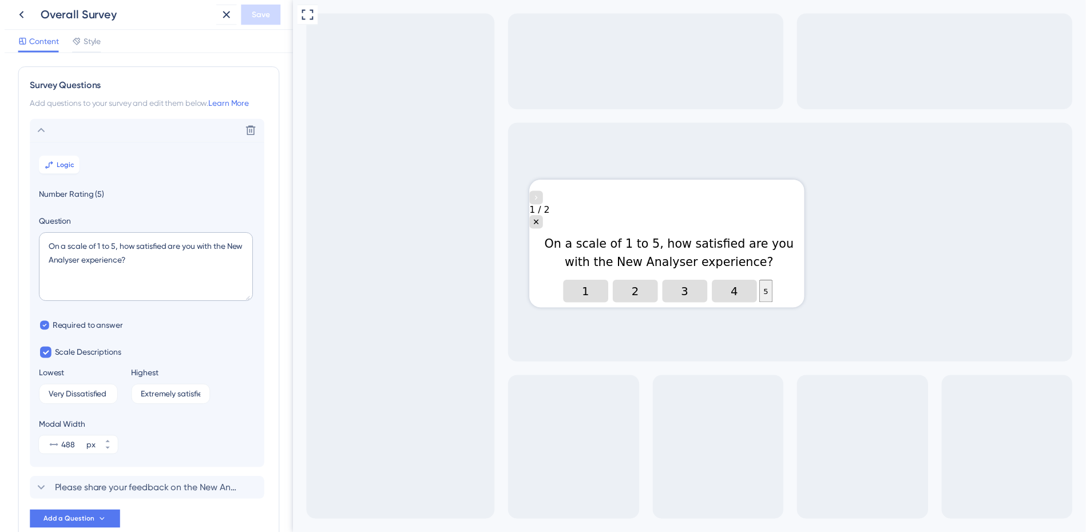
scroll to position [67, 0]
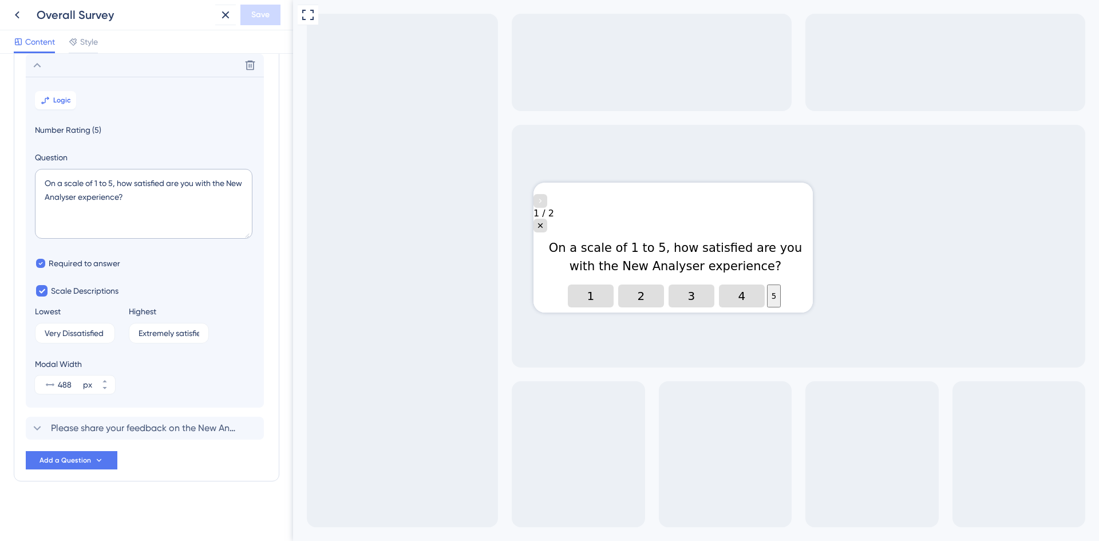
click at [141, 39] on div "Content Style" at bounding box center [146, 41] width 293 height 23
click at [18, 13] on icon at bounding box center [17, 14] width 5 height 7
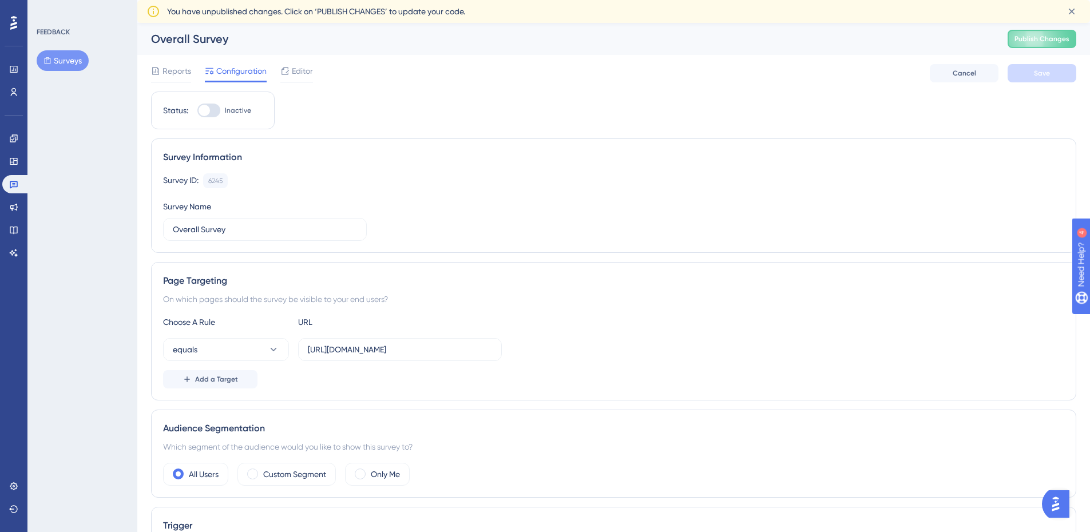
click at [186, 38] on div "Overall Survey" at bounding box center [565, 39] width 828 height 16
click at [195, 39] on div "Overall Survey" at bounding box center [565, 39] width 828 height 16
click at [227, 41] on div "Overall Survey" at bounding box center [565, 39] width 828 height 16
click at [204, 228] on input "Overall Survey" at bounding box center [265, 229] width 184 height 13
click at [200, 230] on input "Overall Survey" at bounding box center [265, 229] width 184 height 13
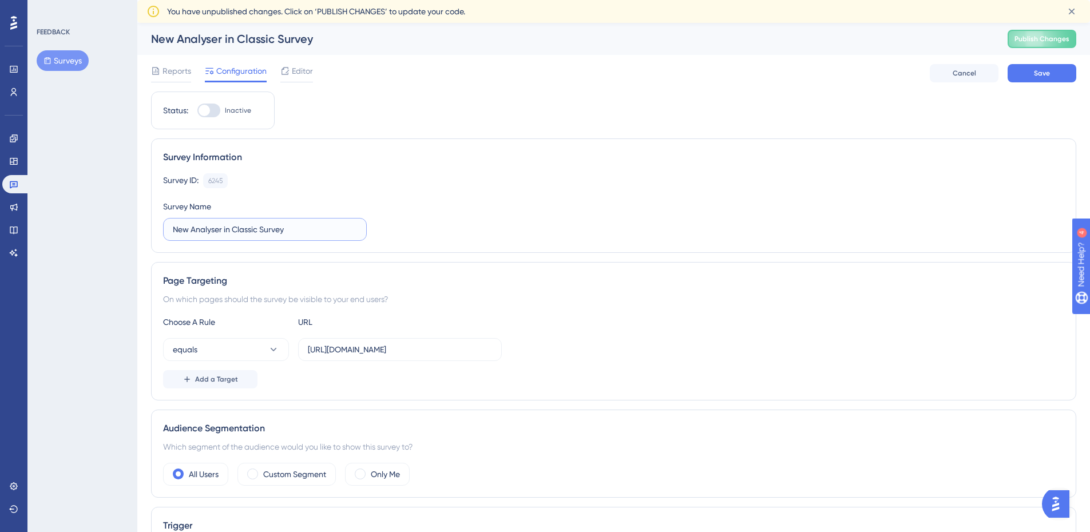
type input "New Analyser in Classic Survey"
click at [543, 203] on div "Survey ID: 6245 Copy Survey Name New Analyser in Classic Survey" at bounding box center [614, 207] width 902 height 68
click at [664, 478] on div "All Users Custom Segment Only Me" at bounding box center [614, 474] width 902 height 23
click at [617, 330] on div "Choose A Rule URL equals [URL][DOMAIN_NAME] Add a Target" at bounding box center [614, 351] width 902 height 73
click at [1035, 82] on div "Reports Configuration Editor Cancel Save" at bounding box center [614, 73] width 926 height 37
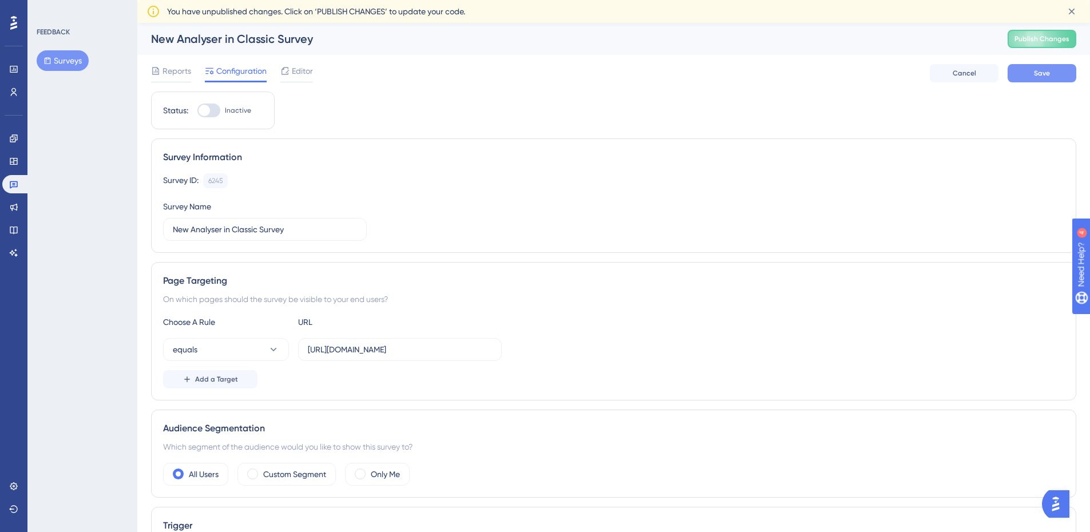
click at [1036, 77] on span "Save" at bounding box center [1042, 73] width 16 height 9
